Goal: Task Accomplishment & Management: Use online tool/utility

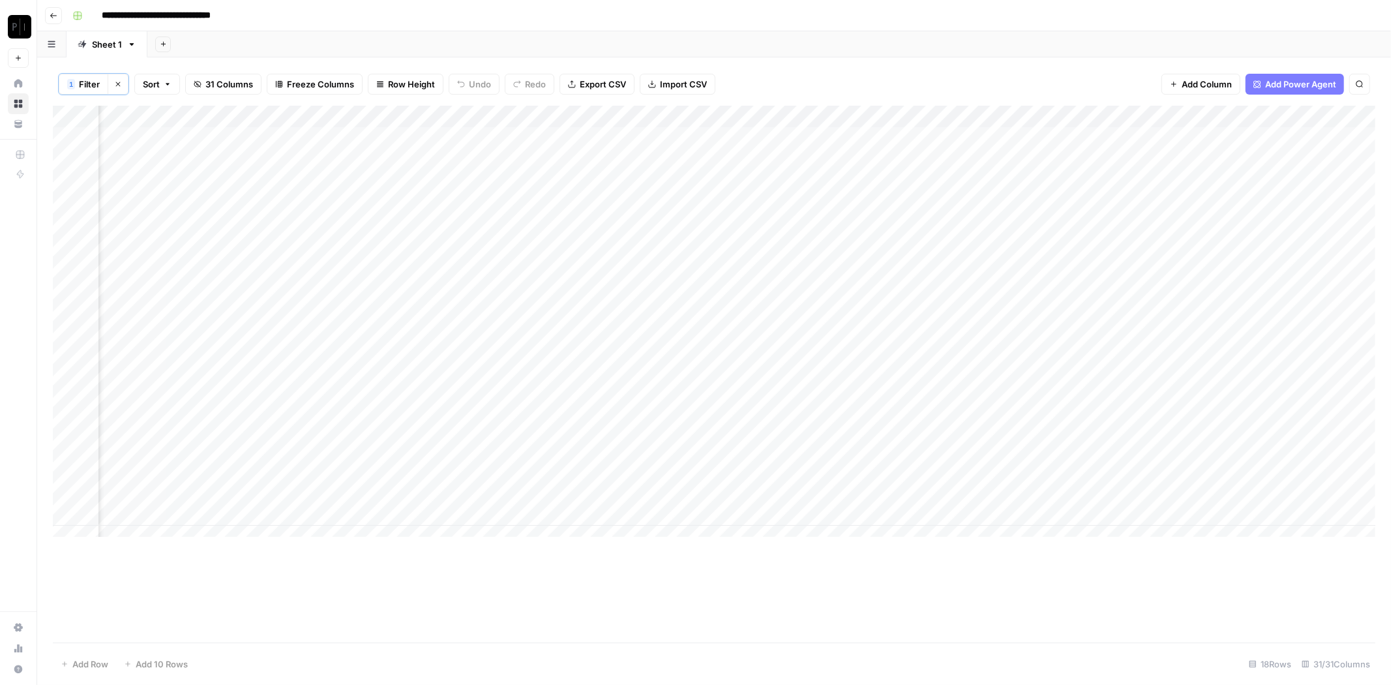
scroll to position [0, 1216]
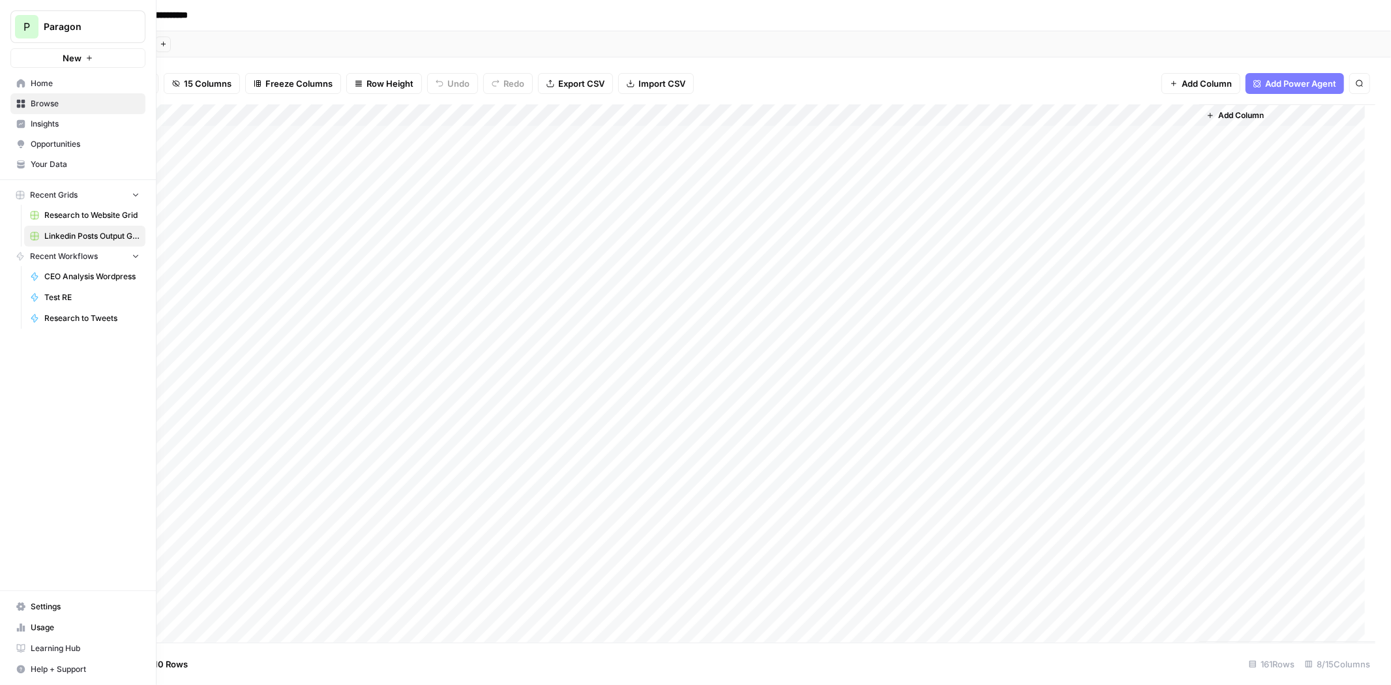
click at [32, 31] on div "P" at bounding box center [26, 26] width 23 height 23
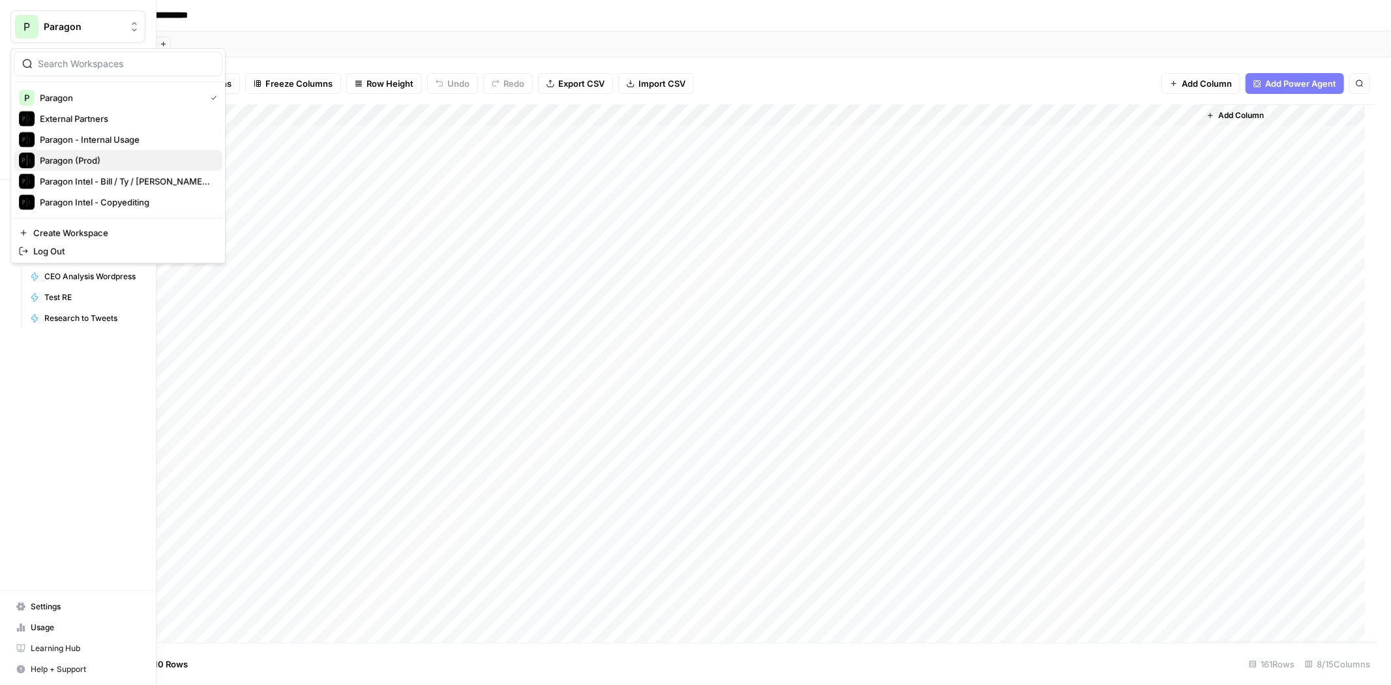
click at [80, 159] on span "Paragon (Prod)" at bounding box center [126, 160] width 172 height 13
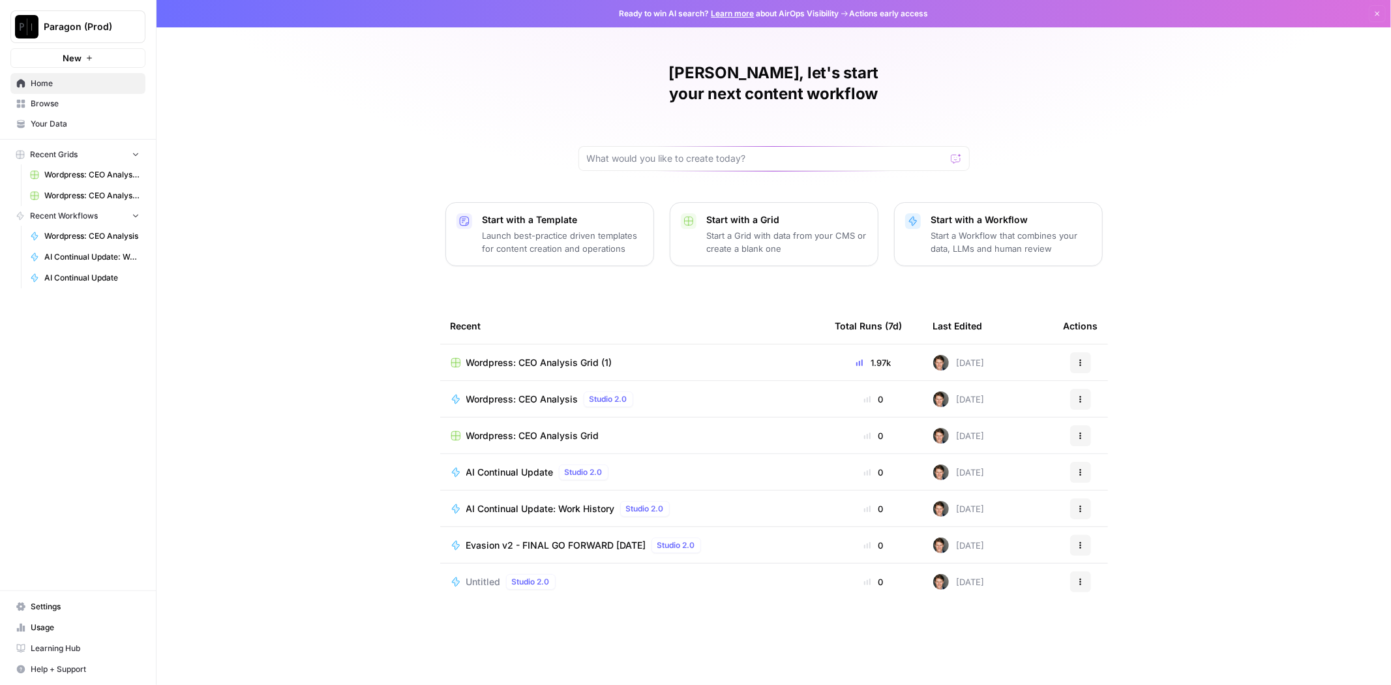
click at [556, 356] on span "Wordpress: CEO Analysis Grid (1)" at bounding box center [539, 362] width 146 height 13
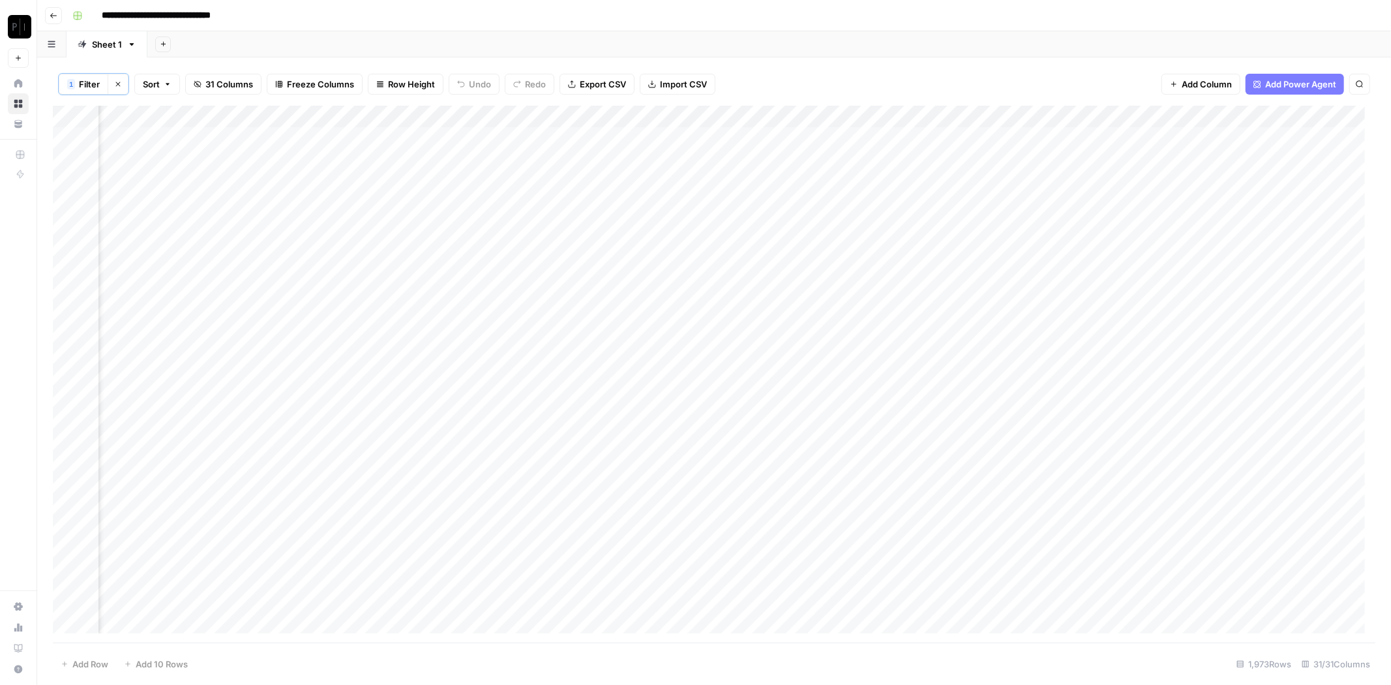
scroll to position [0, 1064]
click at [96, 82] on span "Filter" at bounding box center [89, 84] width 21 height 13
type input "Wordpress: CEO Analysis"
click at [486, 152] on input "text" at bounding box center [554, 151] width 158 height 13
click at [487, 257] on span "cancelled" at bounding box center [505, 256] width 142 height 13
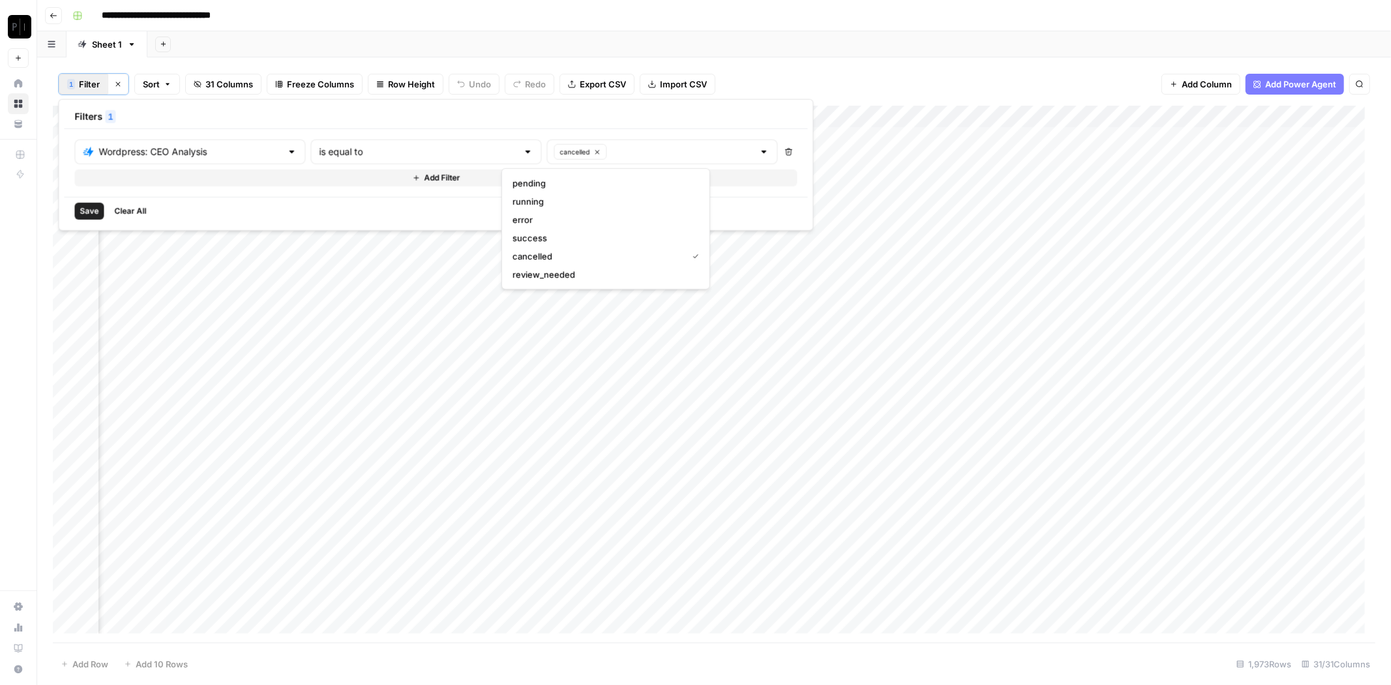
click at [87, 205] on span "Save" at bounding box center [89, 211] width 19 height 12
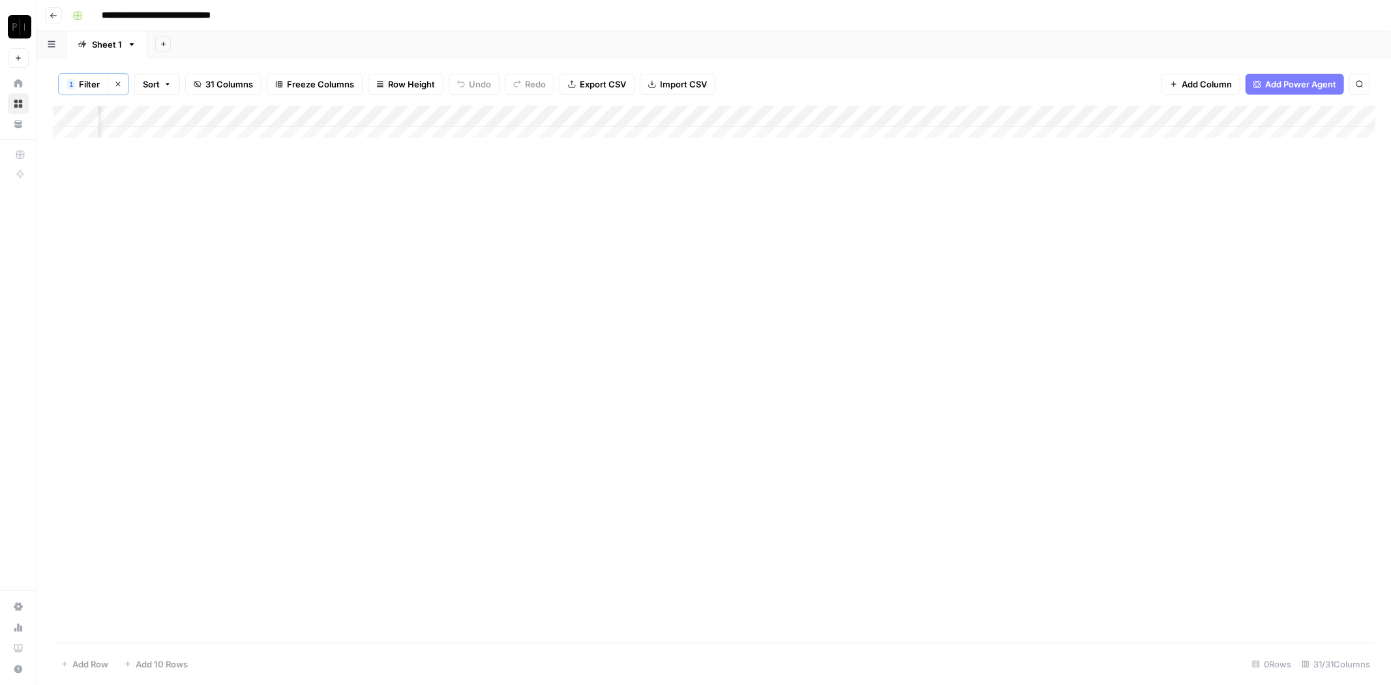
click at [87, 87] on span "Filter" at bounding box center [89, 84] width 21 height 13
click at [556, 149] on button "cancelled" at bounding box center [580, 152] width 53 height 16
click at [566, 152] on input "text" at bounding box center [554, 151] width 158 height 13
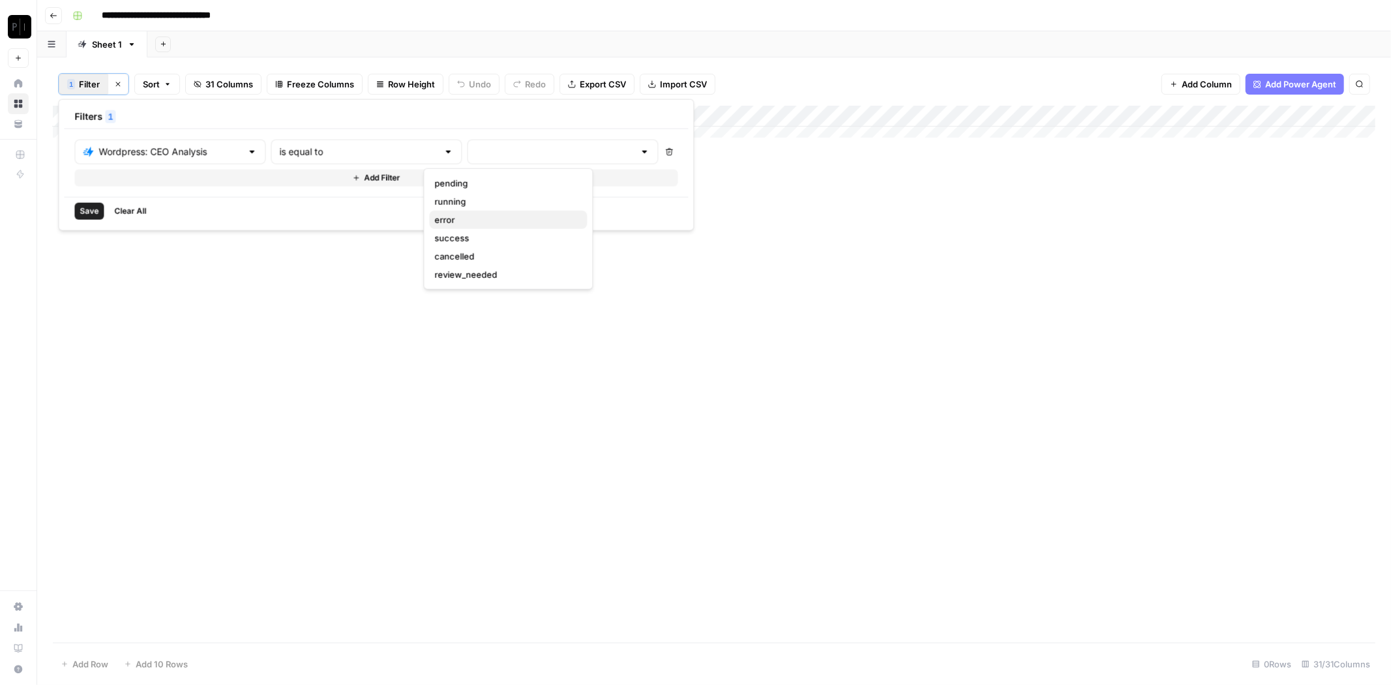
click at [488, 222] on span "error" at bounding box center [505, 219] width 142 height 13
click at [102, 207] on button "Save" at bounding box center [88, 211] width 29 height 17
click at [875, 115] on div "Add Column" at bounding box center [714, 375] width 1322 height 538
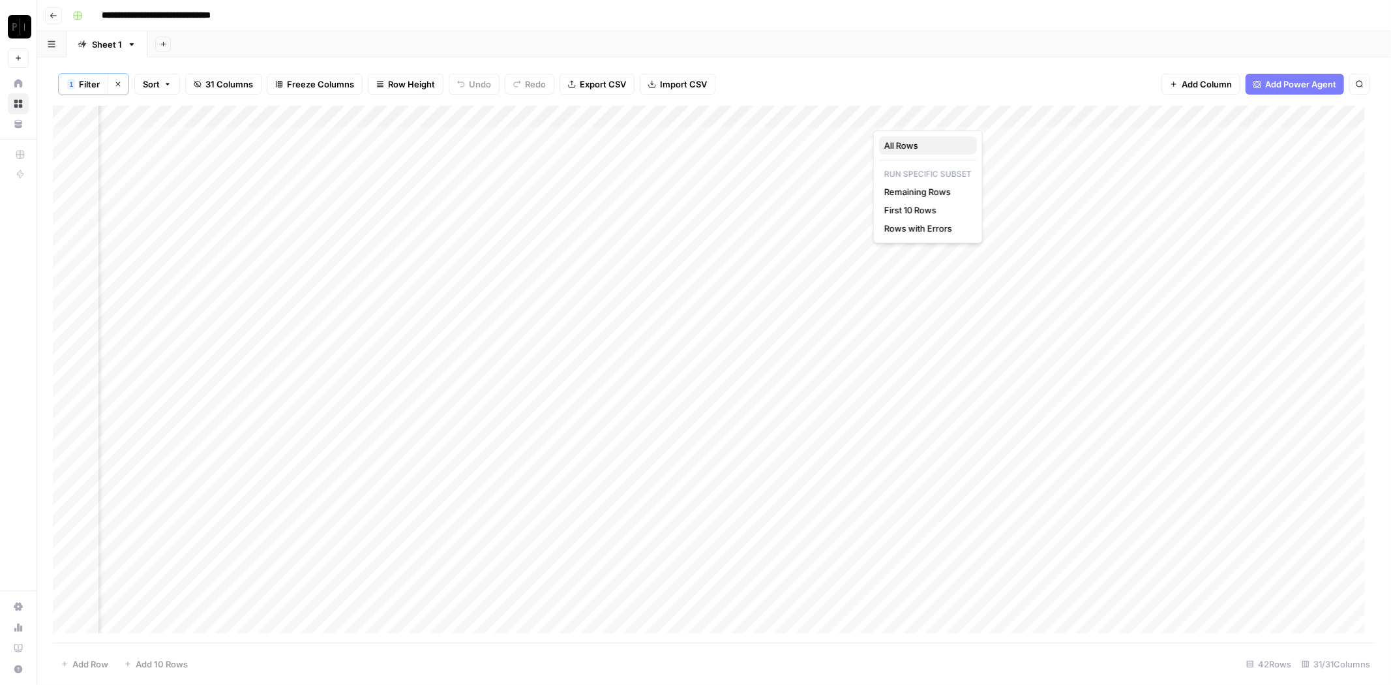
click at [939, 150] on span "All Rows" at bounding box center [925, 145] width 82 height 13
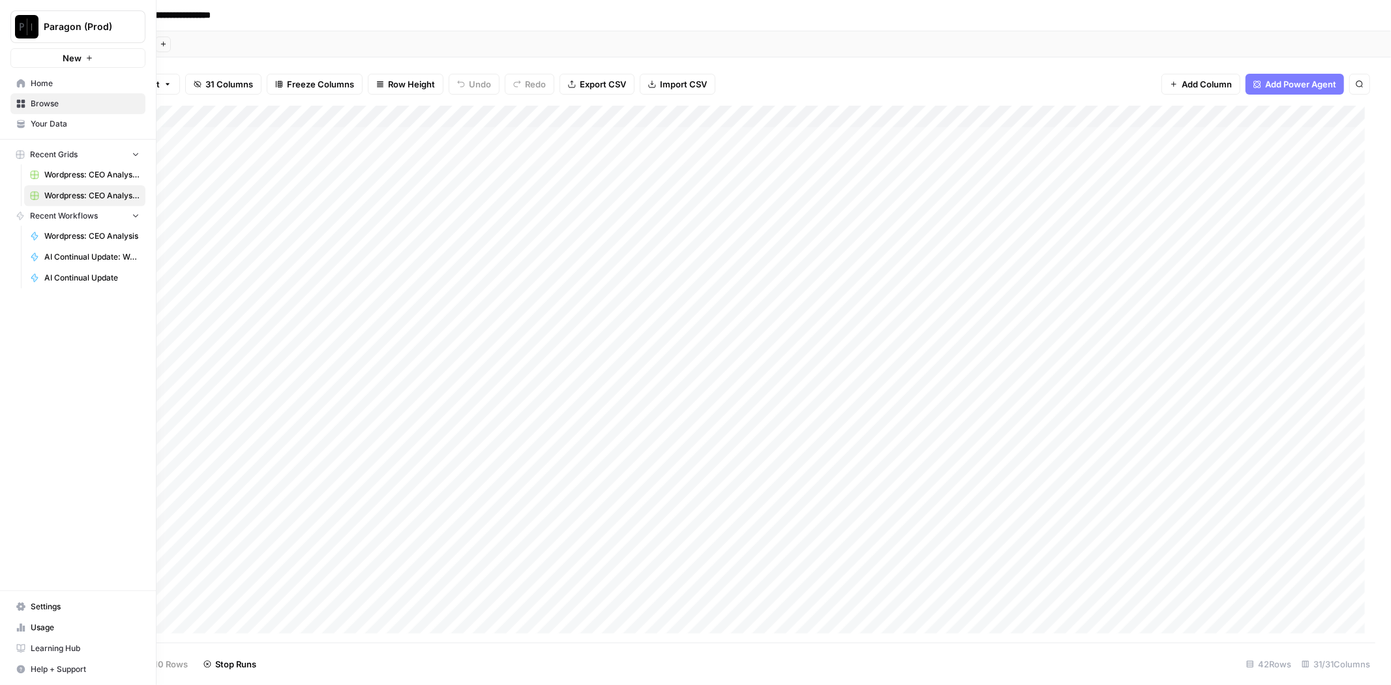
click at [52, 104] on span "Browse" at bounding box center [85, 104] width 109 height 12
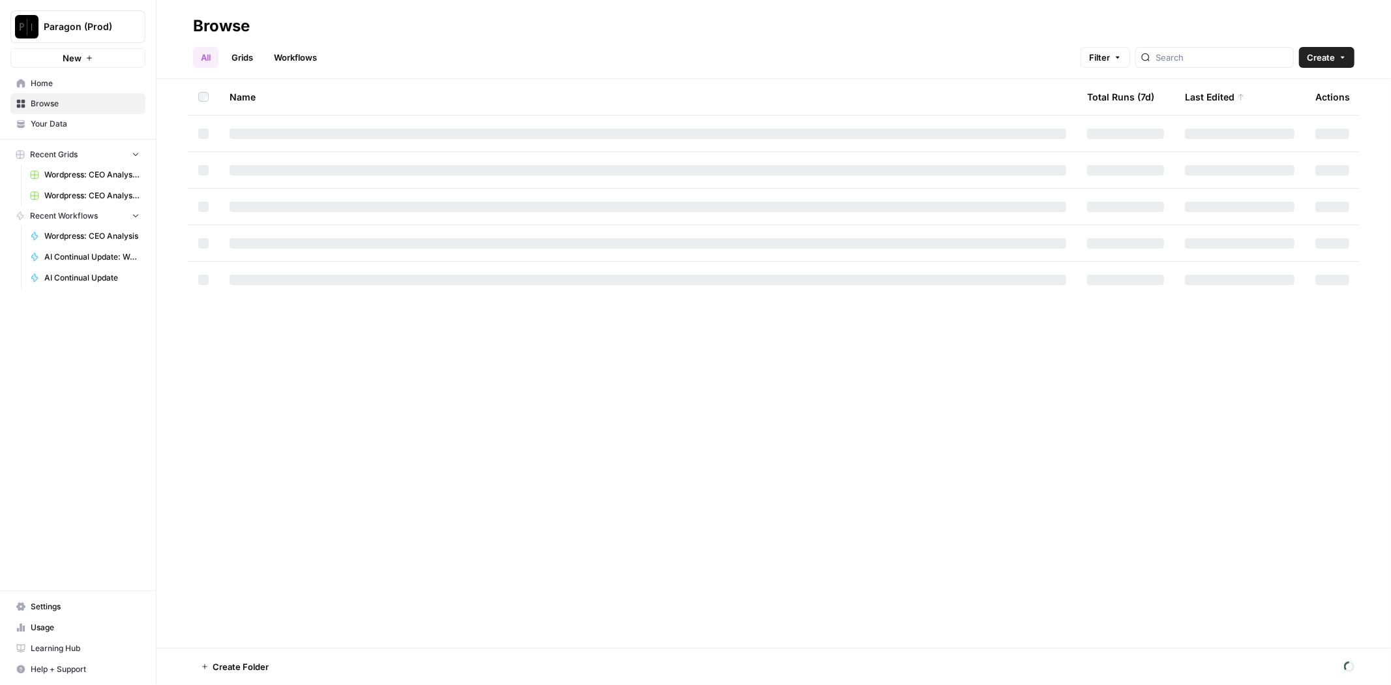
click at [45, 101] on span "Browse" at bounding box center [85, 104] width 109 height 12
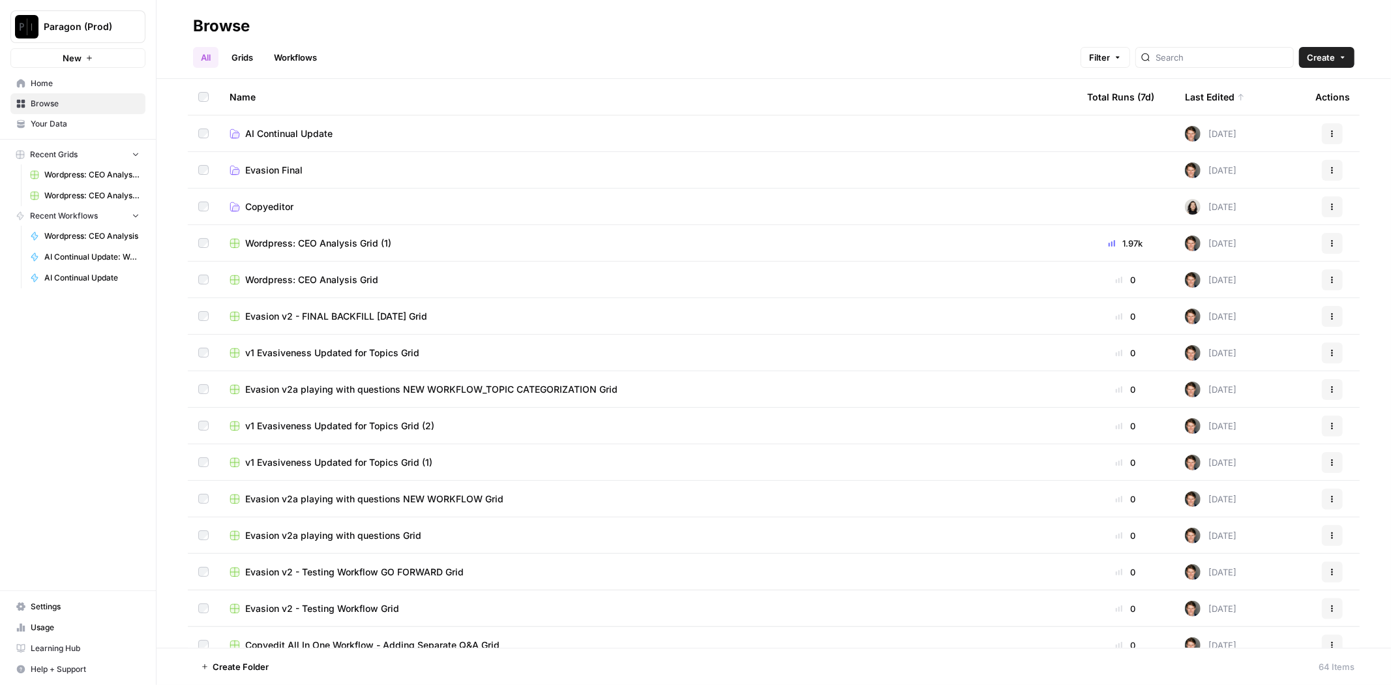
click at [254, 52] on link "Grids" at bounding box center [242, 57] width 37 height 21
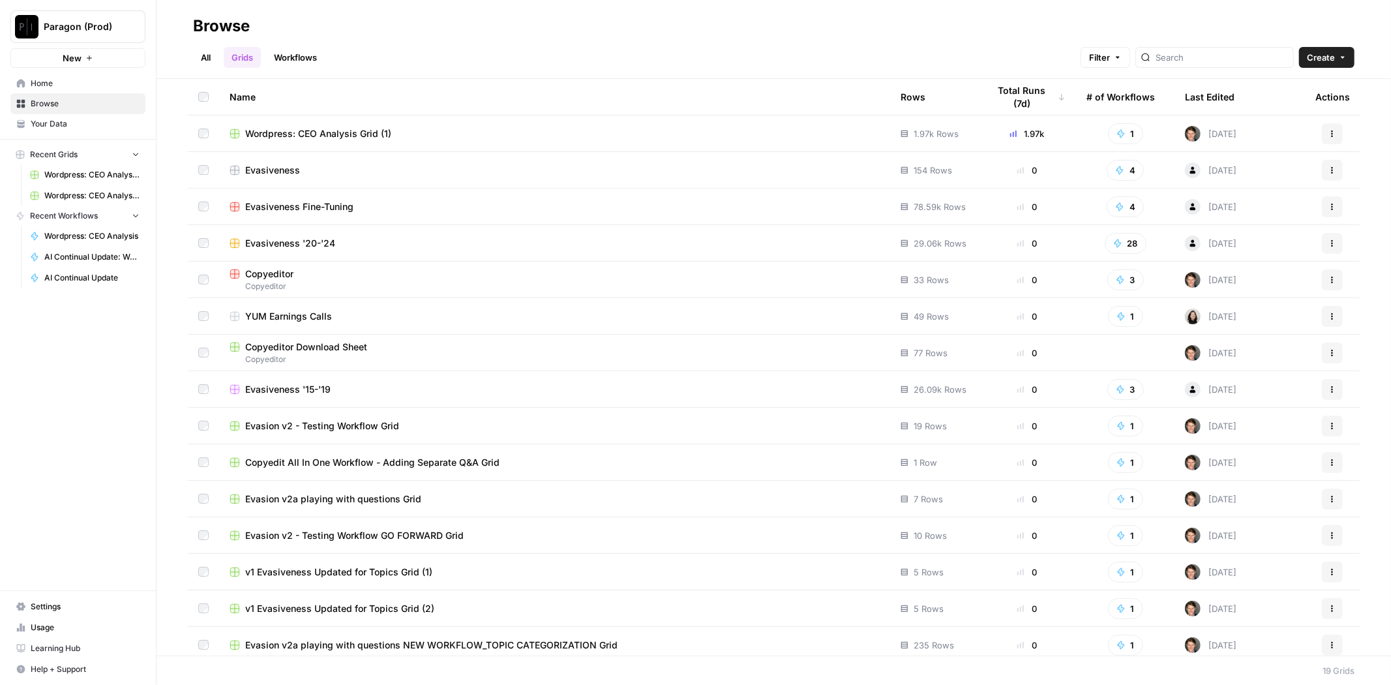
click at [284, 54] on link "Workflows" at bounding box center [295, 57] width 59 height 21
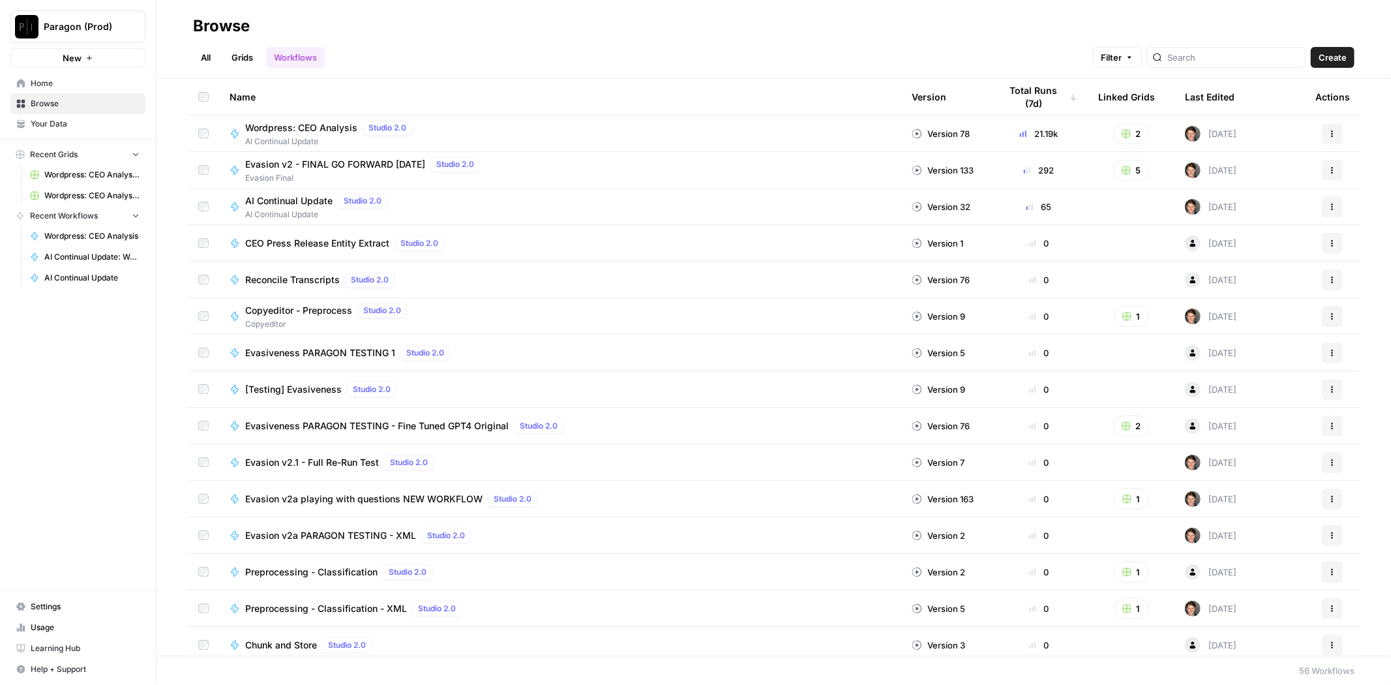
click at [326, 128] on span "Wordpress: CEO Analysis" at bounding box center [301, 127] width 112 height 13
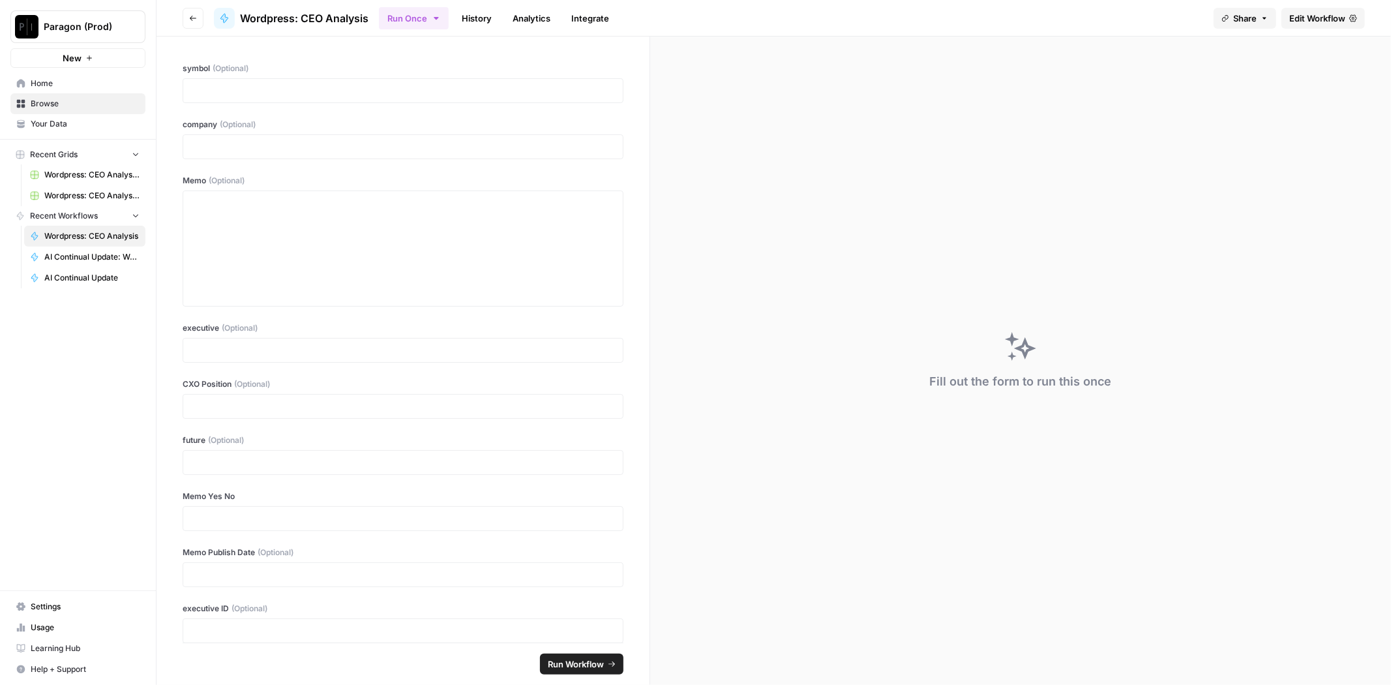
click at [1304, 14] on span "Edit Workflow" at bounding box center [1317, 18] width 56 height 13
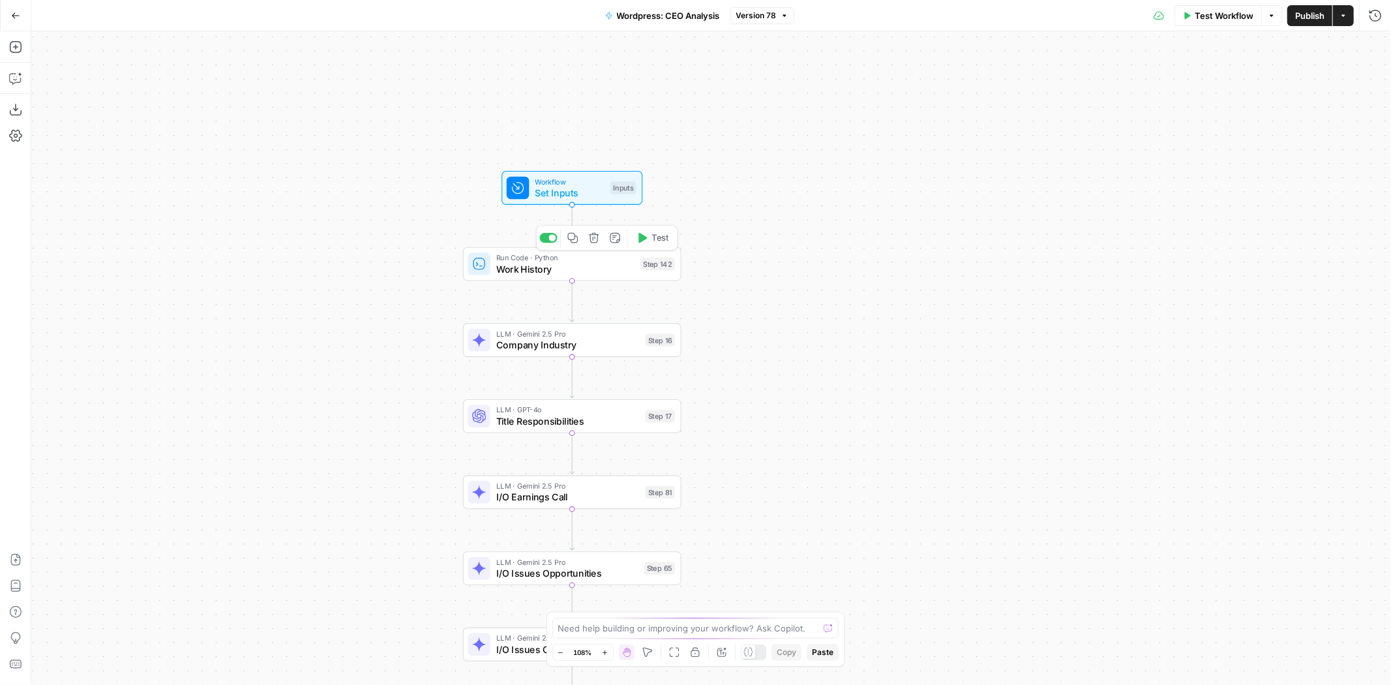
click at [620, 271] on span "Work History" at bounding box center [565, 268] width 139 height 14
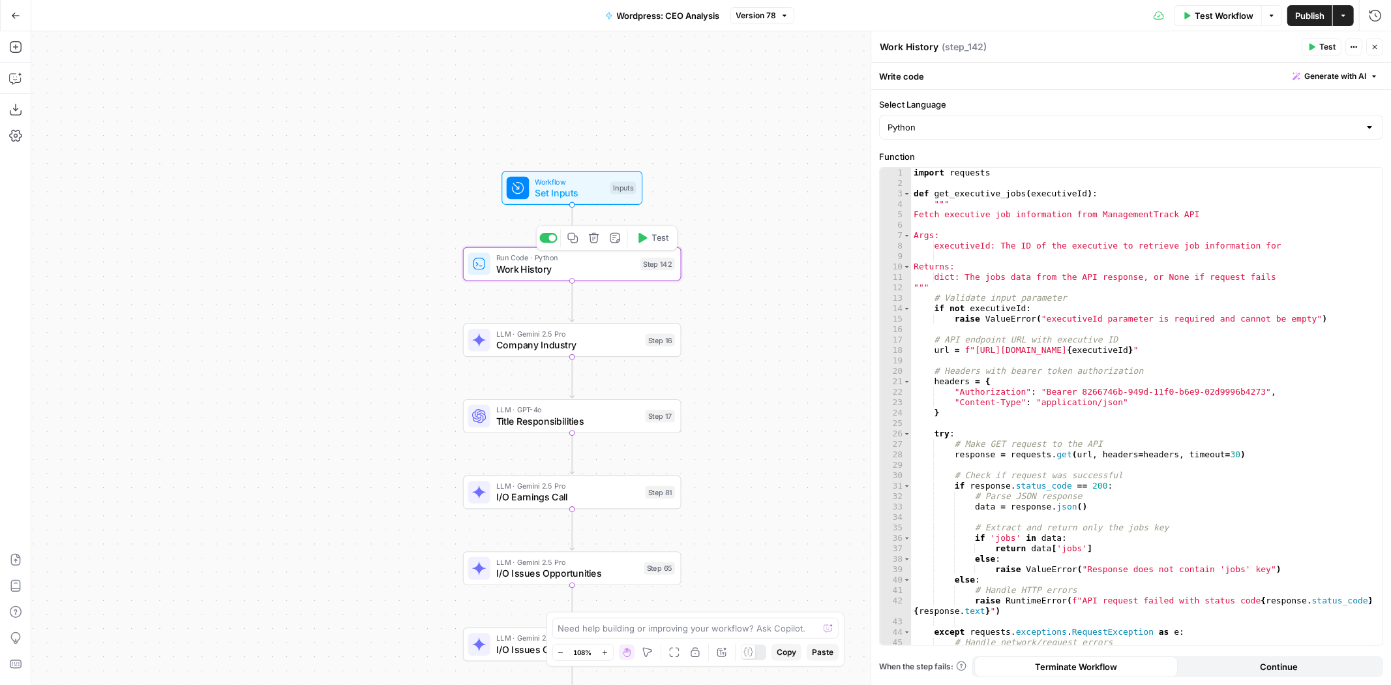
click at [574, 238] on icon "button" at bounding box center [573, 238] width 10 height 10
click at [8, 4] on button "Go Back" at bounding box center [15, 15] width 23 height 23
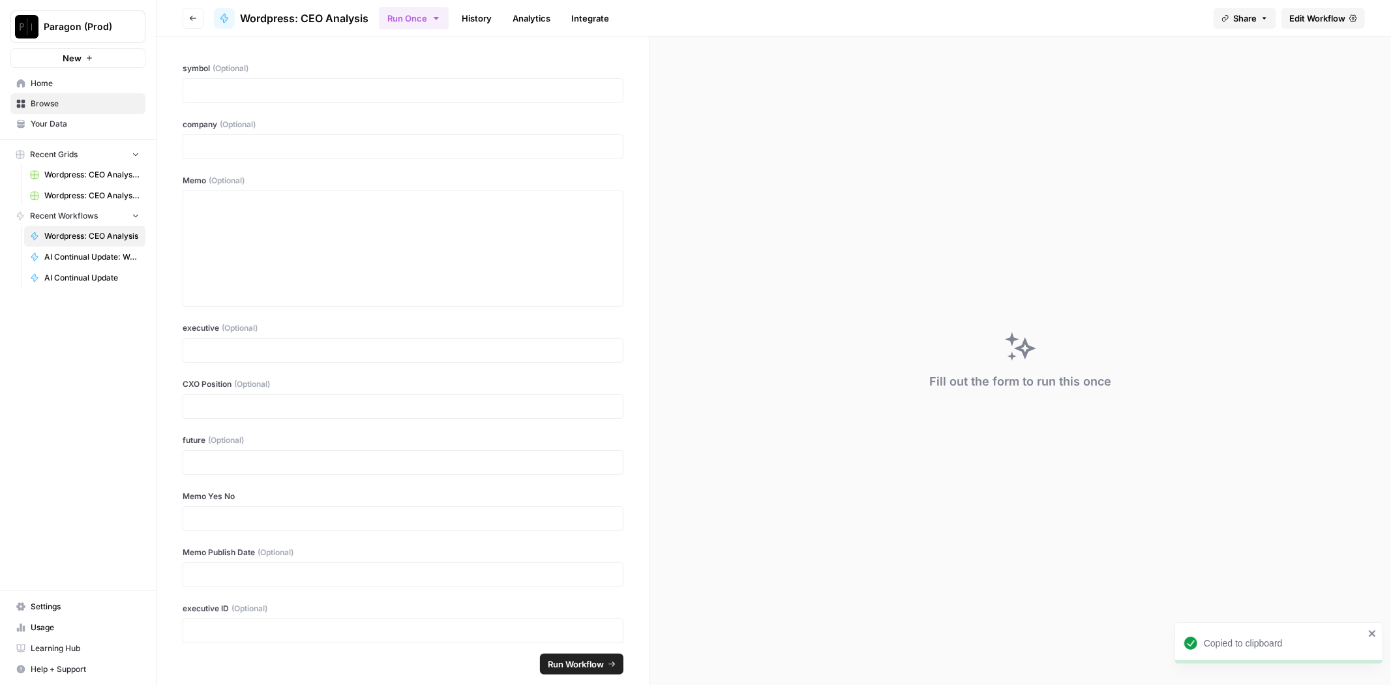
click at [85, 106] on span "Browse" at bounding box center [85, 104] width 109 height 12
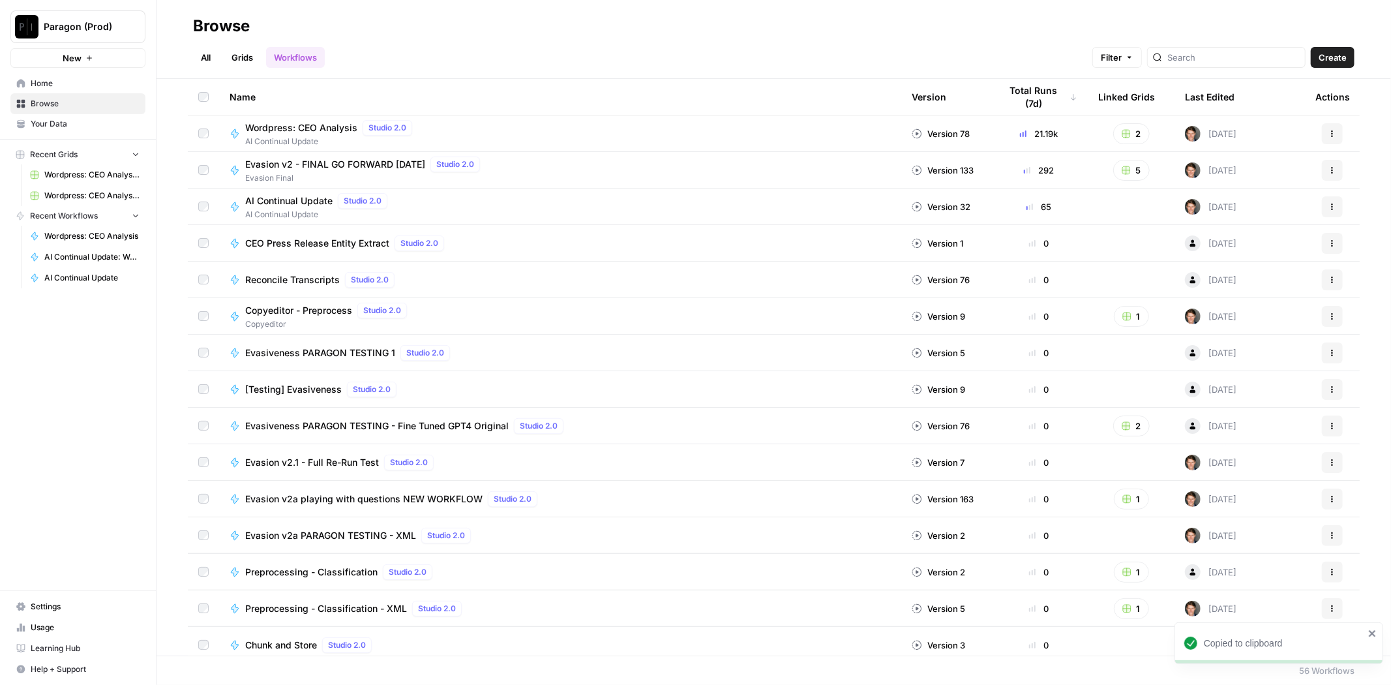
click at [90, 27] on span "Paragon (Prod)" at bounding box center [83, 26] width 79 height 13
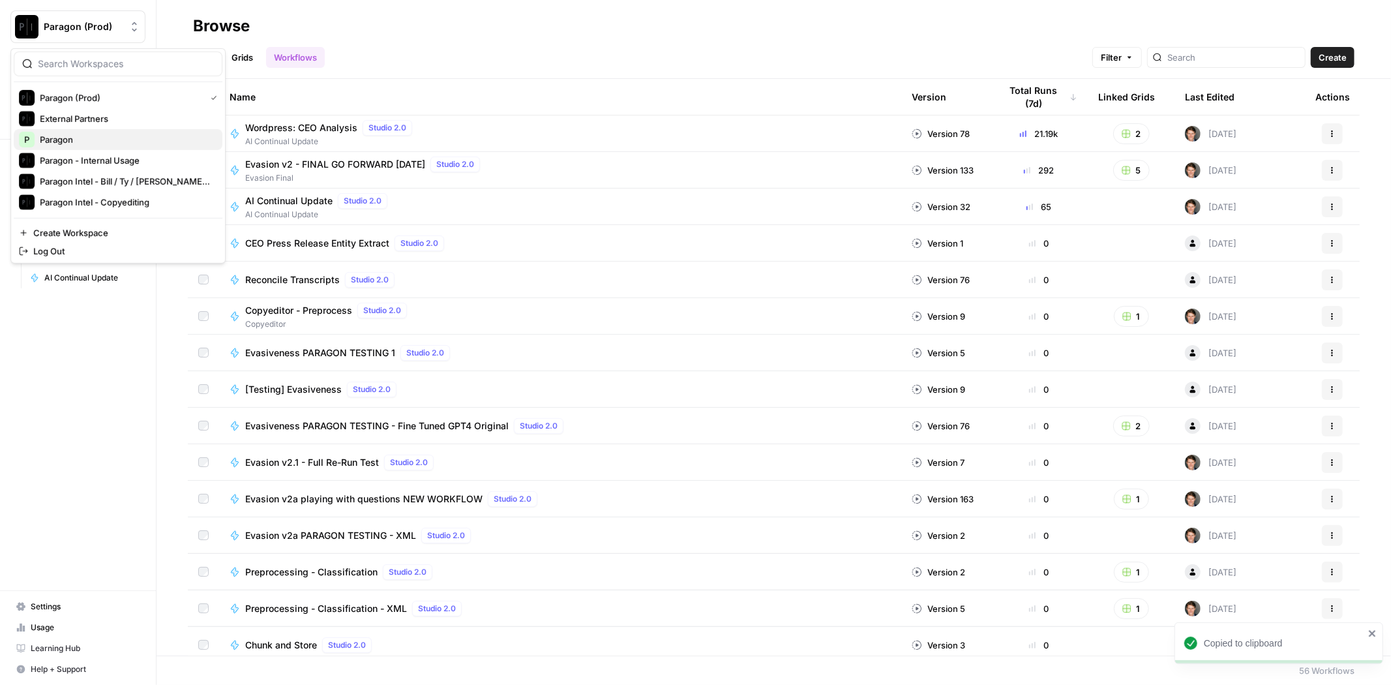
click at [108, 140] on span "Paragon" at bounding box center [126, 139] width 172 height 13
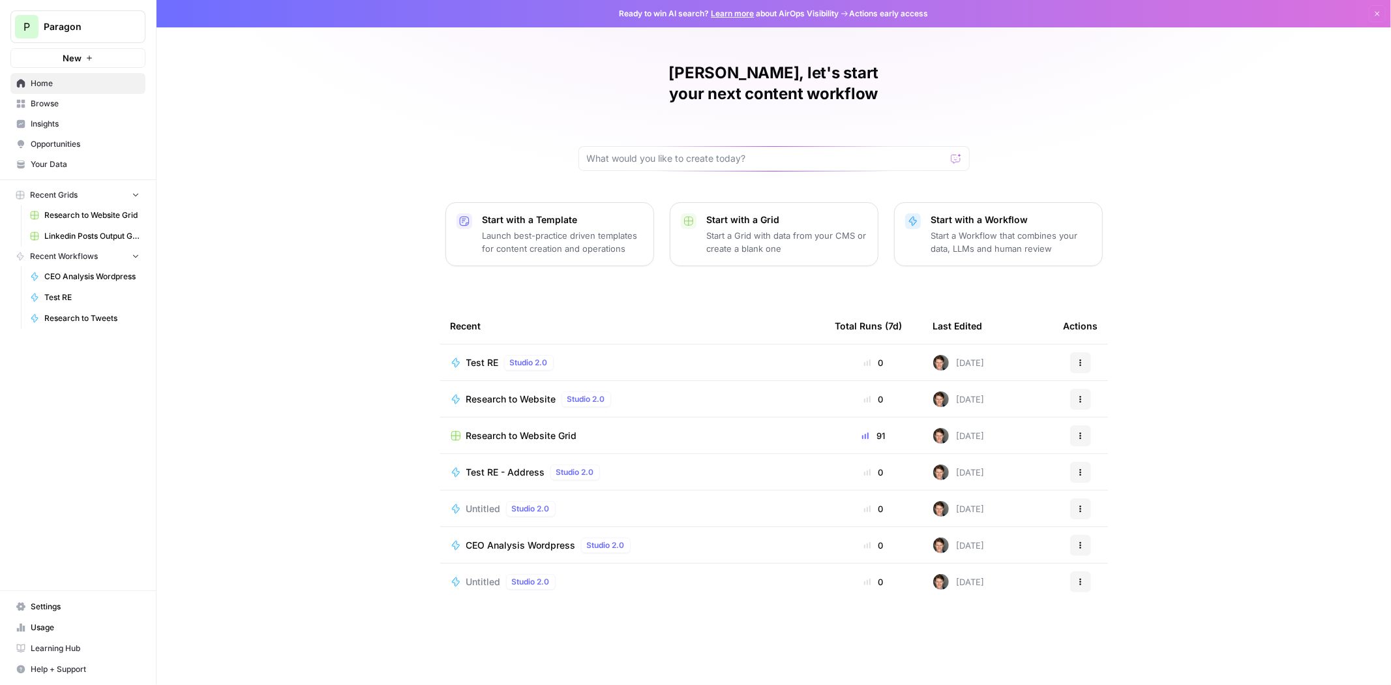
click at [56, 100] on span "Browse" at bounding box center [85, 104] width 109 height 12
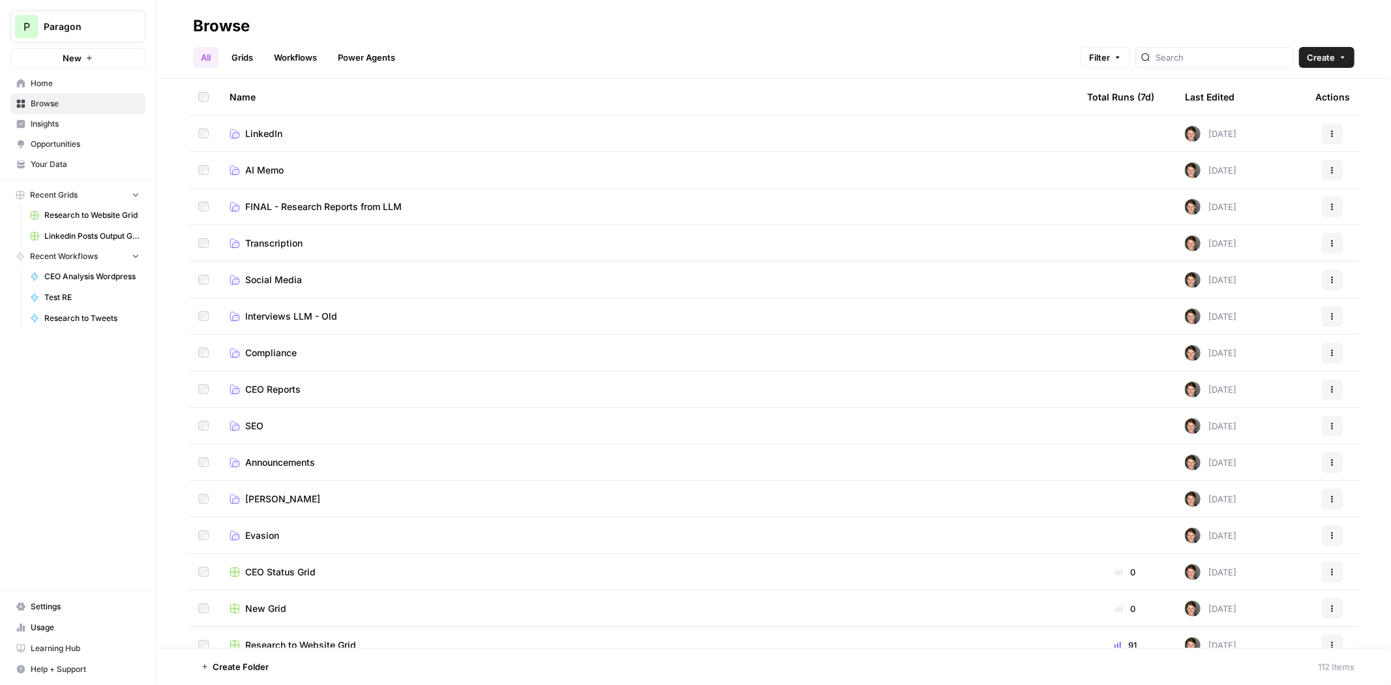
click at [252, 57] on link "Grids" at bounding box center [242, 57] width 37 height 21
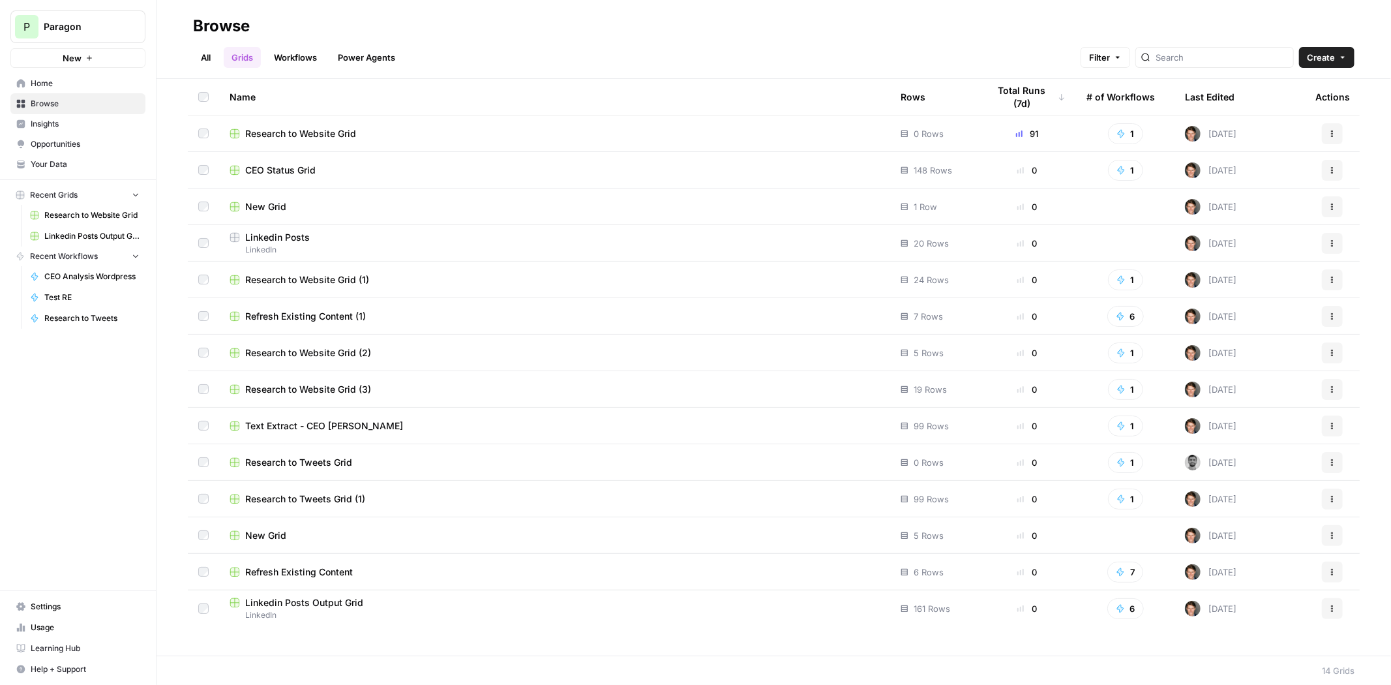
click at [298, 59] on link "Workflows" at bounding box center [295, 57] width 59 height 21
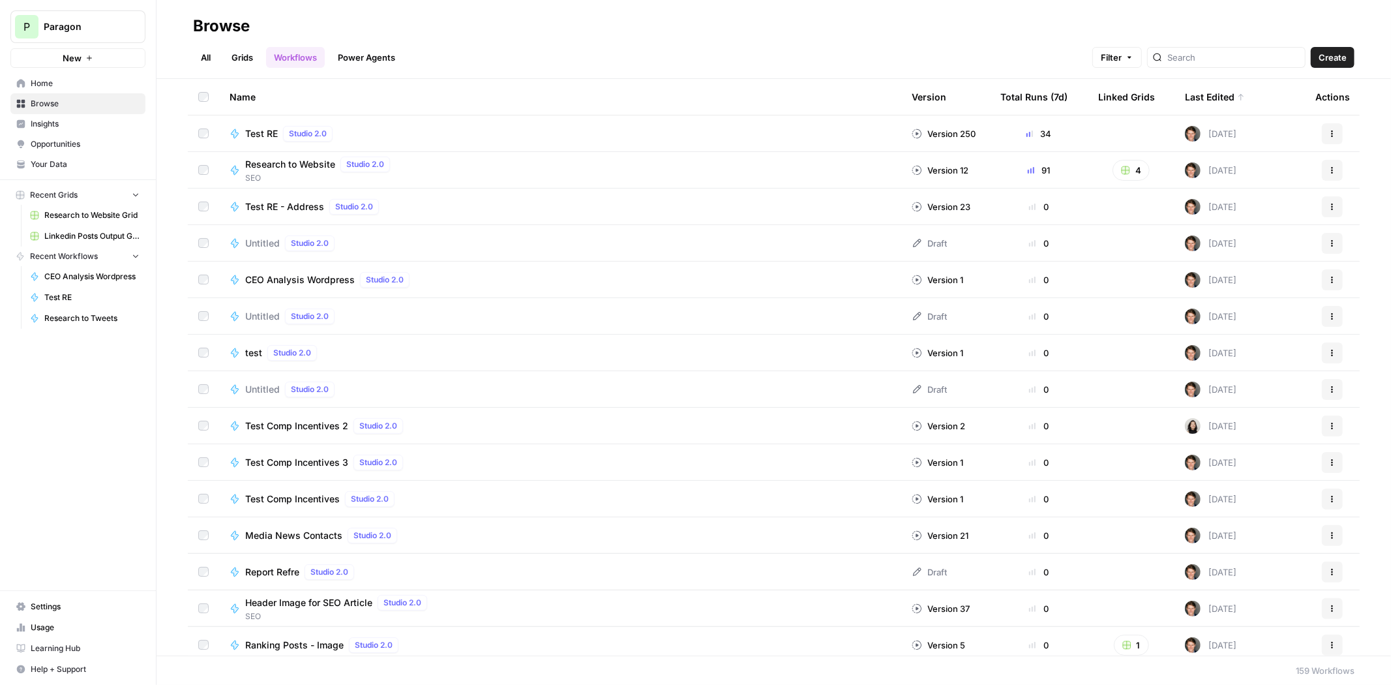
click at [1343, 56] on span "Create" at bounding box center [1333, 57] width 28 height 13
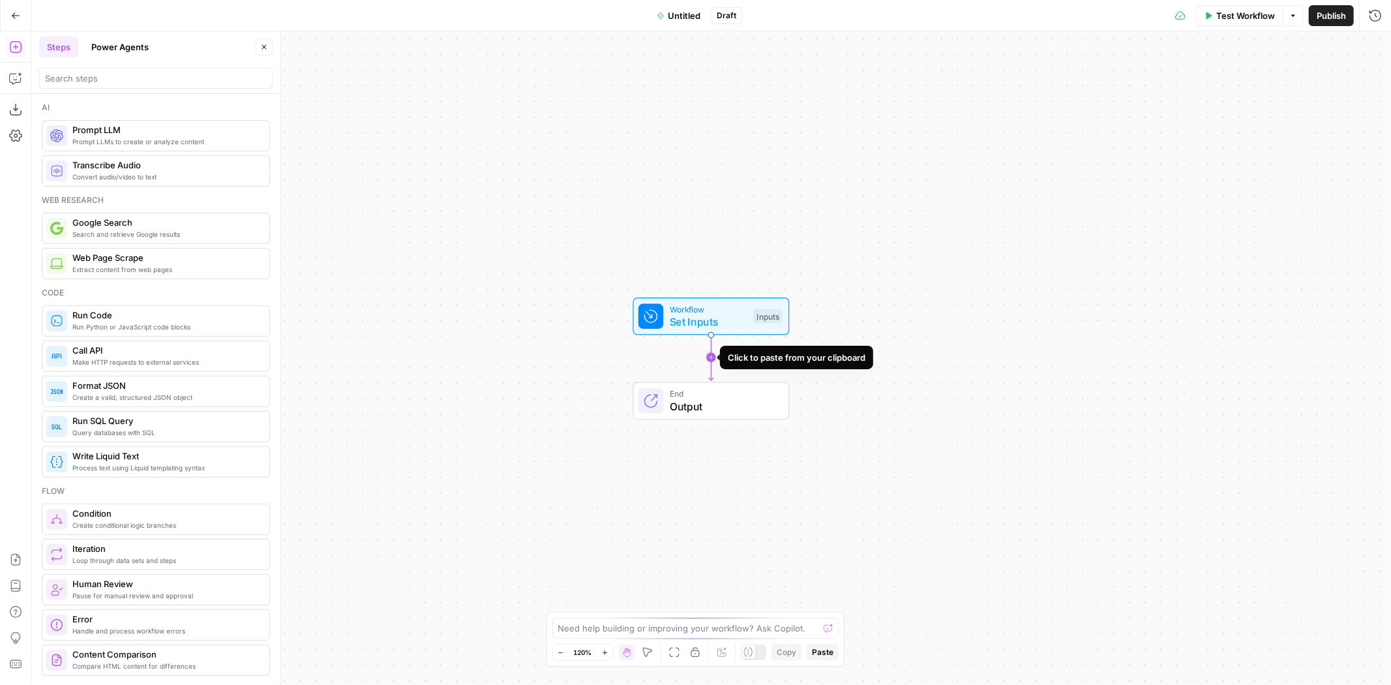
click at [709, 357] on icon "Edge from start to end" at bounding box center [711, 358] width 5 height 46
click at [728, 398] on span "Work History" at bounding box center [709, 406] width 164 height 16
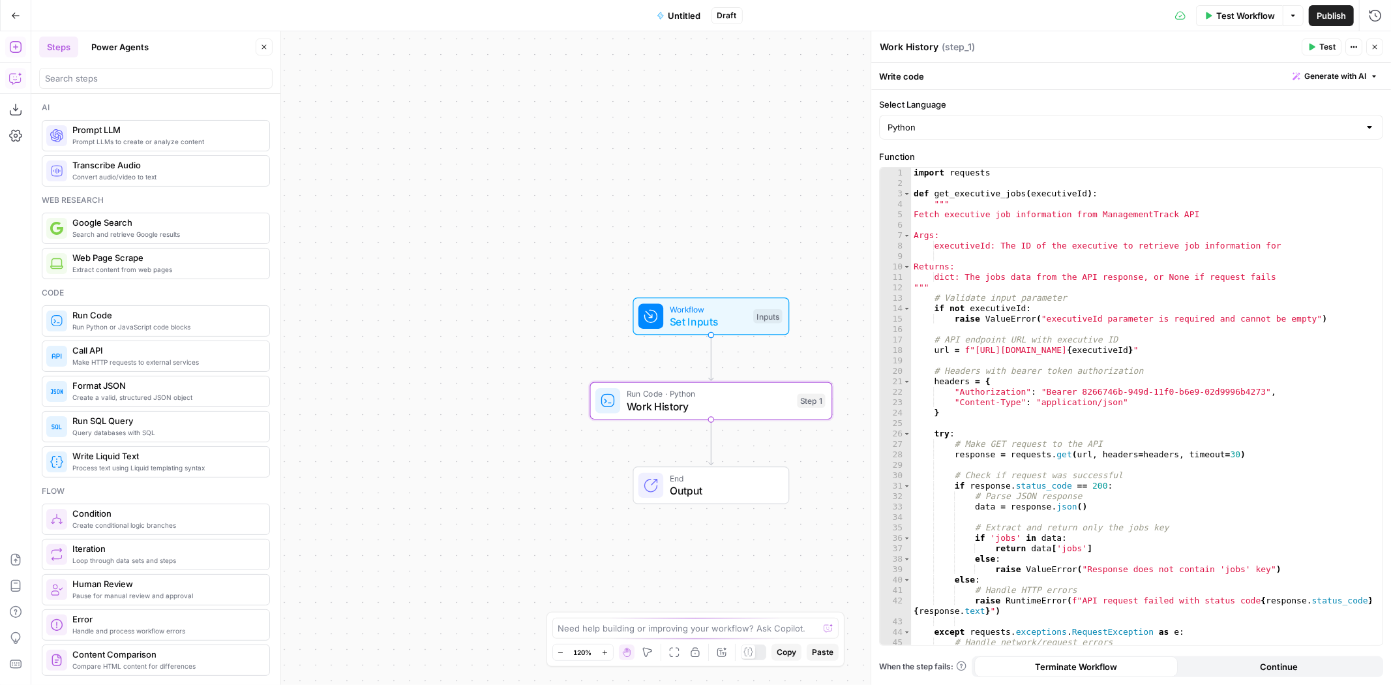
click at [18, 74] on icon "button" at bounding box center [20, 74] width 5 height 5
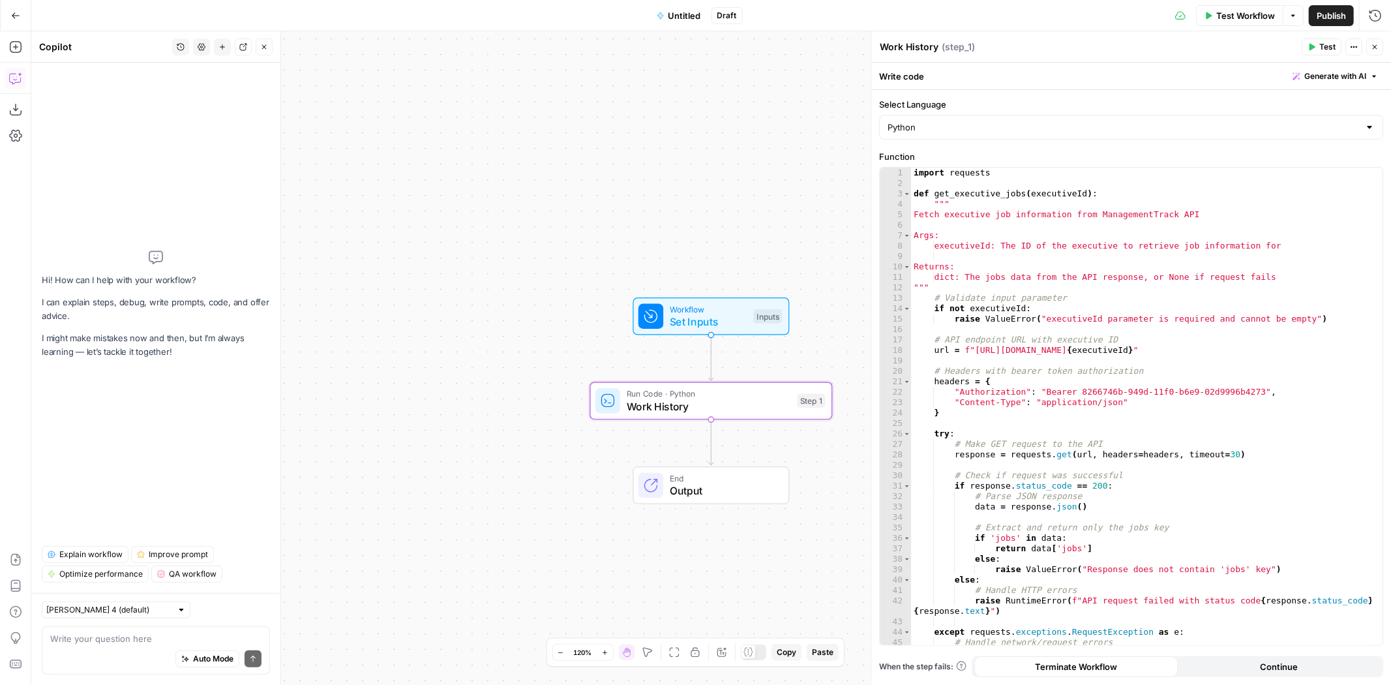
click at [127, 638] on textarea at bounding box center [155, 638] width 211 height 13
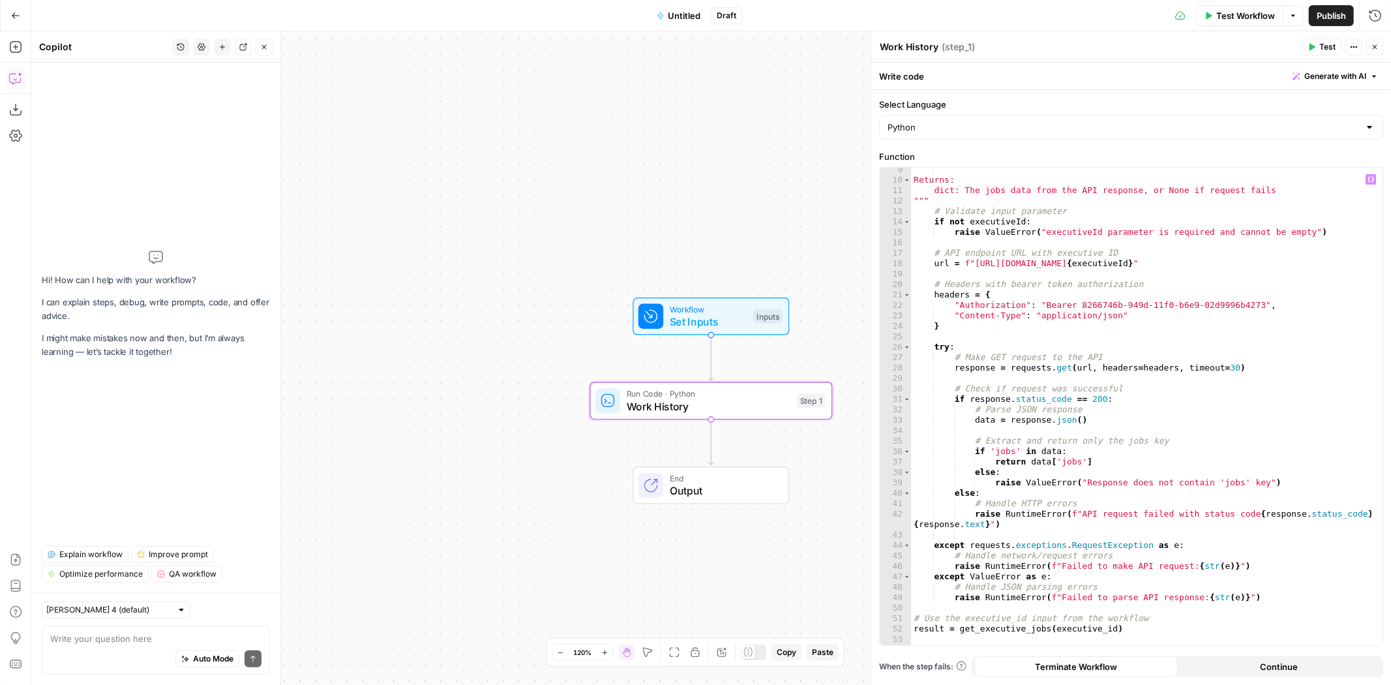
scroll to position [87, 0]
click at [104, 644] on textarea at bounding box center [155, 638] width 211 height 13
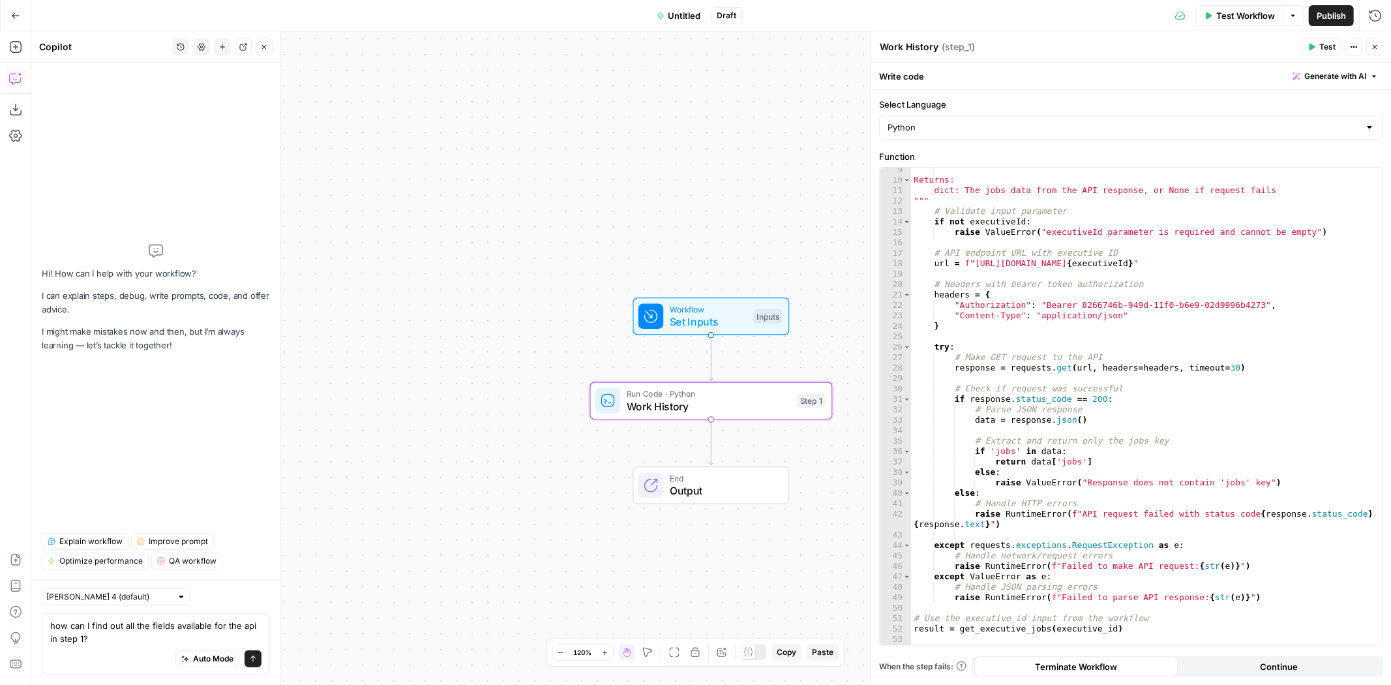
type textarea "how can I find out all the fields available for the api in step 1?"
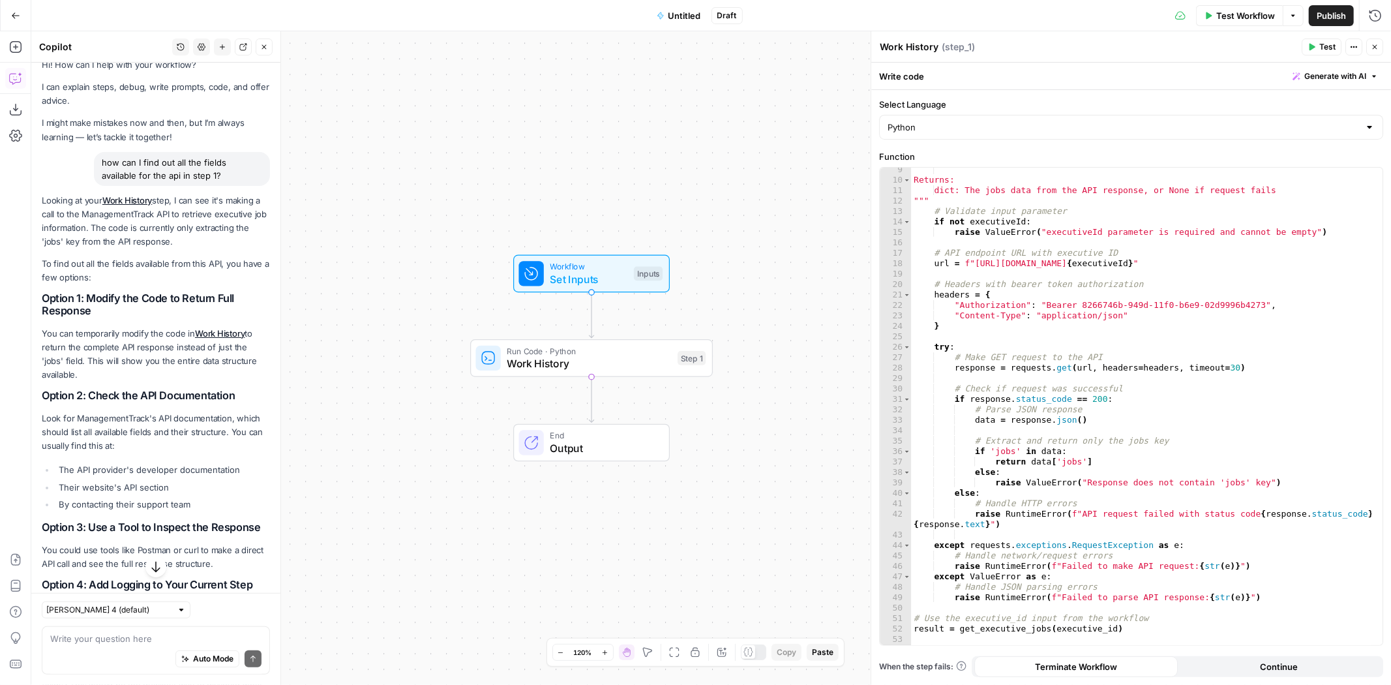
scroll to position [160, 0]
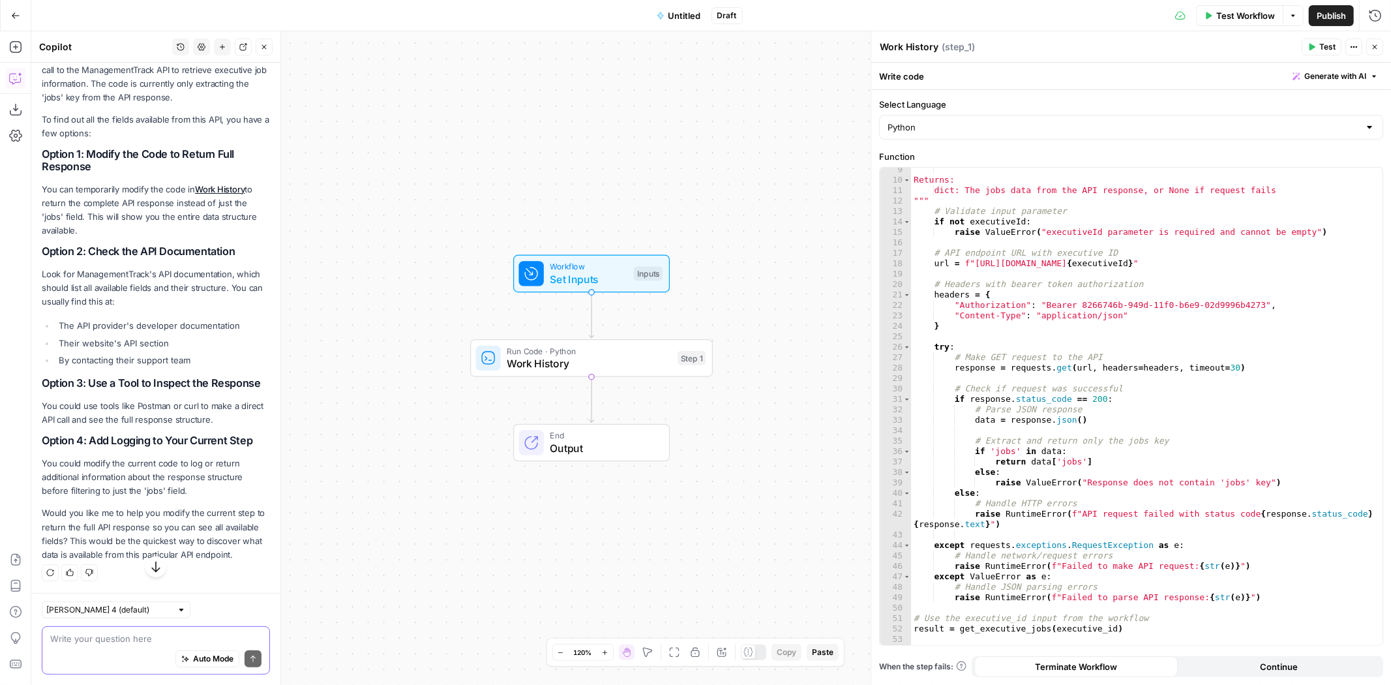
click at [127, 643] on textarea at bounding box center [155, 638] width 211 height 13
type textarea "d"
click at [128, 631] on div "Write your question here Auto Mode Send" at bounding box center [156, 650] width 228 height 48
click at [137, 638] on textarea at bounding box center [155, 638] width 211 height 13
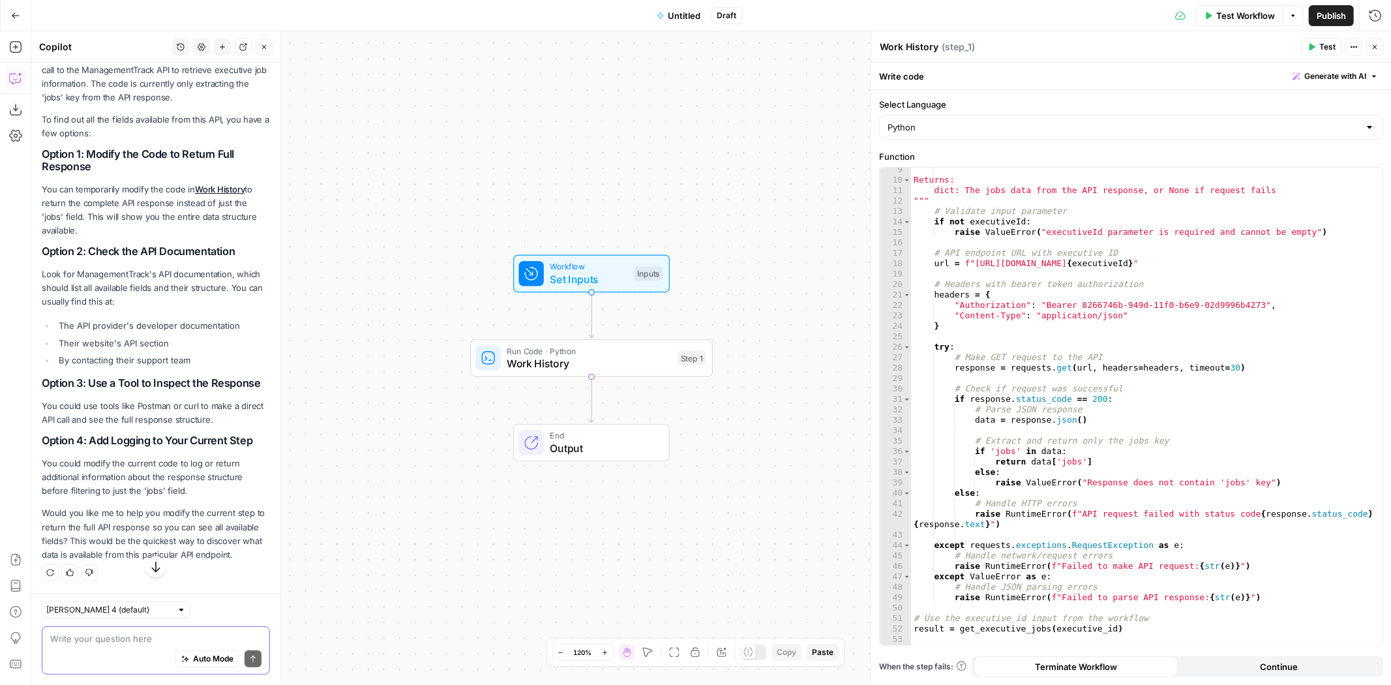
click at [137, 638] on textarea at bounding box center [155, 638] width 211 height 13
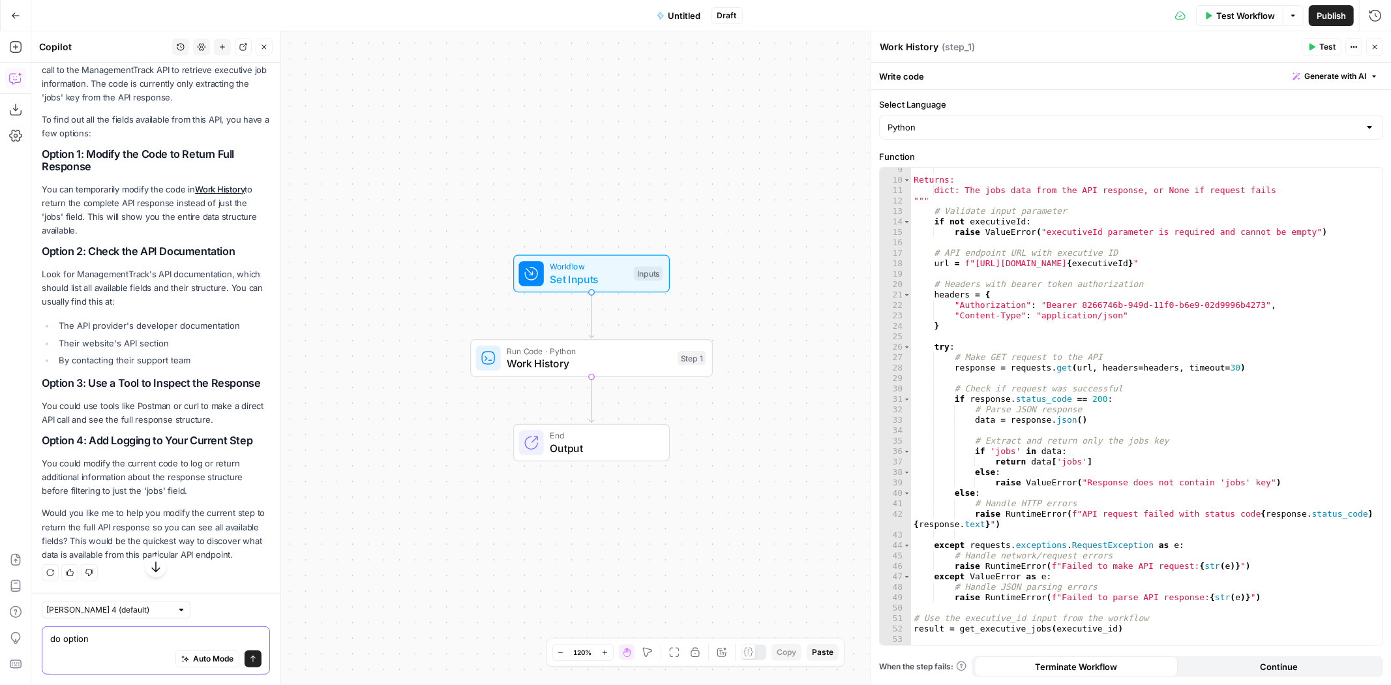
type textarea "do option 1"
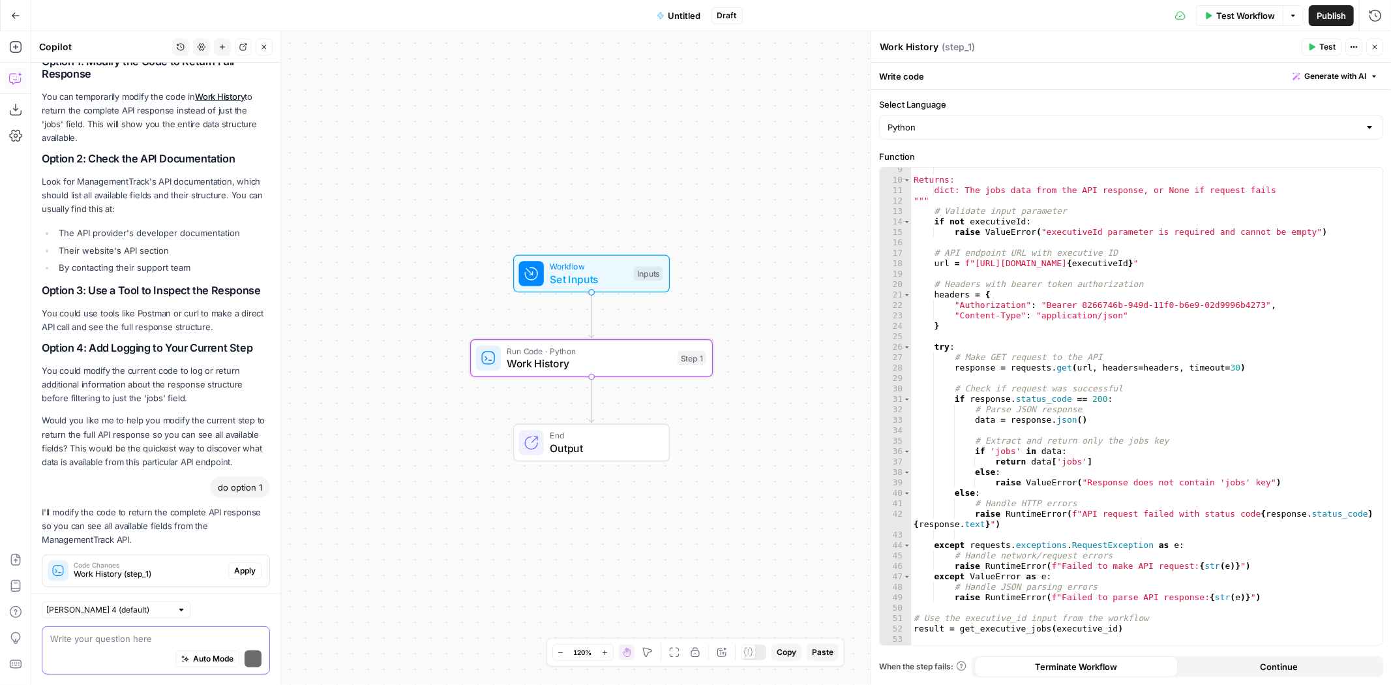
scroll to position [289, 0]
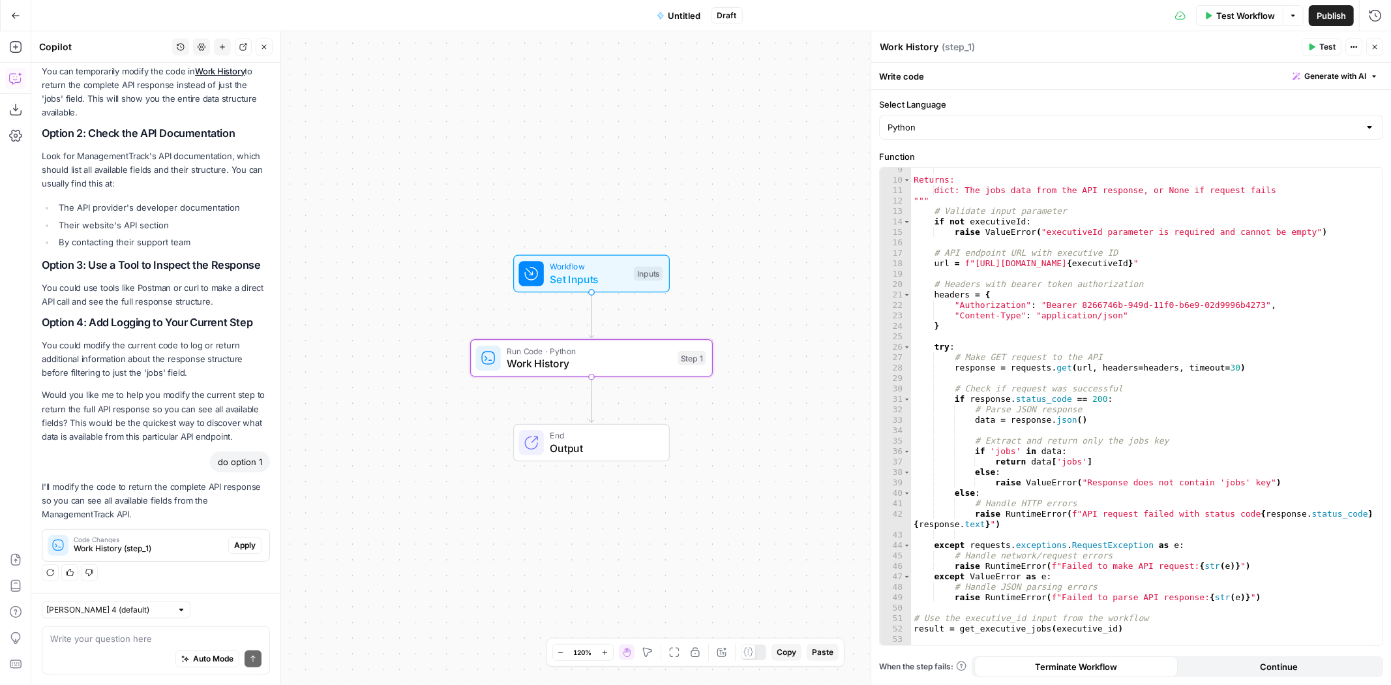
click at [234, 551] on span "Apply" at bounding box center [245, 545] width 22 height 12
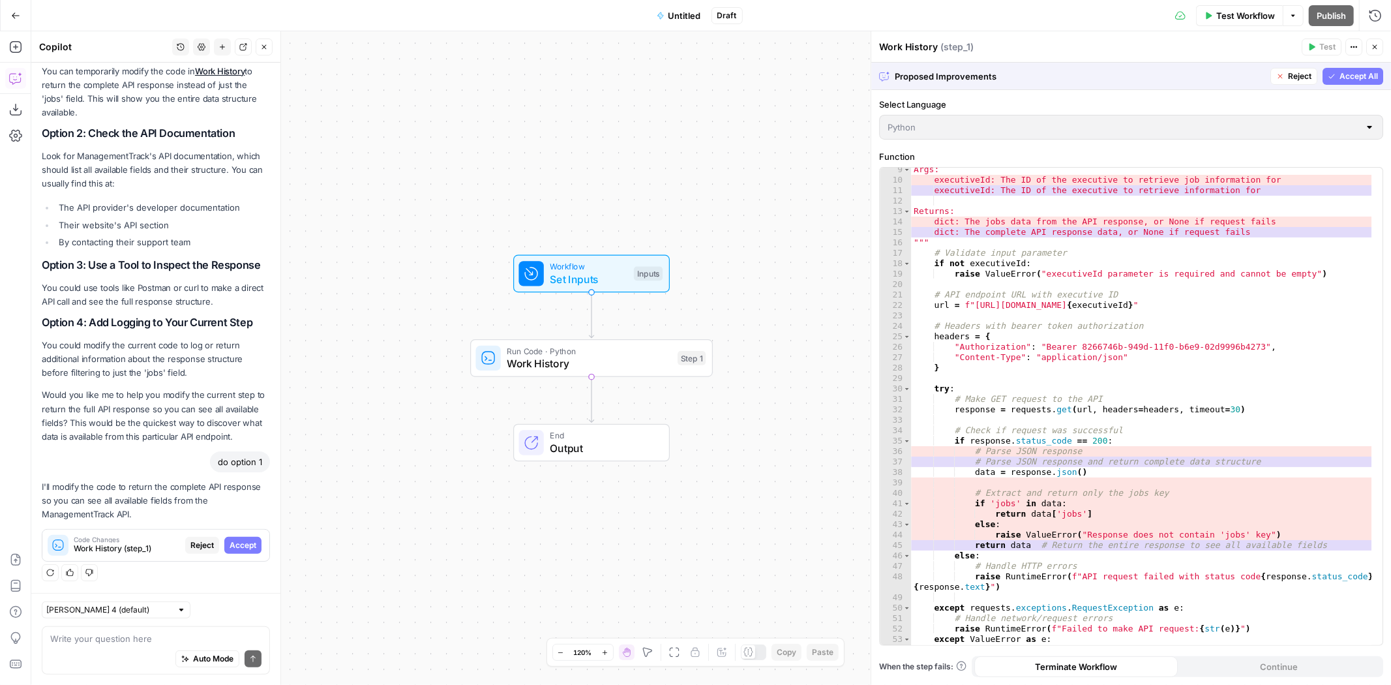
click at [1357, 68] on button "Accept All" at bounding box center [1352, 76] width 61 height 17
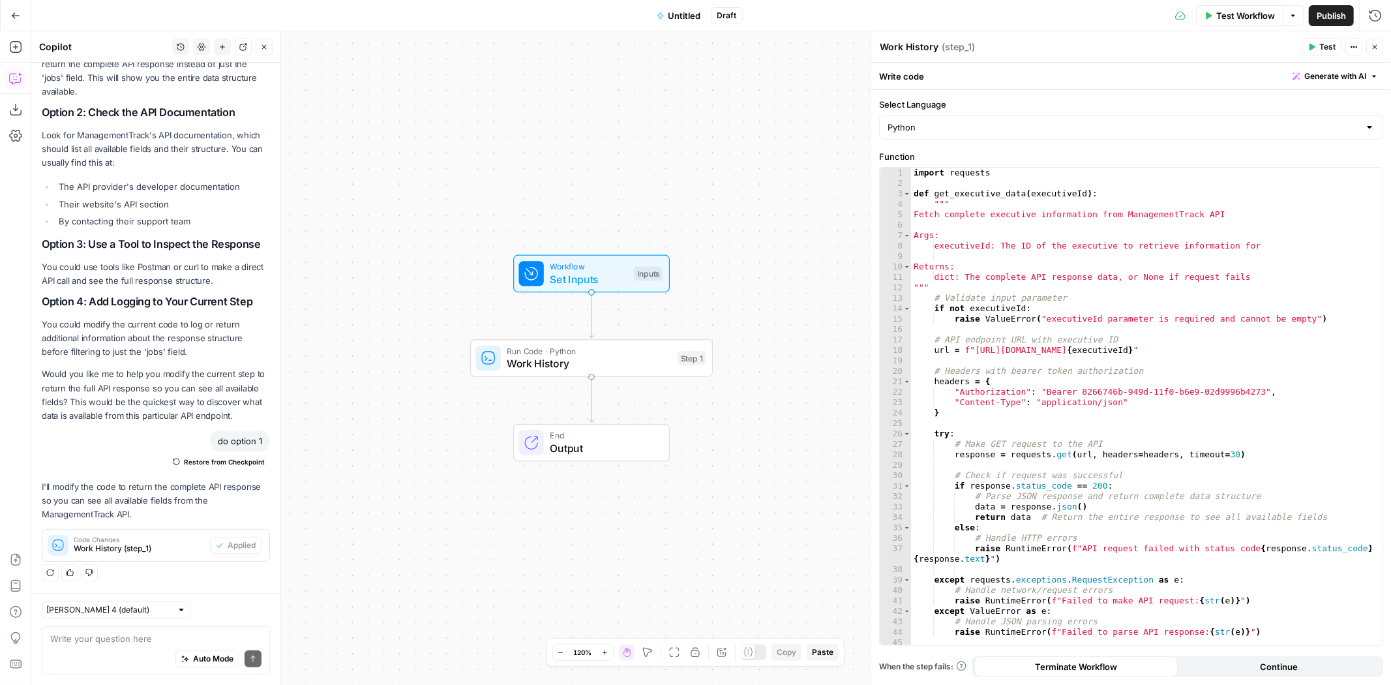
scroll to position [0, 0]
click at [149, 639] on textarea at bounding box center [155, 638] width 211 height 13
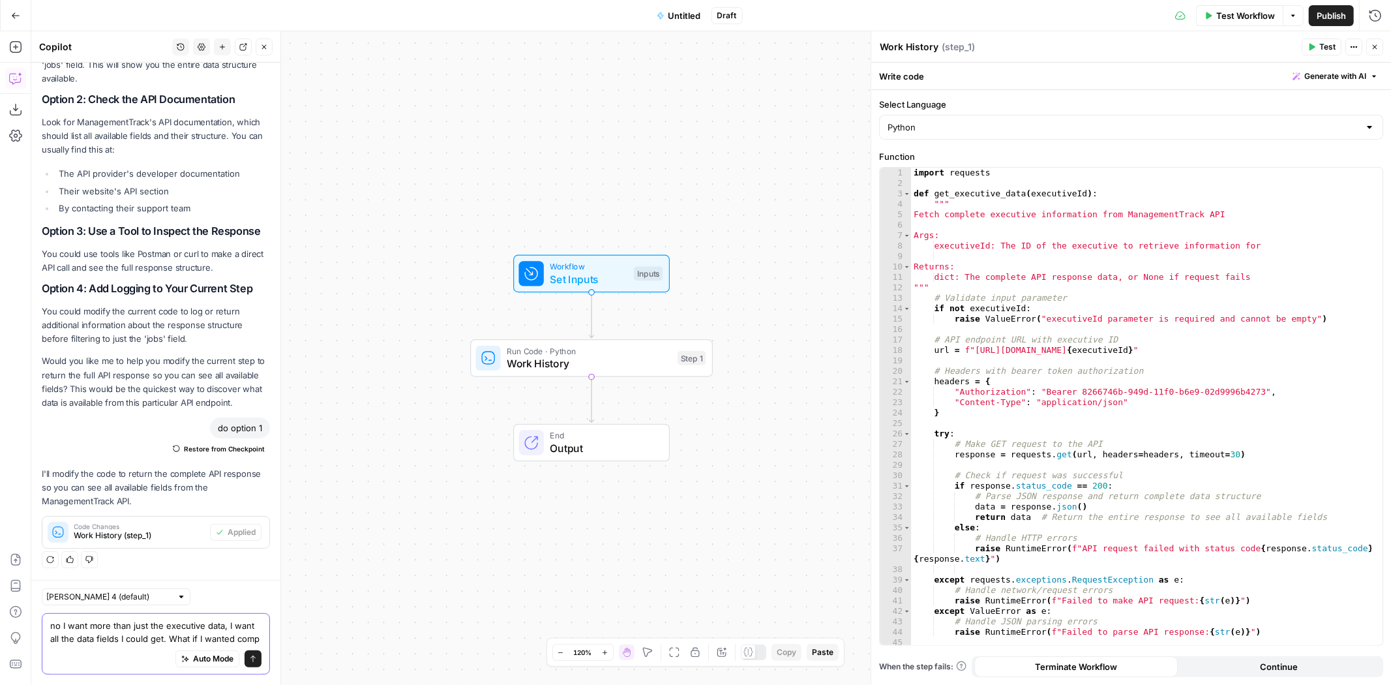
scroll to position [357, 0]
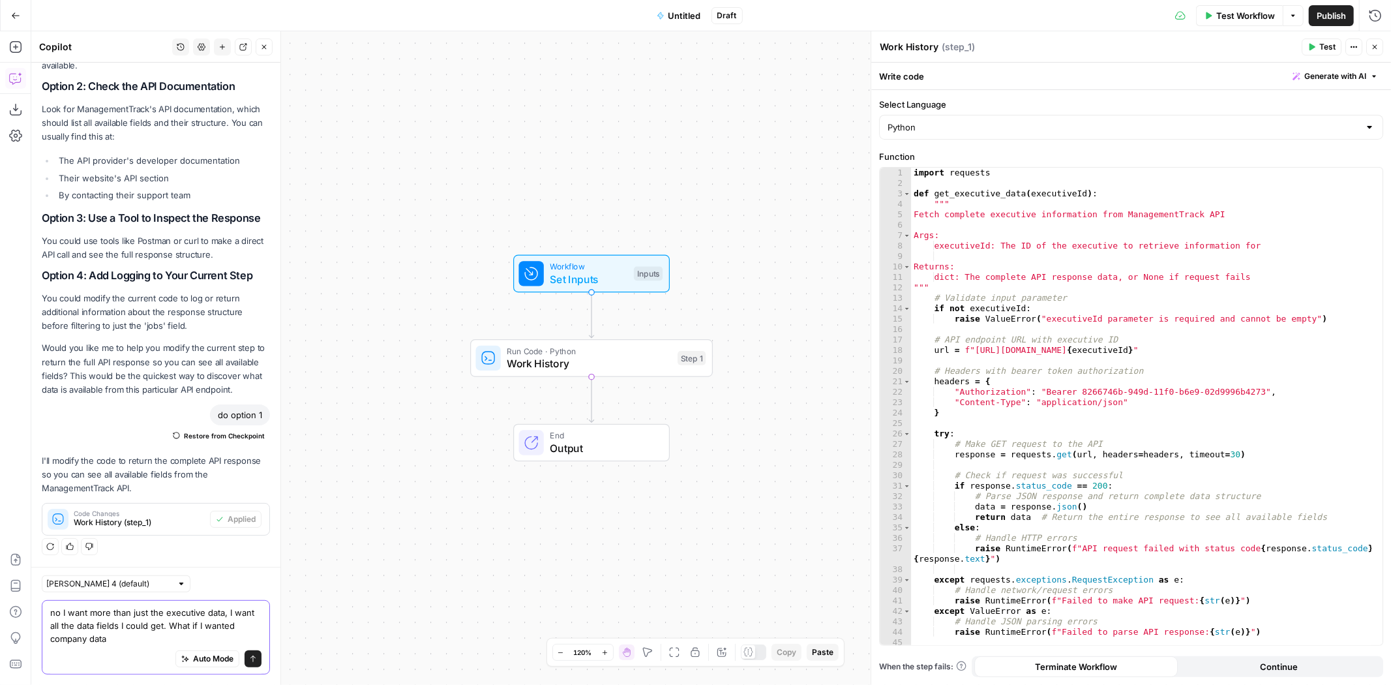
type textarea "no I want more than just the executive data, I want all the data fields I could…"
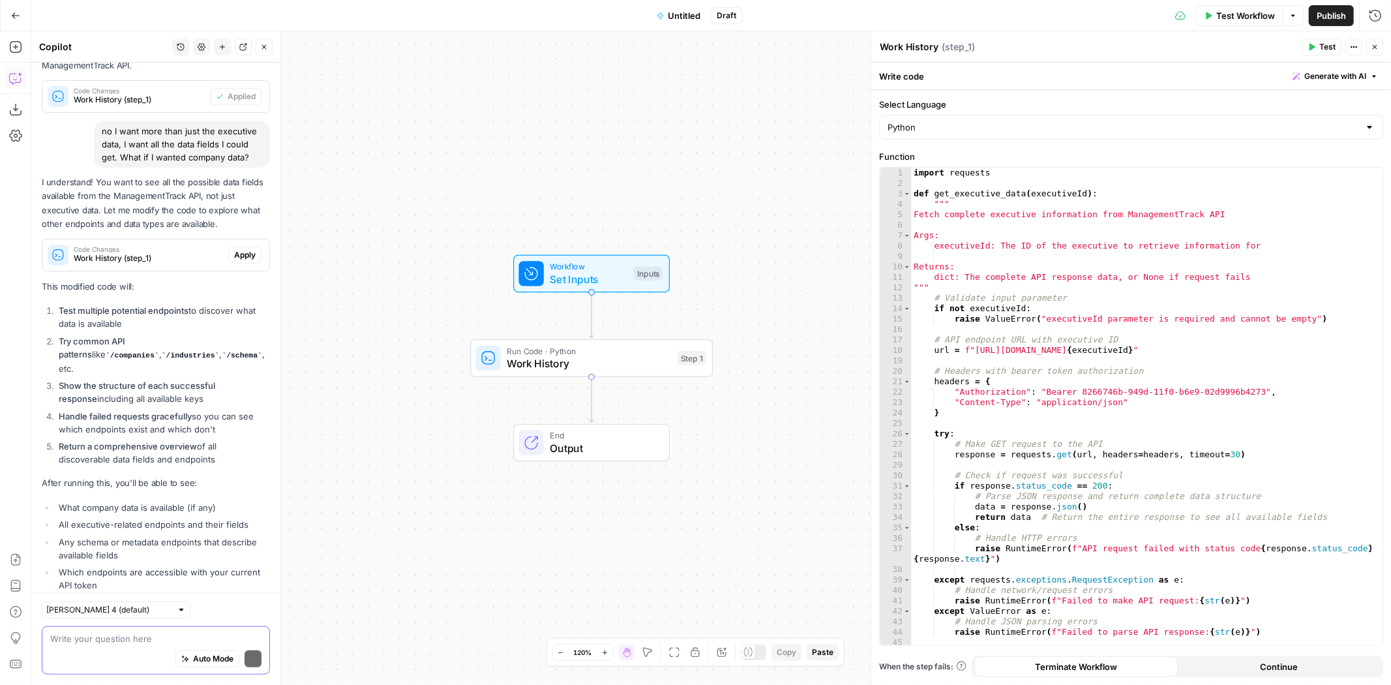
scroll to position [846, 0]
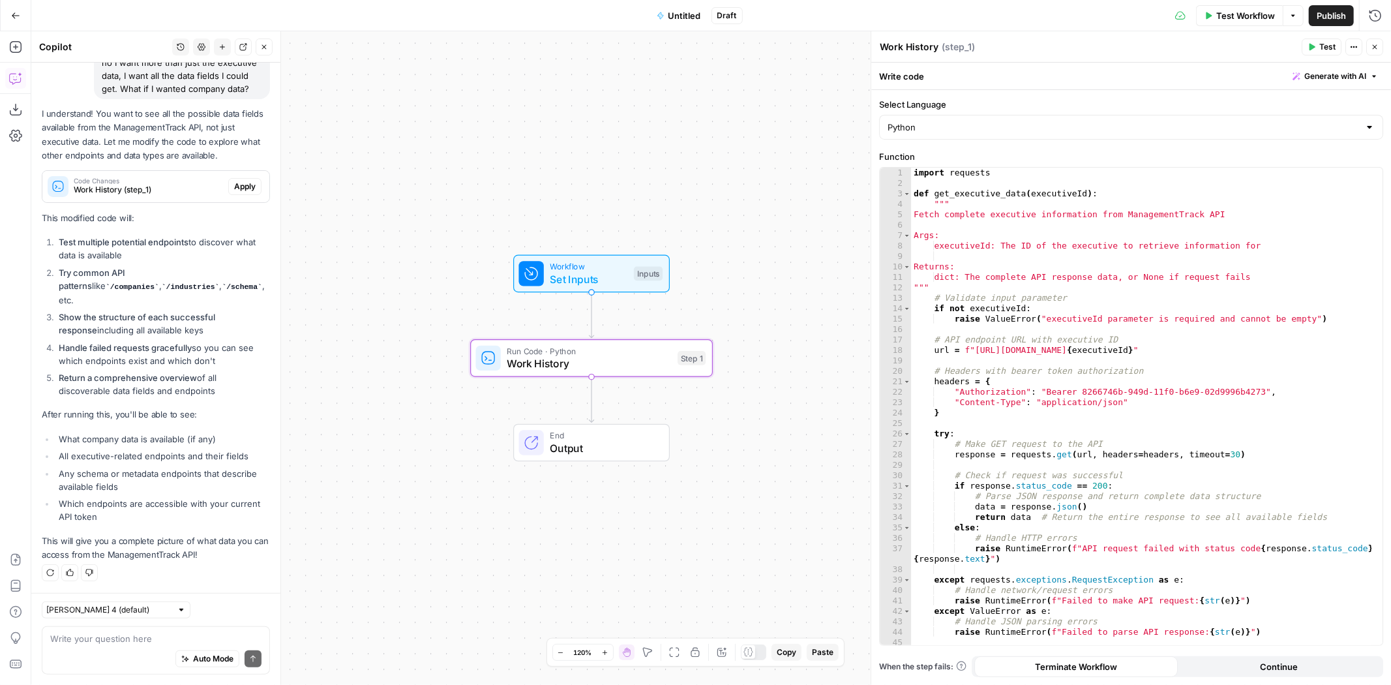
click at [234, 192] on span "Apply" at bounding box center [245, 187] width 22 height 12
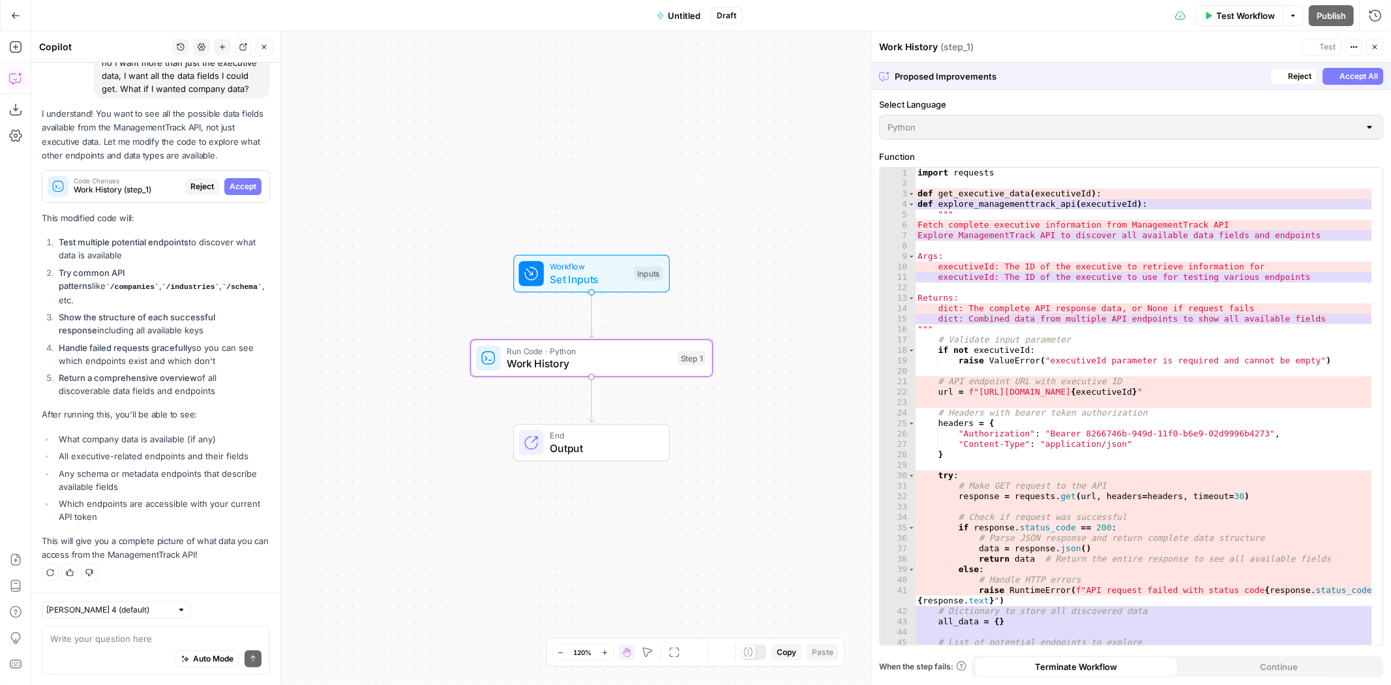
scroll to position [805, 0]
click at [1339, 72] on span "Accept All" at bounding box center [1358, 76] width 38 height 12
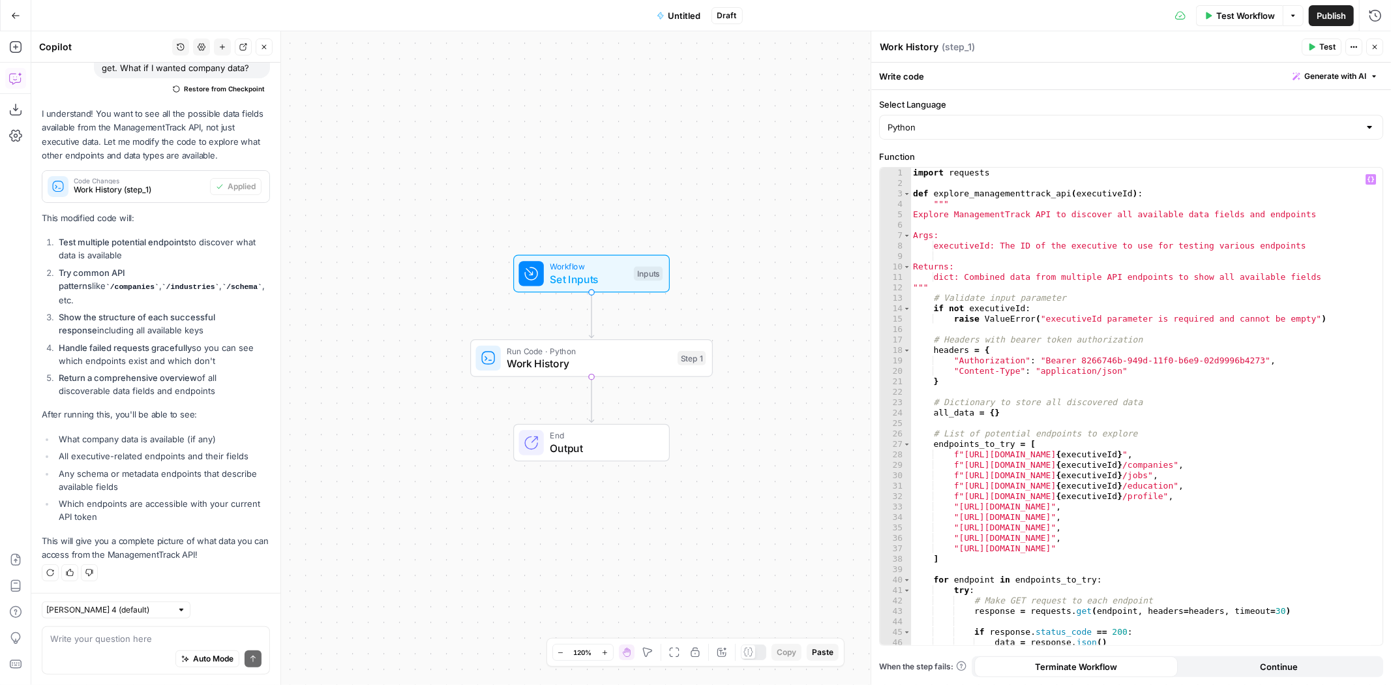
scroll to position [217, 0]
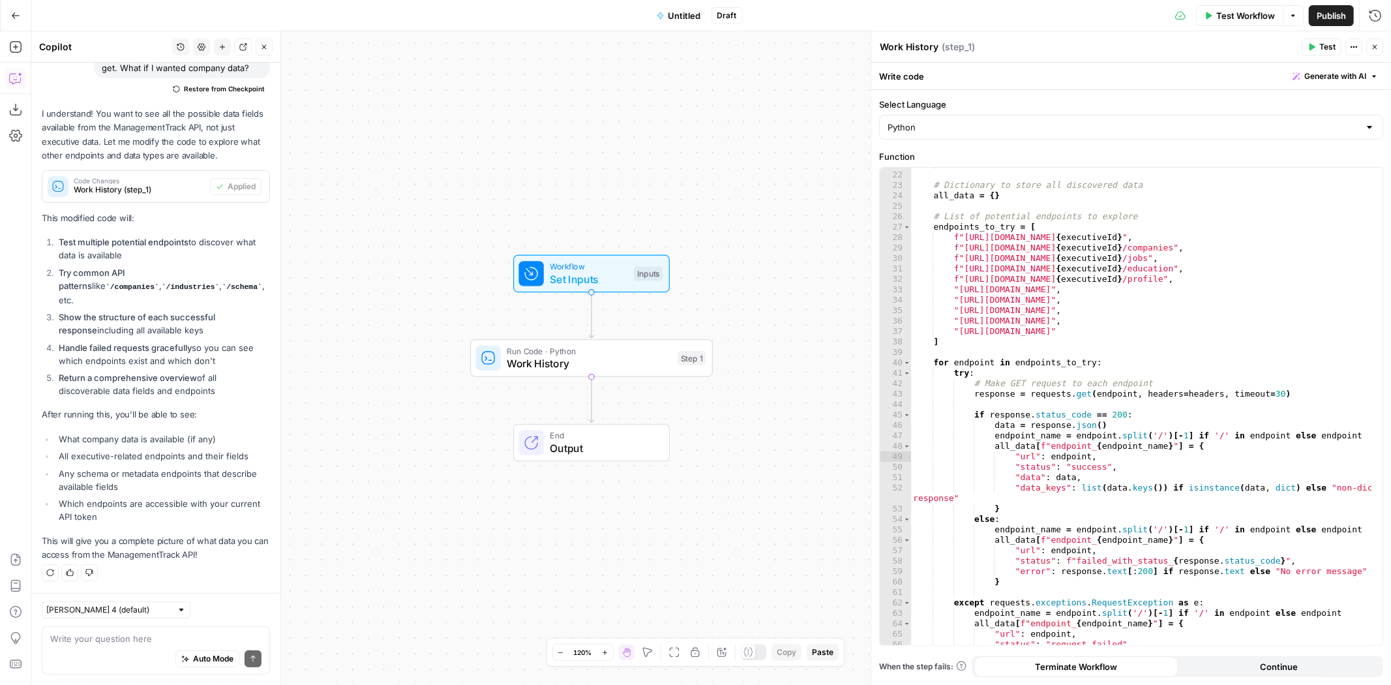
click at [1332, 46] on span "Test" at bounding box center [1327, 47] width 16 height 12
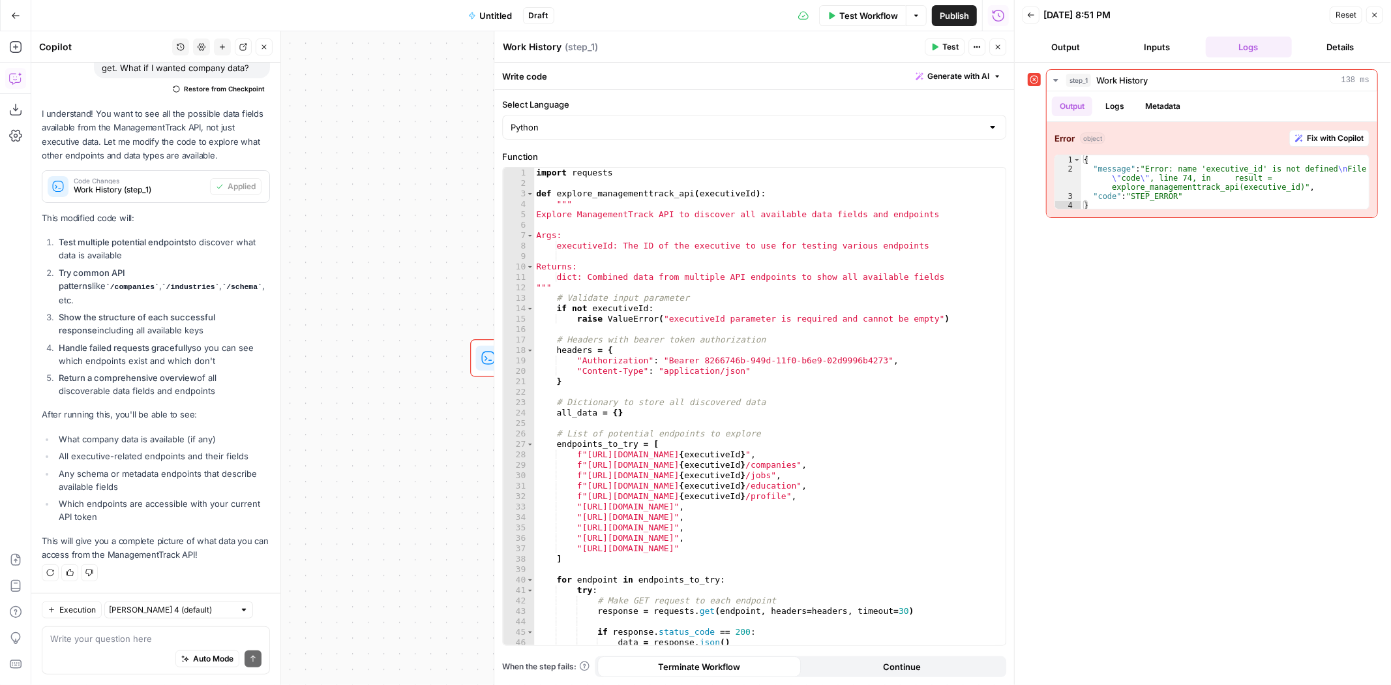
click at [133, 646] on div "Auto Mode Send" at bounding box center [155, 659] width 211 height 29
type textarea "remove all reference to the executiveId"
click at [249, 662] on icon "submit" at bounding box center [253, 659] width 8 height 8
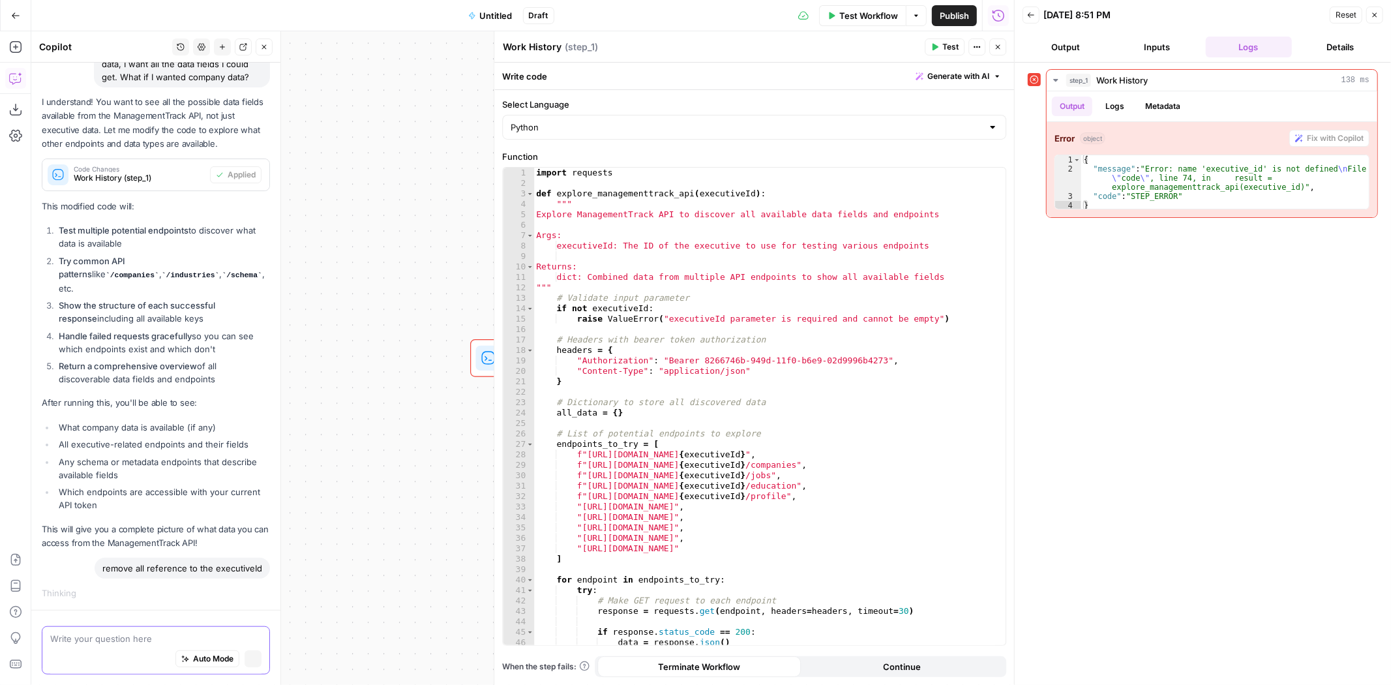
scroll to position [830, 0]
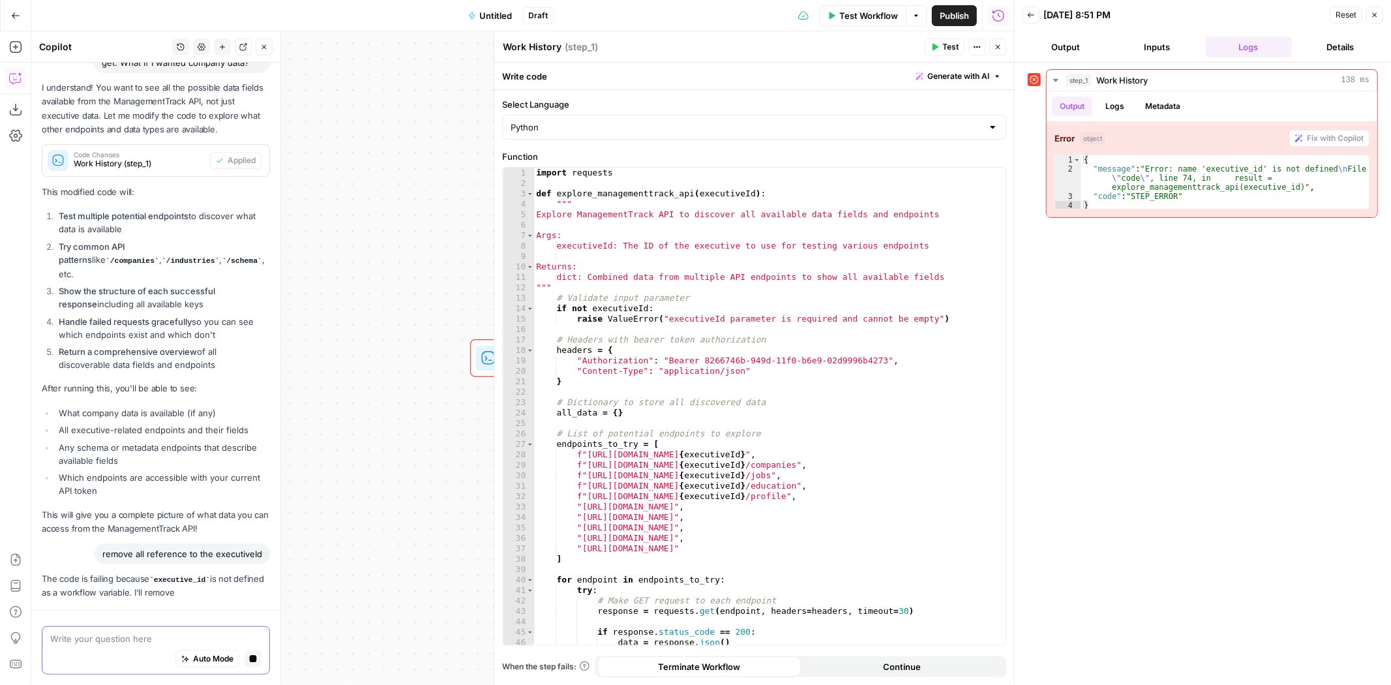
drag, startPoint x: 466, startPoint y: 257, endPoint x: 344, endPoint y: 233, distance: 124.9
click at [344, 233] on div "Workflow Set Inputs Inputs Error Run Code · Python Work History Step 1 End Outp…" at bounding box center [522, 357] width 983 height 653
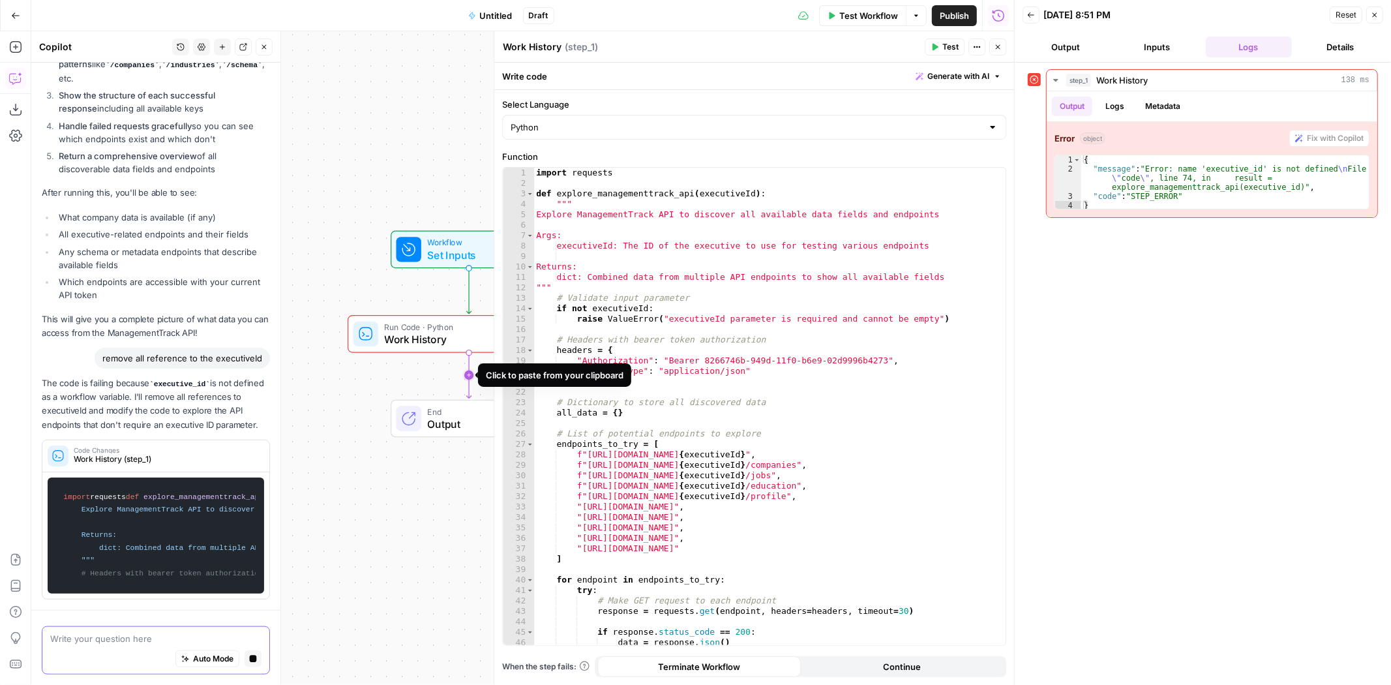
click at [467, 370] on icon "Edge from step_1 to end" at bounding box center [469, 375] width 5 height 46
click at [442, 421] on span "Work History" at bounding box center [466, 424] width 163 height 16
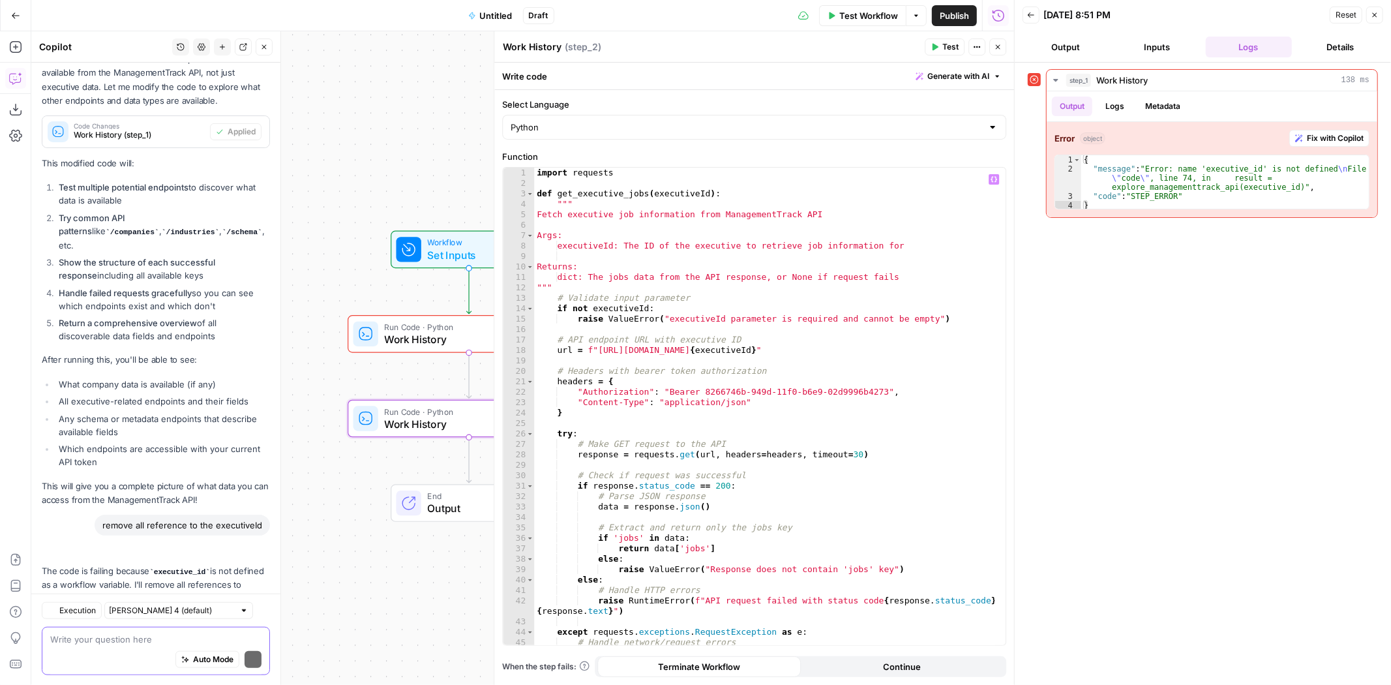
scroll to position [1032, 0]
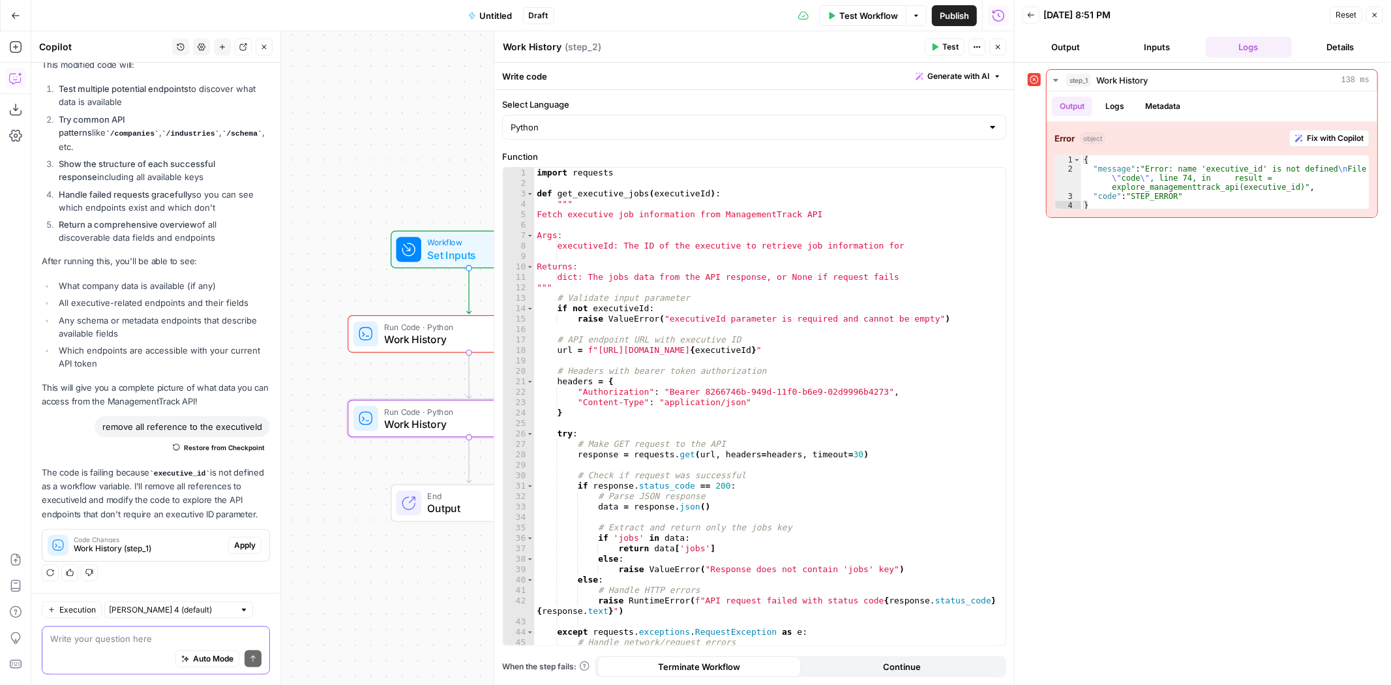
click at [399, 338] on span "Work History" at bounding box center [467, 339] width 164 height 16
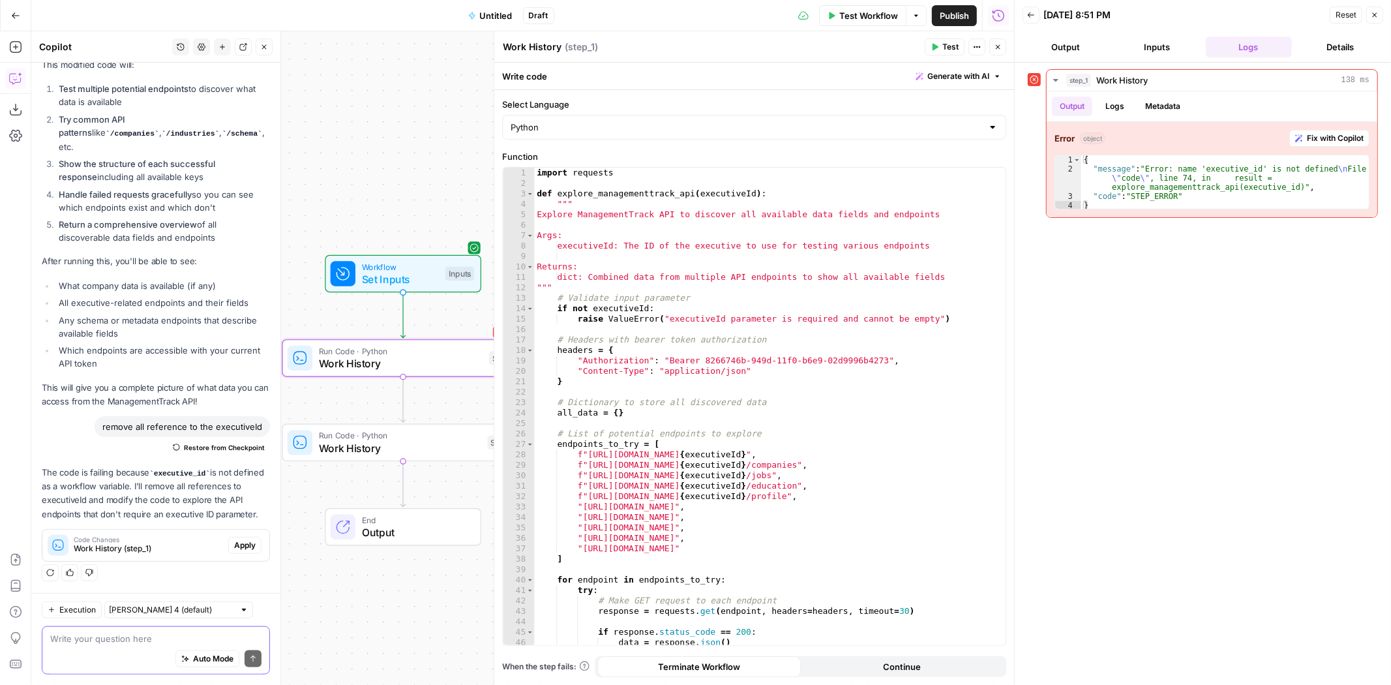
click at [236, 548] on span "Apply" at bounding box center [245, 545] width 22 height 12
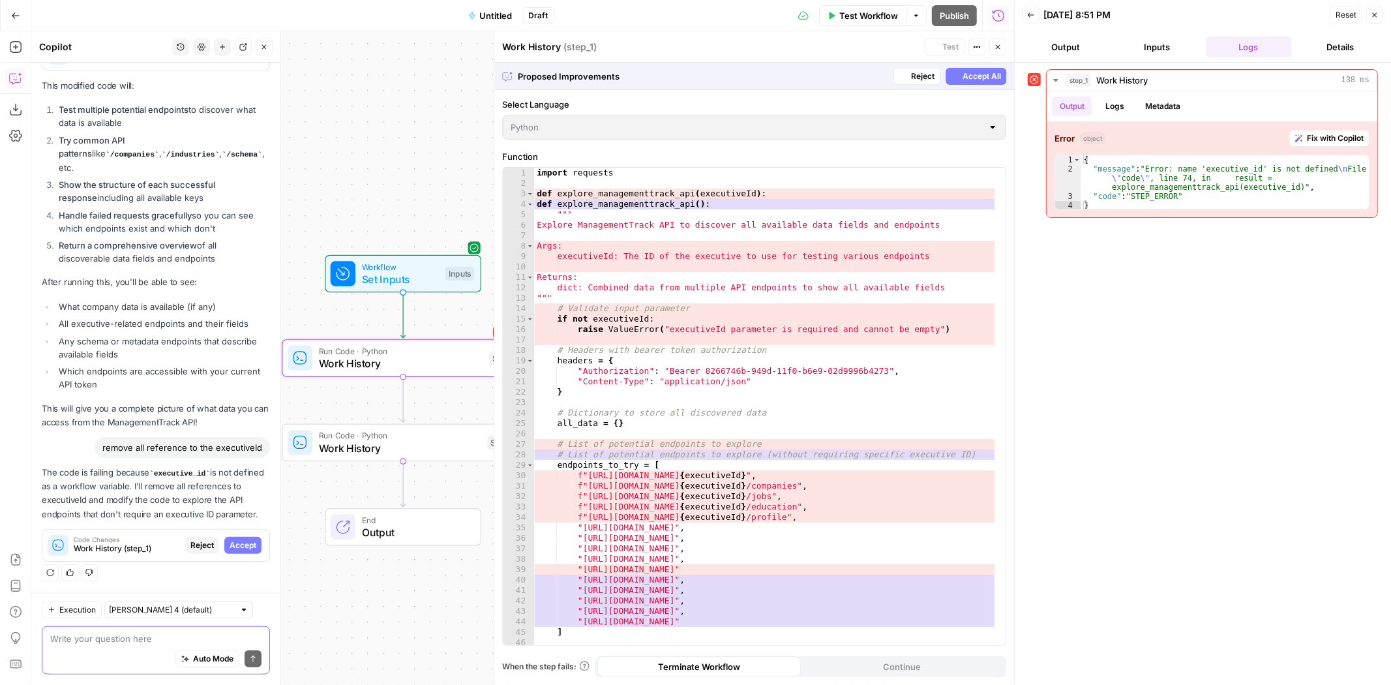
scroll to position [949, 0]
click at [970, 75] on span "Accept All" at bounding box center [981, 76] width 38 height 12
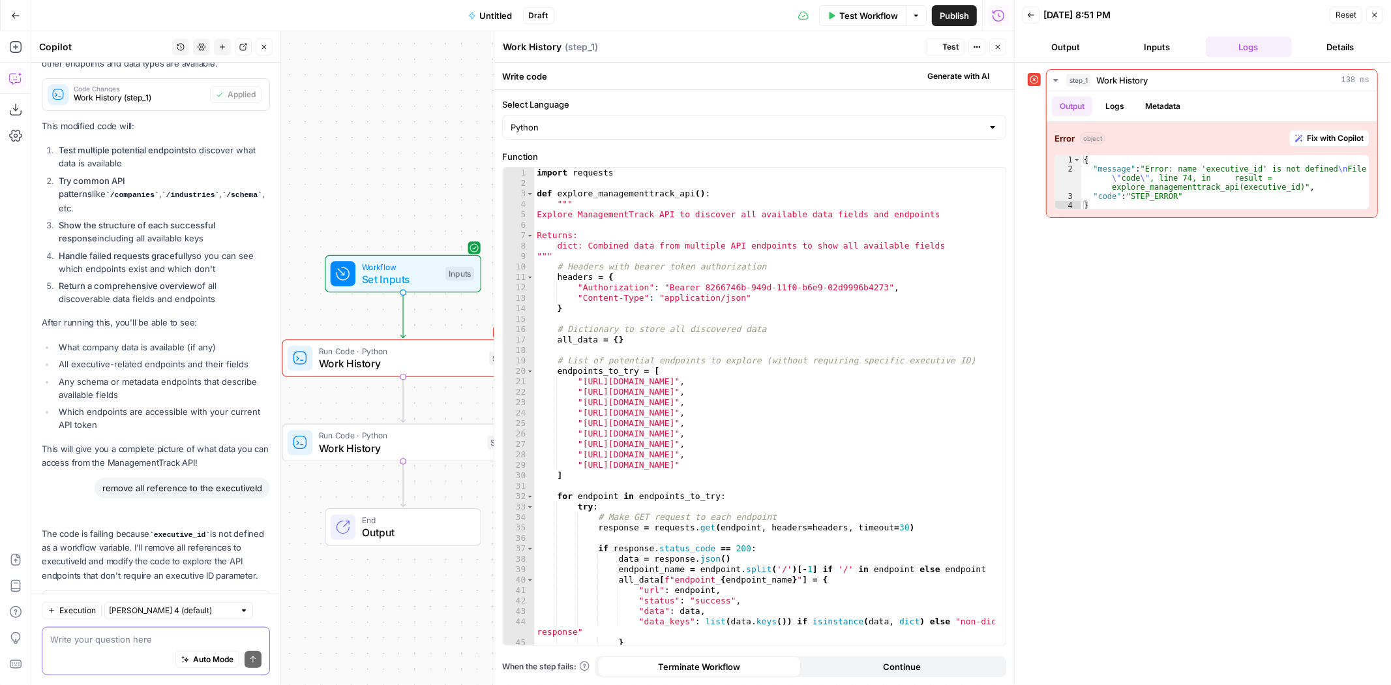
scroll to position [1032, 0]
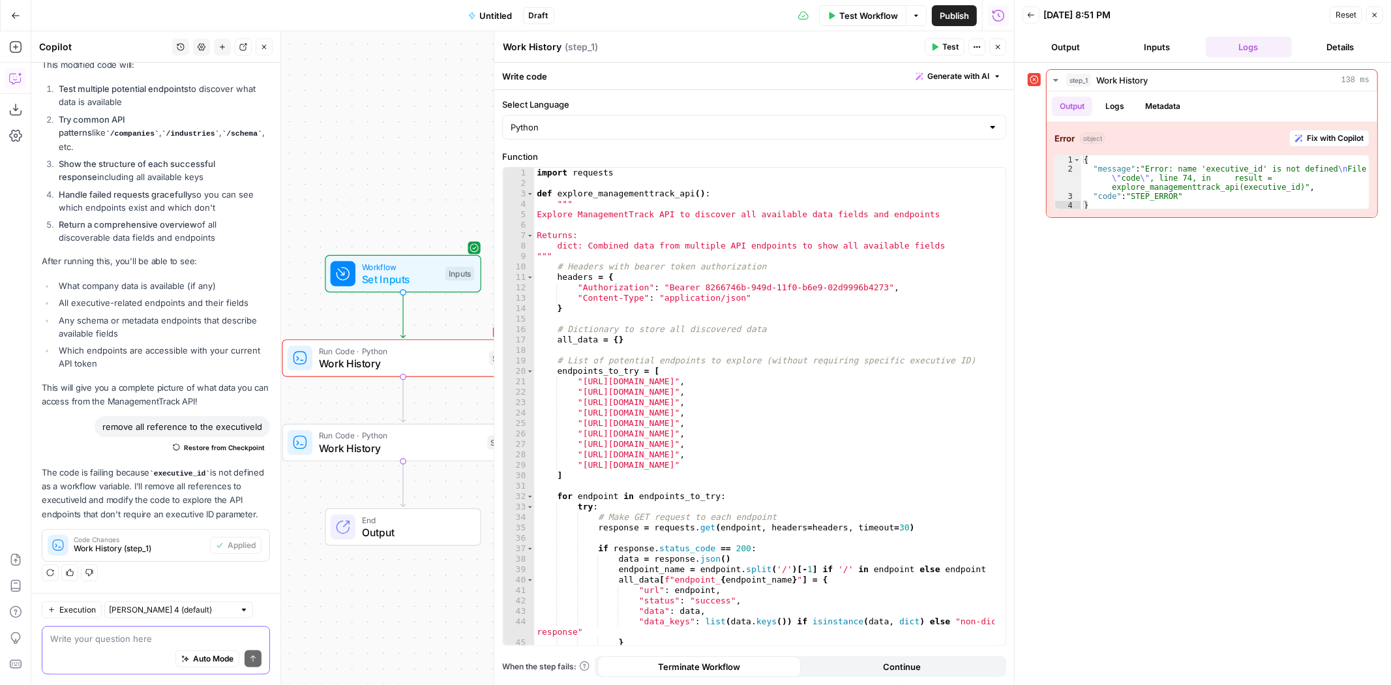
click at [953, 44] on span "Test" at bounding box center [950, 47] width 16 height 12
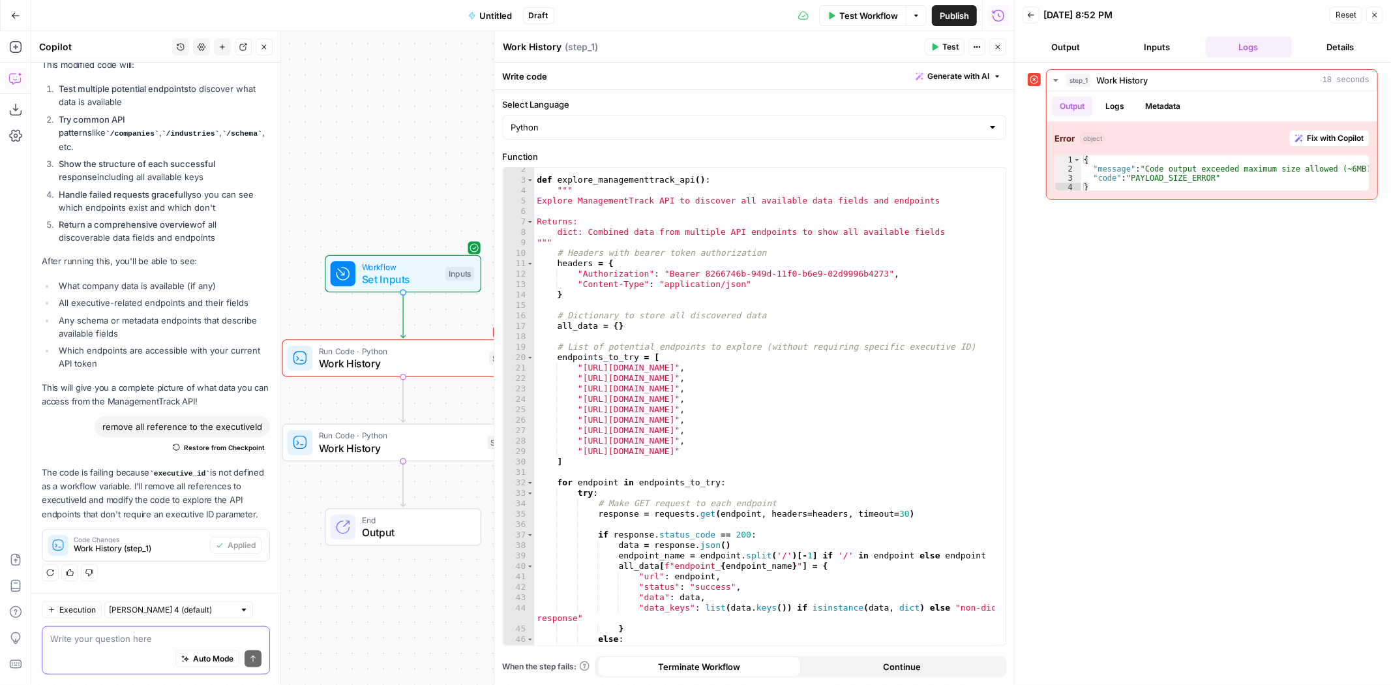
click at [106, 641] on textarea at bounding box center [155, 638] width 211 height 13
type textarea "search the api for execution analysis"
click at [246, 653] on button "Send" at bounding box center [253, 658] width 17 height 17
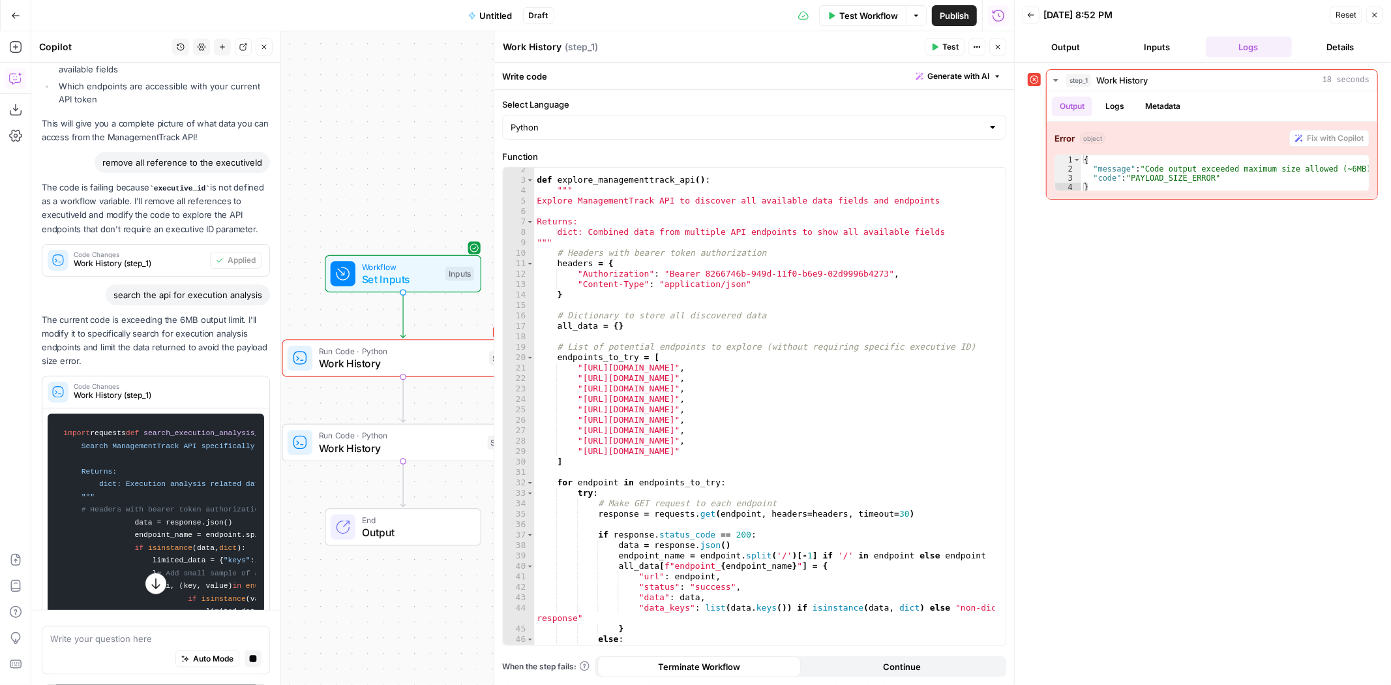
scroll to position [1043, 0]
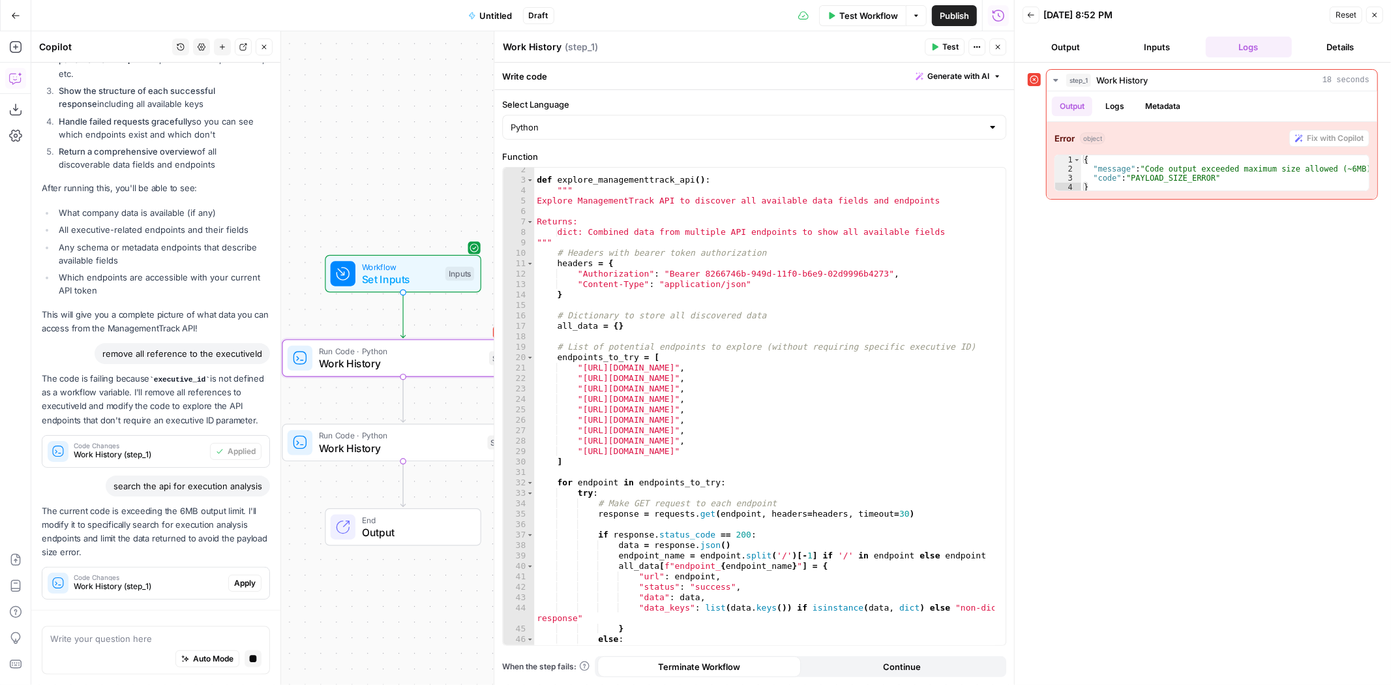
click at [243, 578] on div "The current code is exceeding the 6MB output limit. I'll modify it to specifica…" at bounding box center [156, 552] width 228 height 96
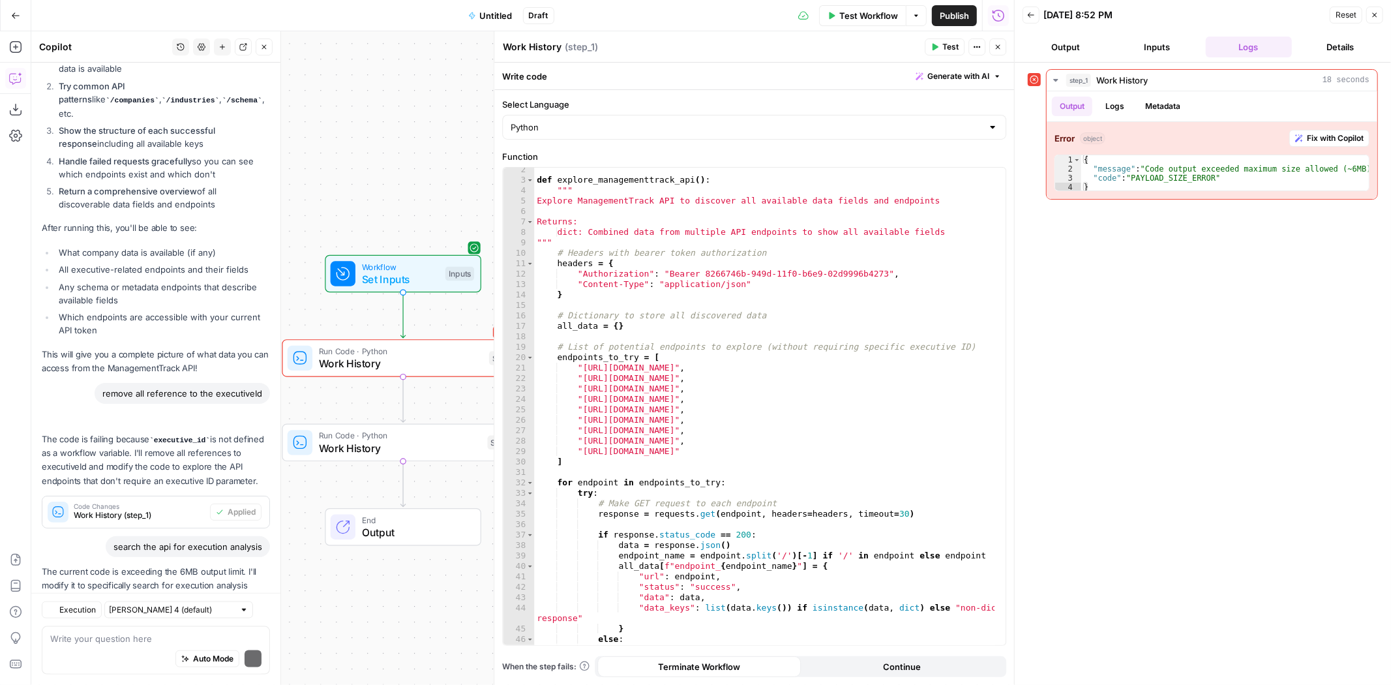
scroll to position [1164, 0]
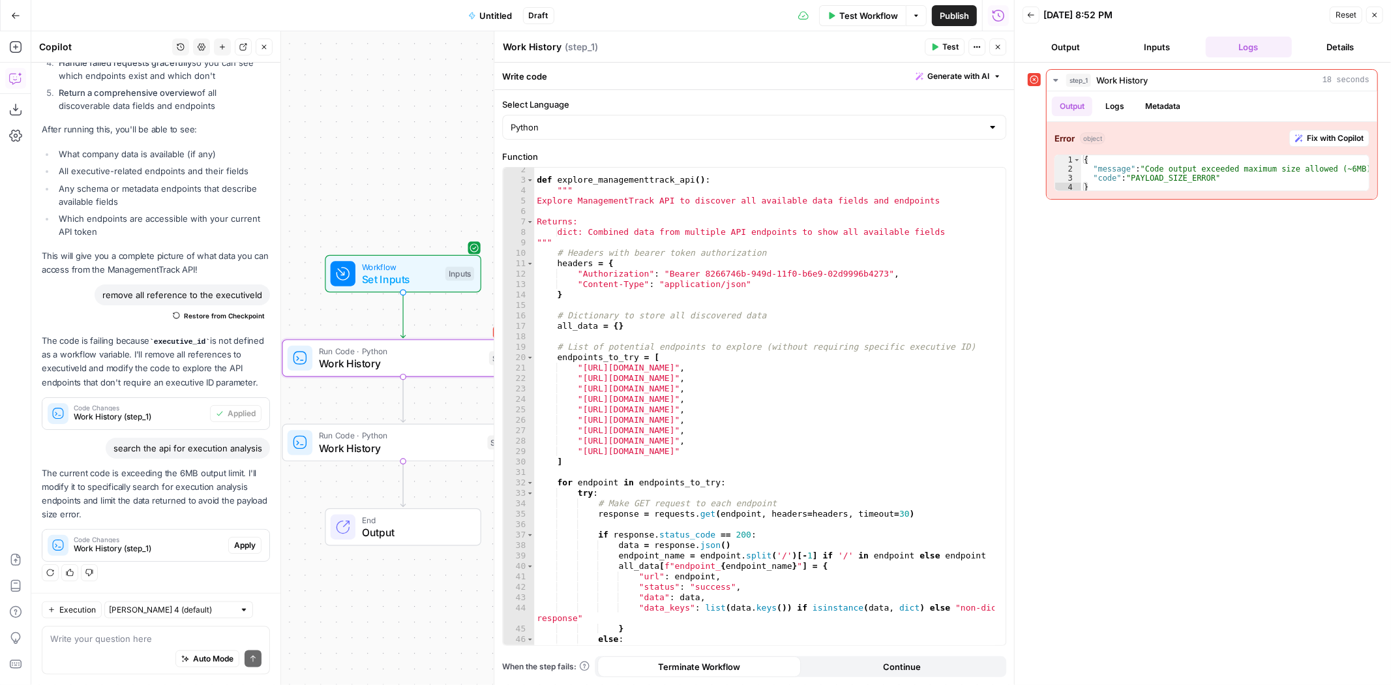
click at [240, 542] on span "Apply" at bounding box center [245, 545] width 22 height 12
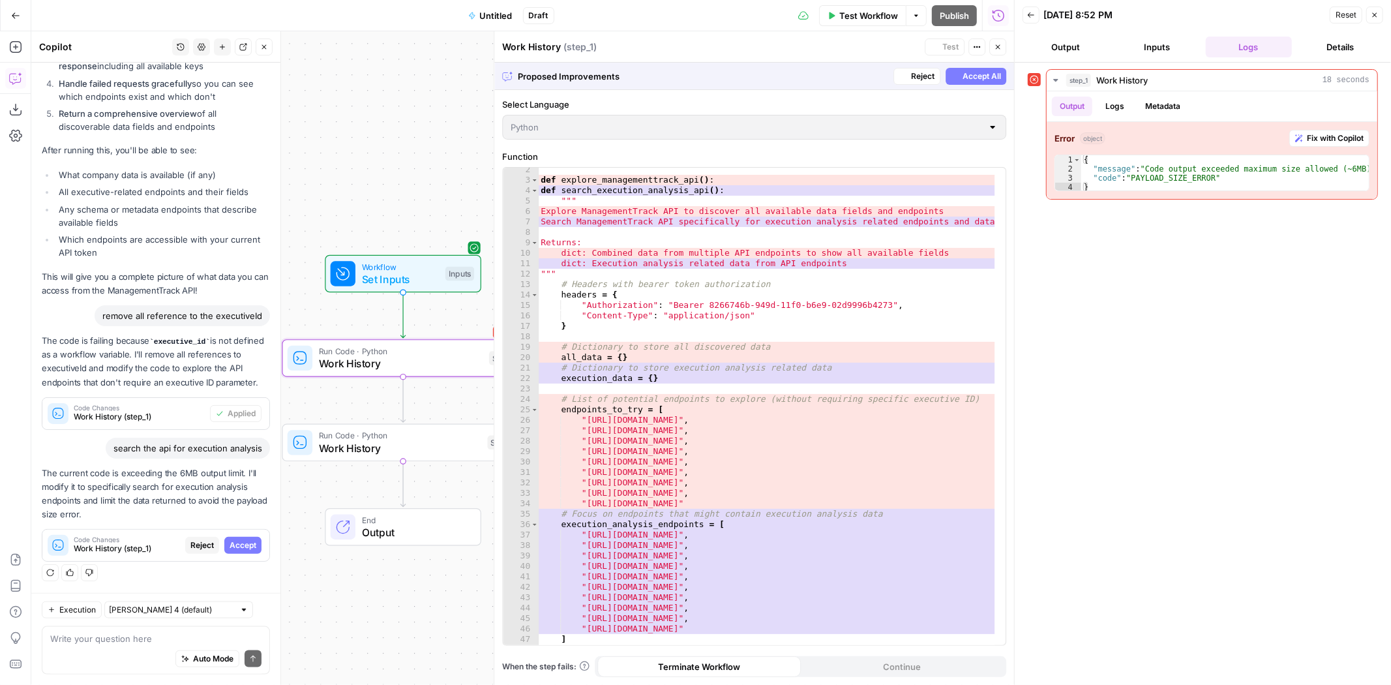
scroll to position [1081, 0]
click at [968, 76] on span "Accept All" at bounding box center [981, 76] width 38 height 12
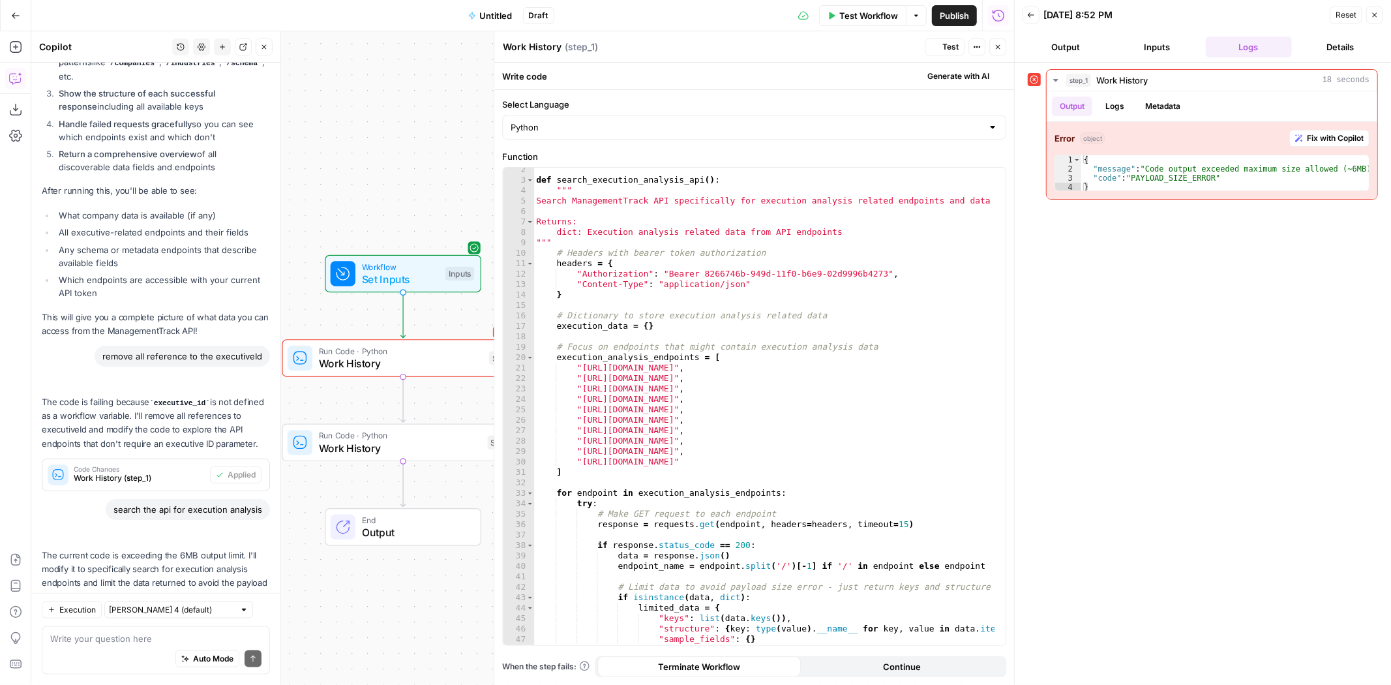
scroll to position [1185, 0]
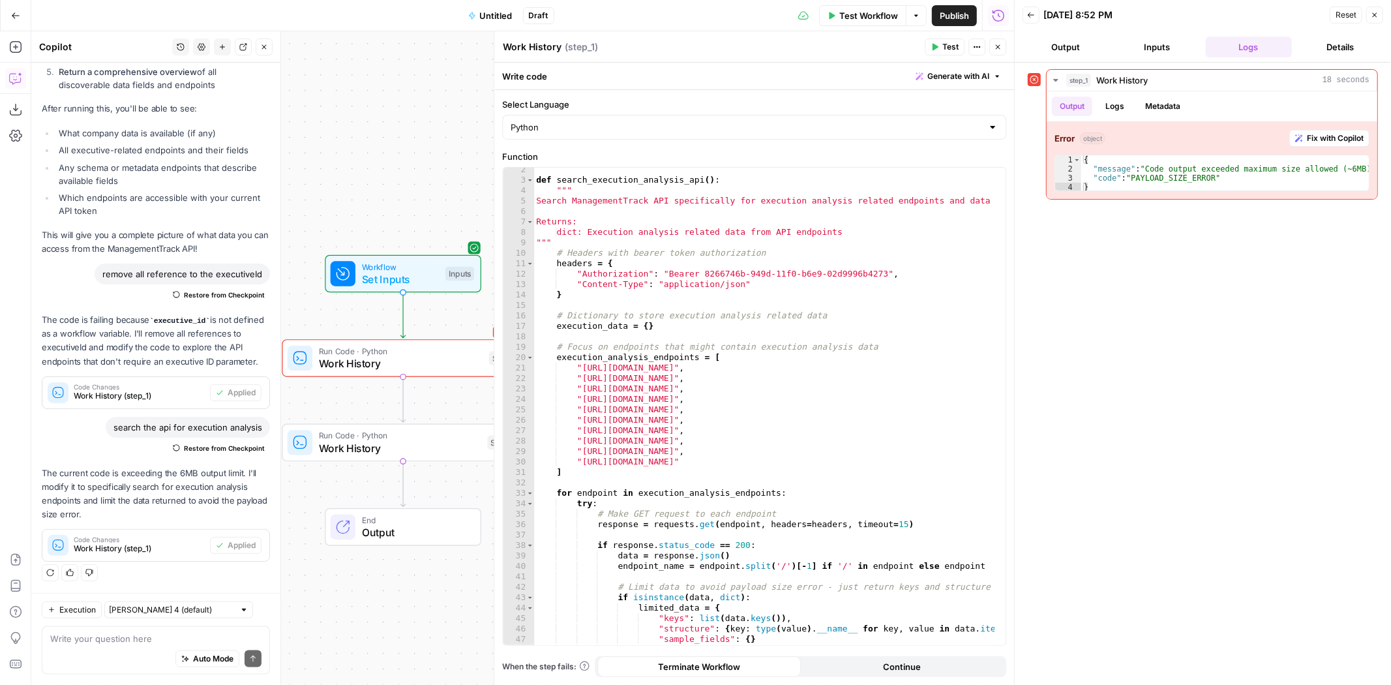
click at [999, 52] on button "Close" at bounding box center [997, 46] width 17 height 17
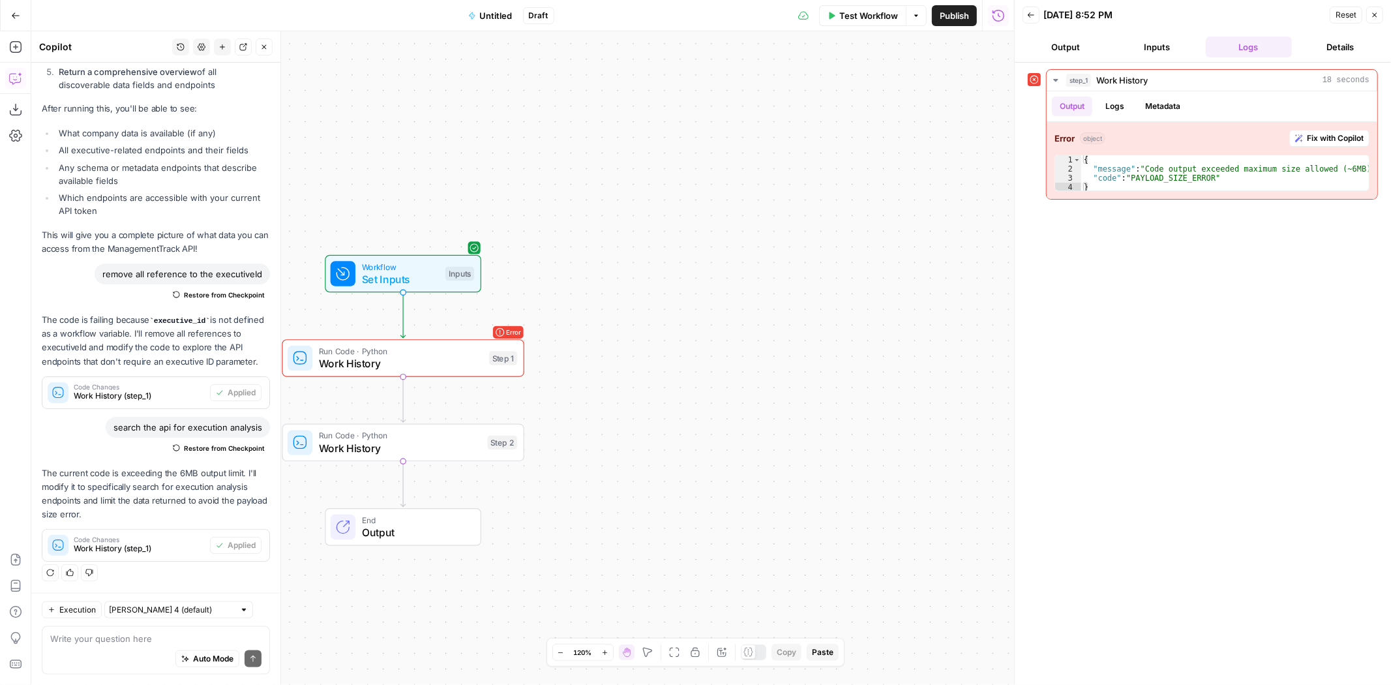
click at [18, 9] on button "Go Back" at bounding box center [15, 15] width 23 height 23
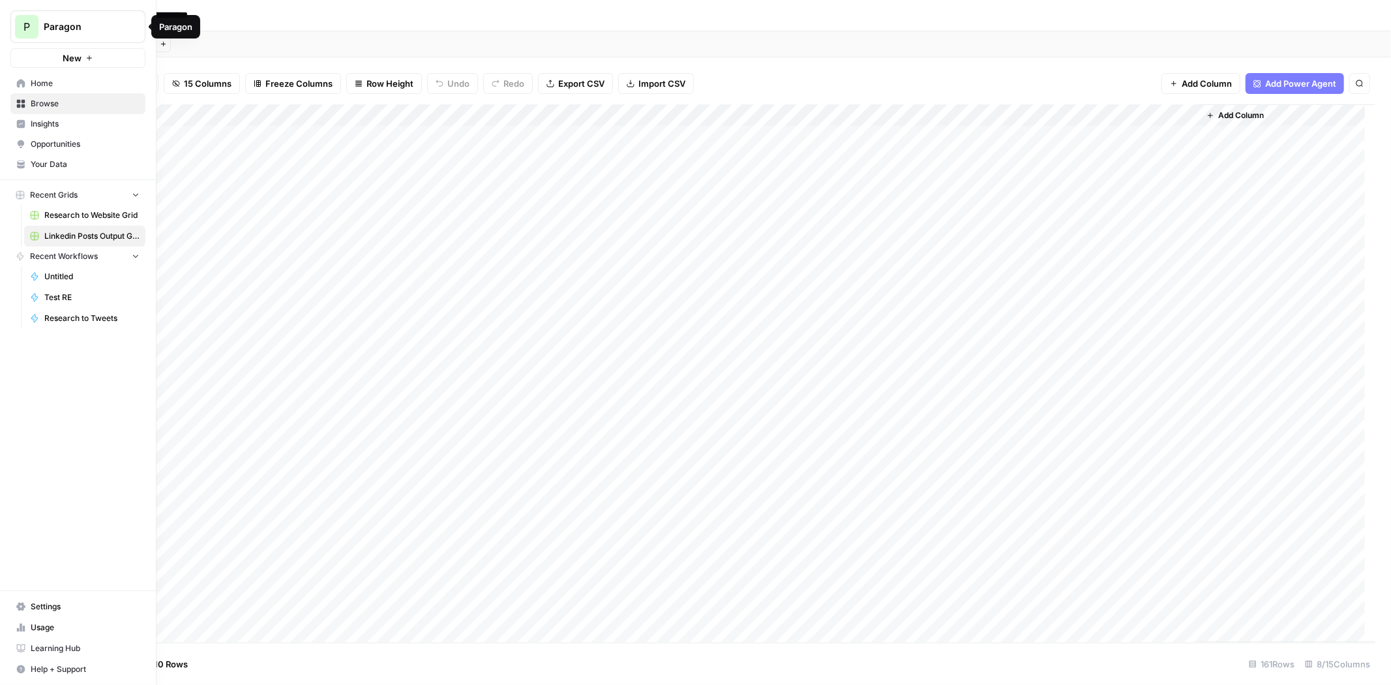
click at [53, 104] on span "Browse" at bounding box center [85, 104] width 109 height 12
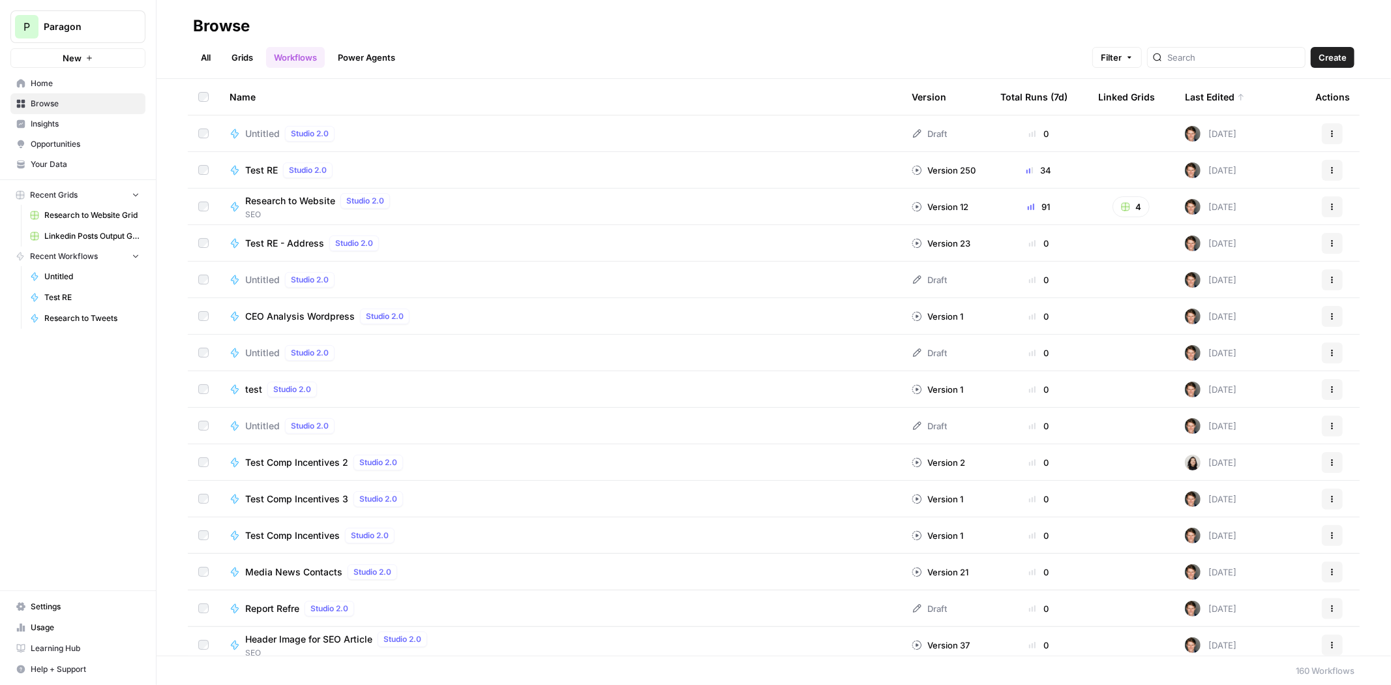
click at [53, 104] on span "Browse" at bounding box center [85, 104] width 109 height 12
click at [105, 25] on span "Paragon" at bounding box center [83, 26] width 79 height 13
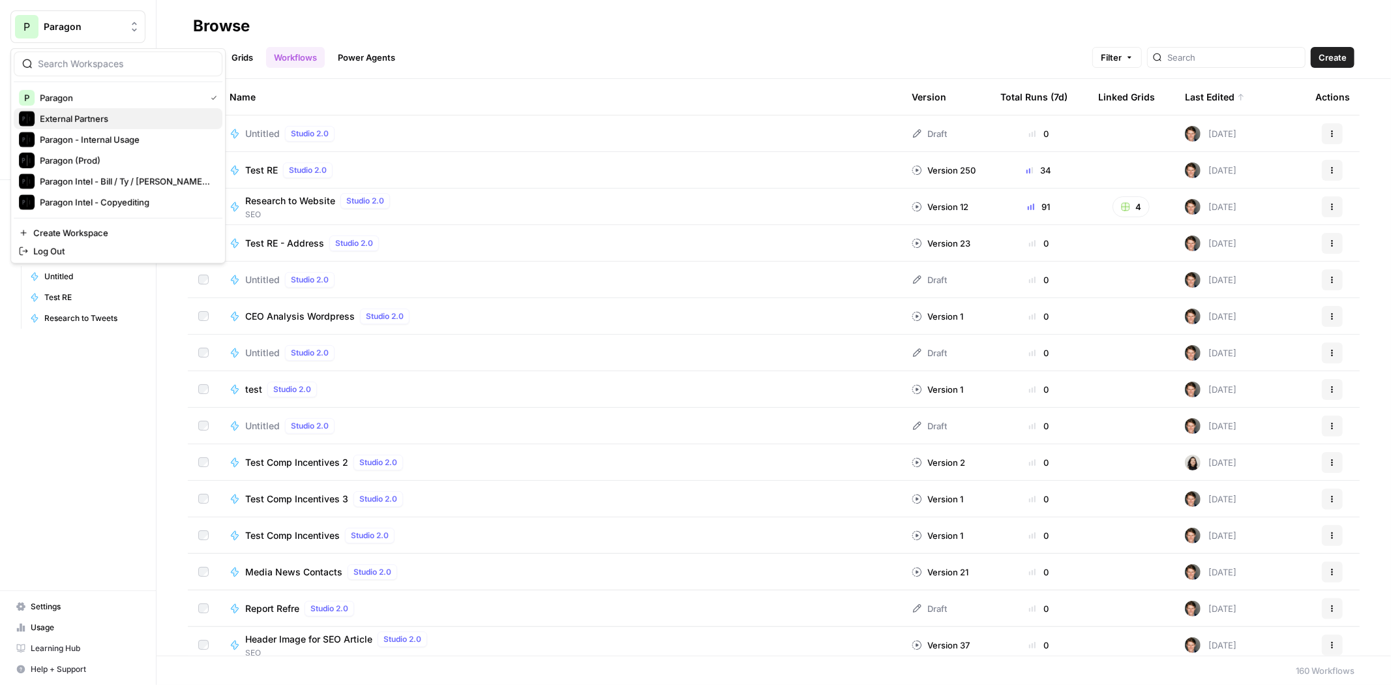
click at [151, 119] on span "External Partners" at bounding box center [126, 118] width 172 height 13
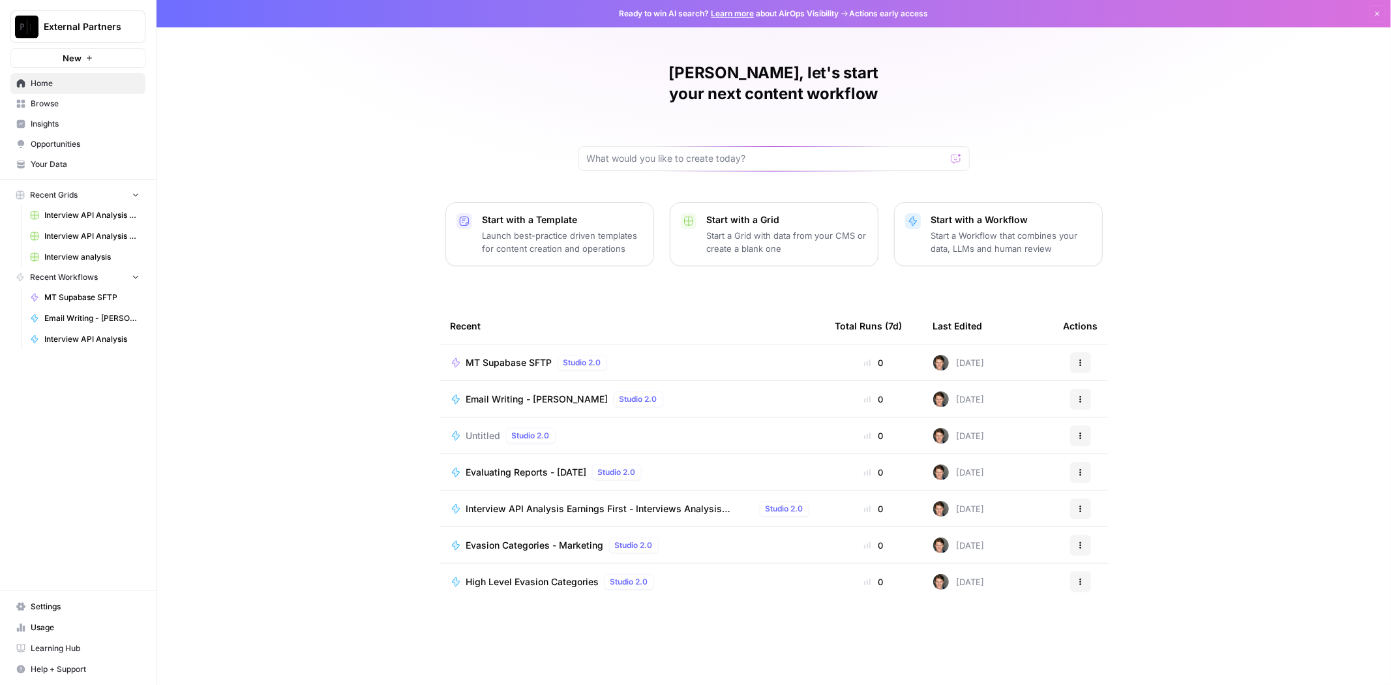
click at [533, 356] on span "MT Supabase SFTP" at bounding box center [509, 362] width 86 height 13
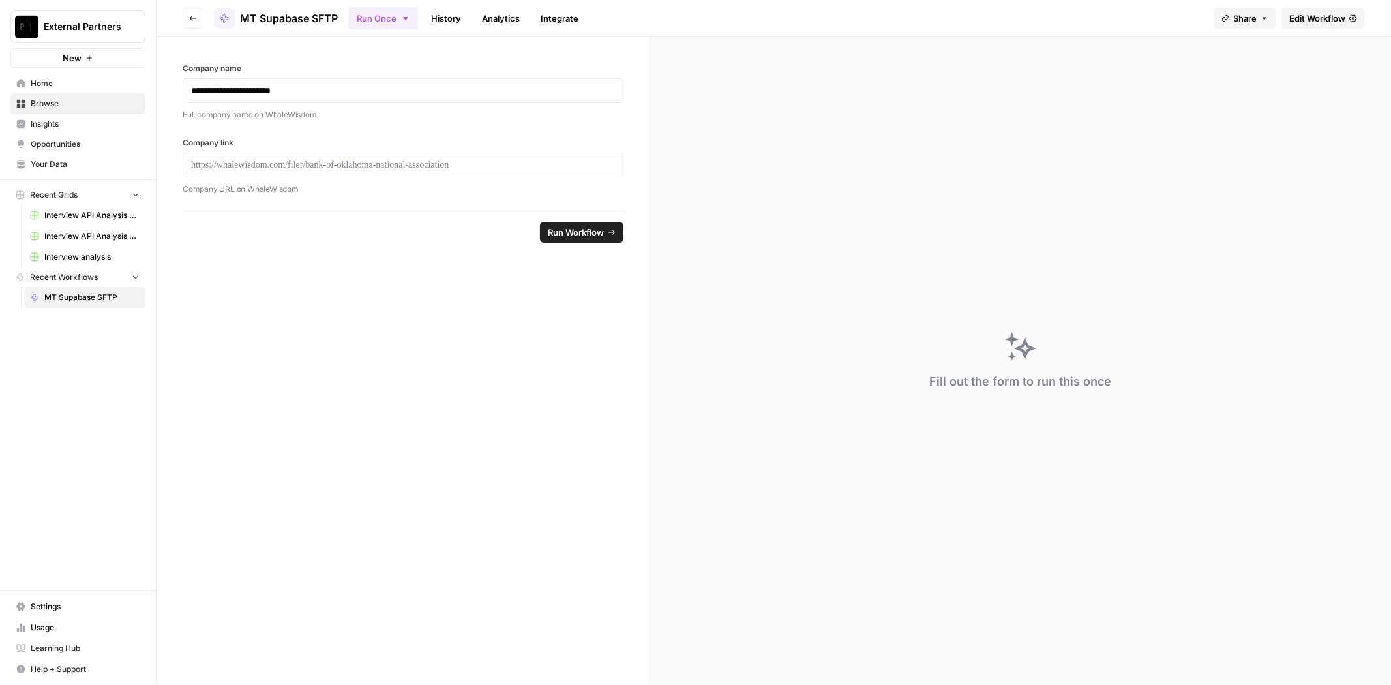
click at [1307, 9] on link "Edit Workflow" at bounding box center [1322, 18] width 83 height 21
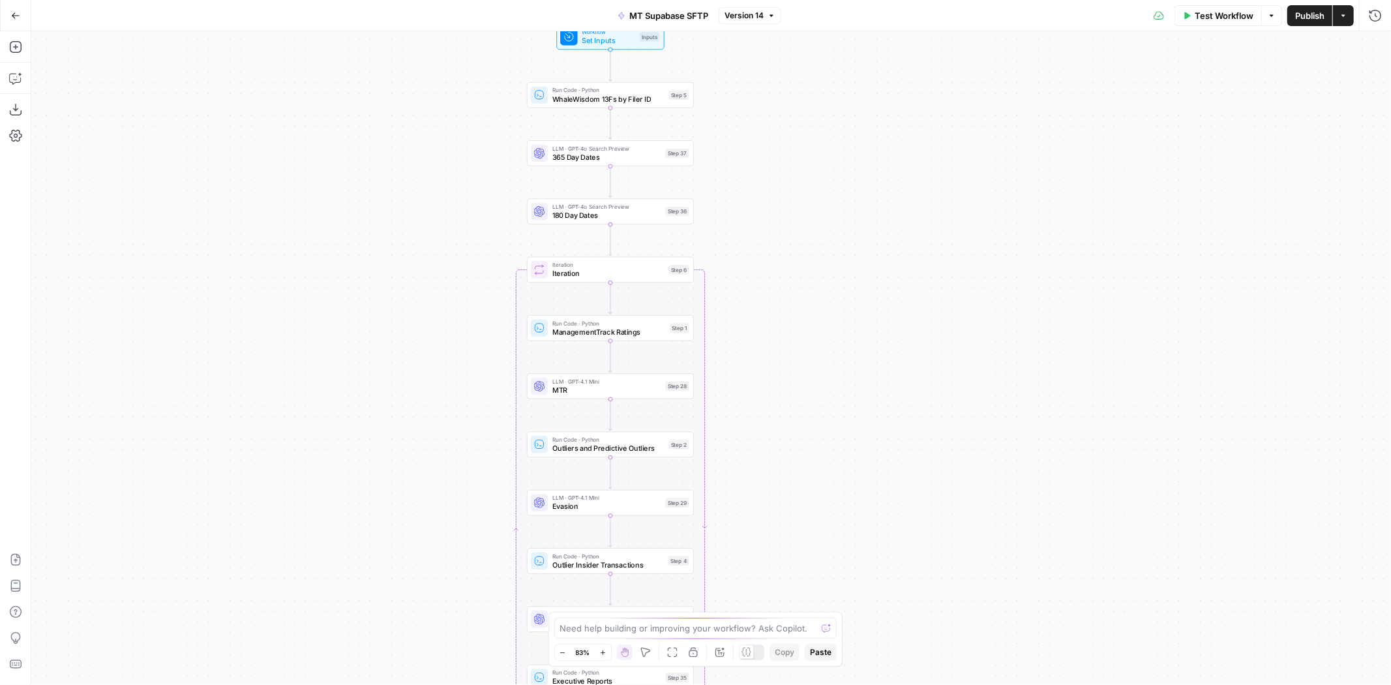
drag, startPoint x: 793, startPoint y: 151, endPoint x: 794, endPoint y: 213, distance: 62.6
click at [794, 213] on div "Workflow Set Inputs Inputs Run Code · Python WhaleWisdom 13Fs by Filer ID Step …" at bounding box center [711, 357] width 1360 height 653
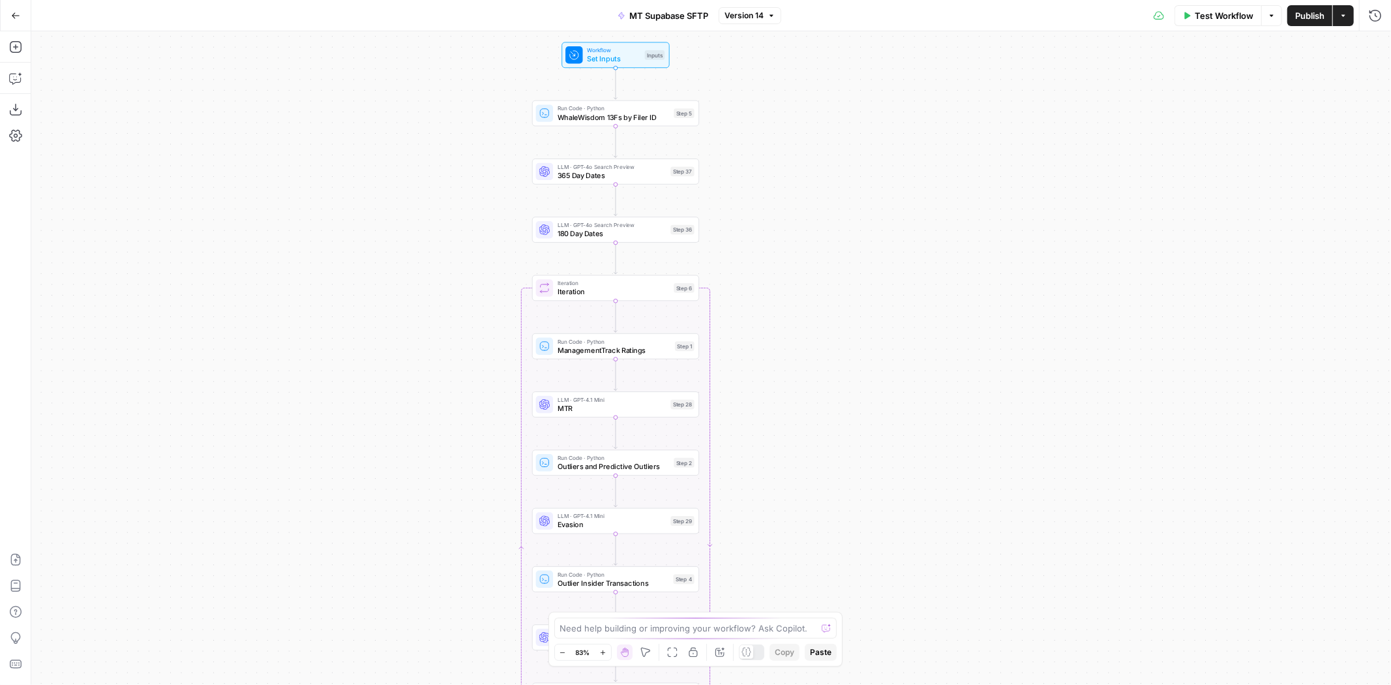
click at [786, 293] on div "Workflow Set Inputs Inputs Run Code · Python WhaleWisdom 13Fs by Filer ID Step …" at bounding box center [711, 357] width 1360 height 653
click at [641, 346] on span "ManagementTrack Ratings" at bounding box center [614, 347] width 113 height 11
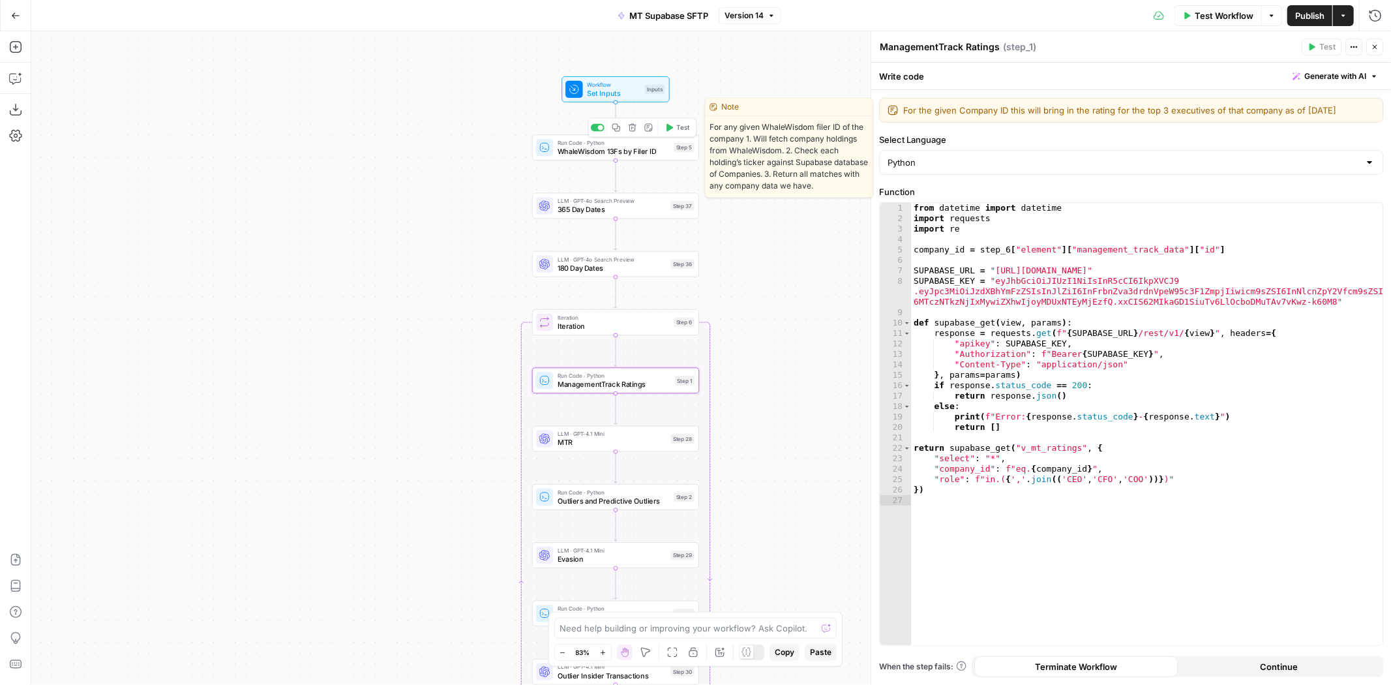
click at [669, 151] on div "Run Code · Python WhaleWisdom 13Fs by Filer ID Step 5 Copy step Delete step Edi…" at bounding box center [615, 147] width 158 height 18
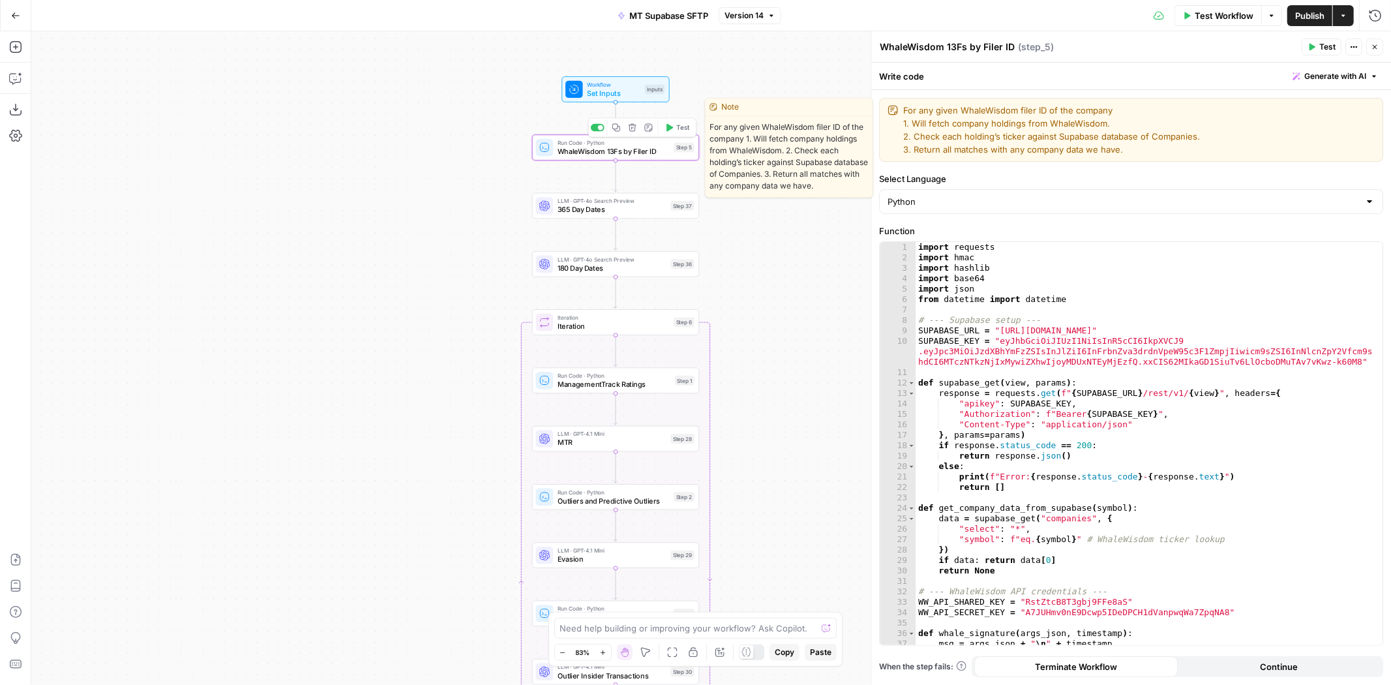
click at [757, 205] on div "Workflow Set Inputs Inputs Run Code · Python WhaleWisdom 13Fs by Filer ID Step …" at bounding box center [711, 357] width 1360 height 653
